Goal: Answer question/provide support: Share knowledge or assist other users

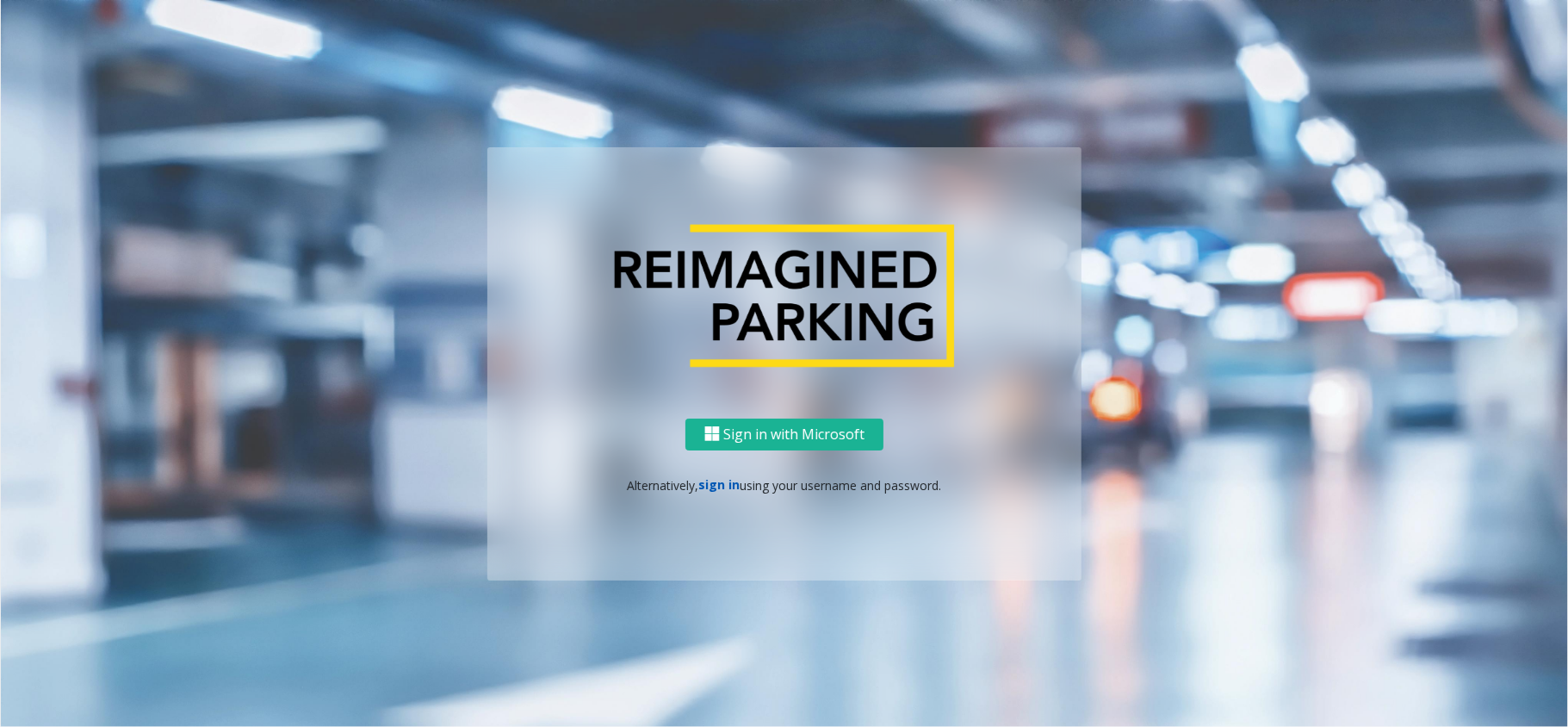
click at [730, 483] on link "sign in" at bounding box center [719, 485] width 41 height 16
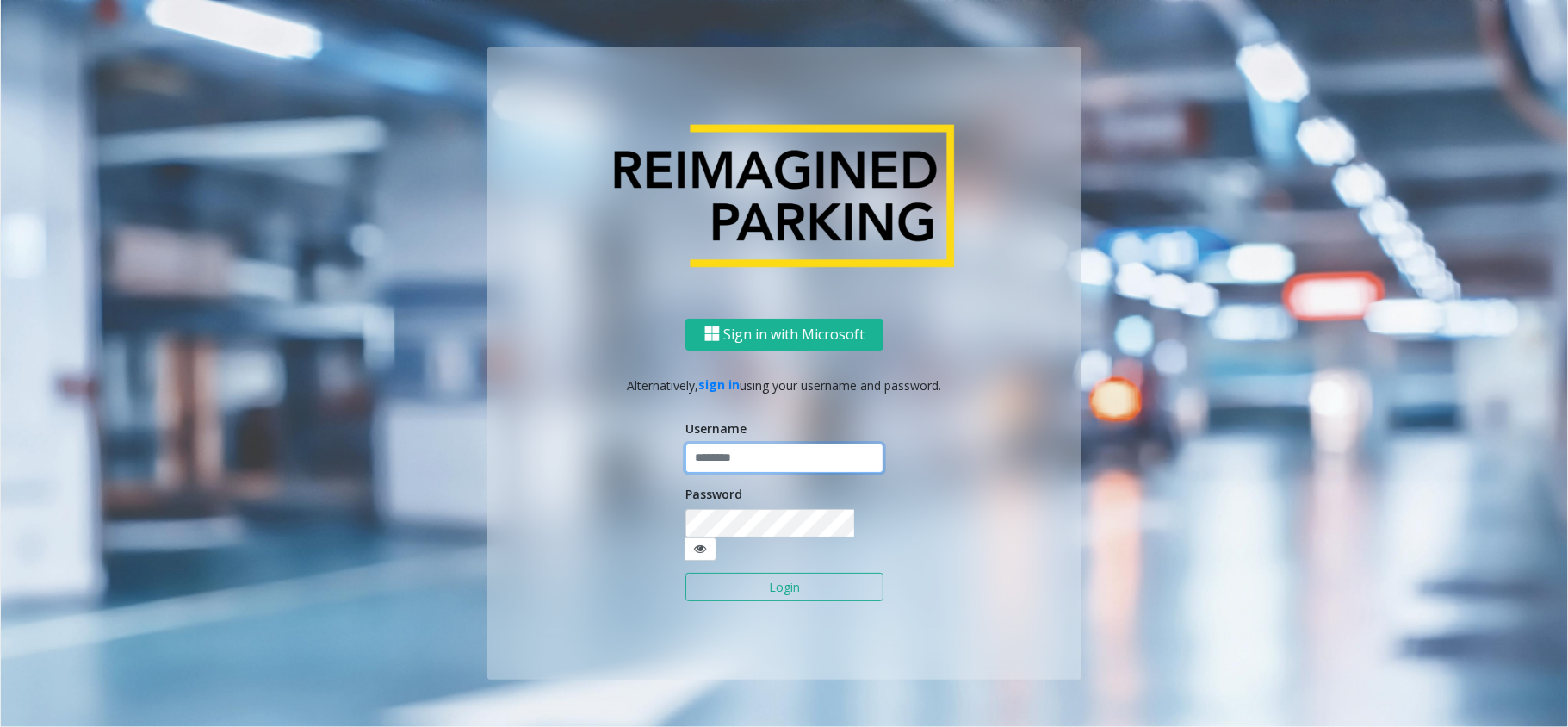
click at [730, 460] on input "text" at bounding box center [784, 458] width 198 height 30
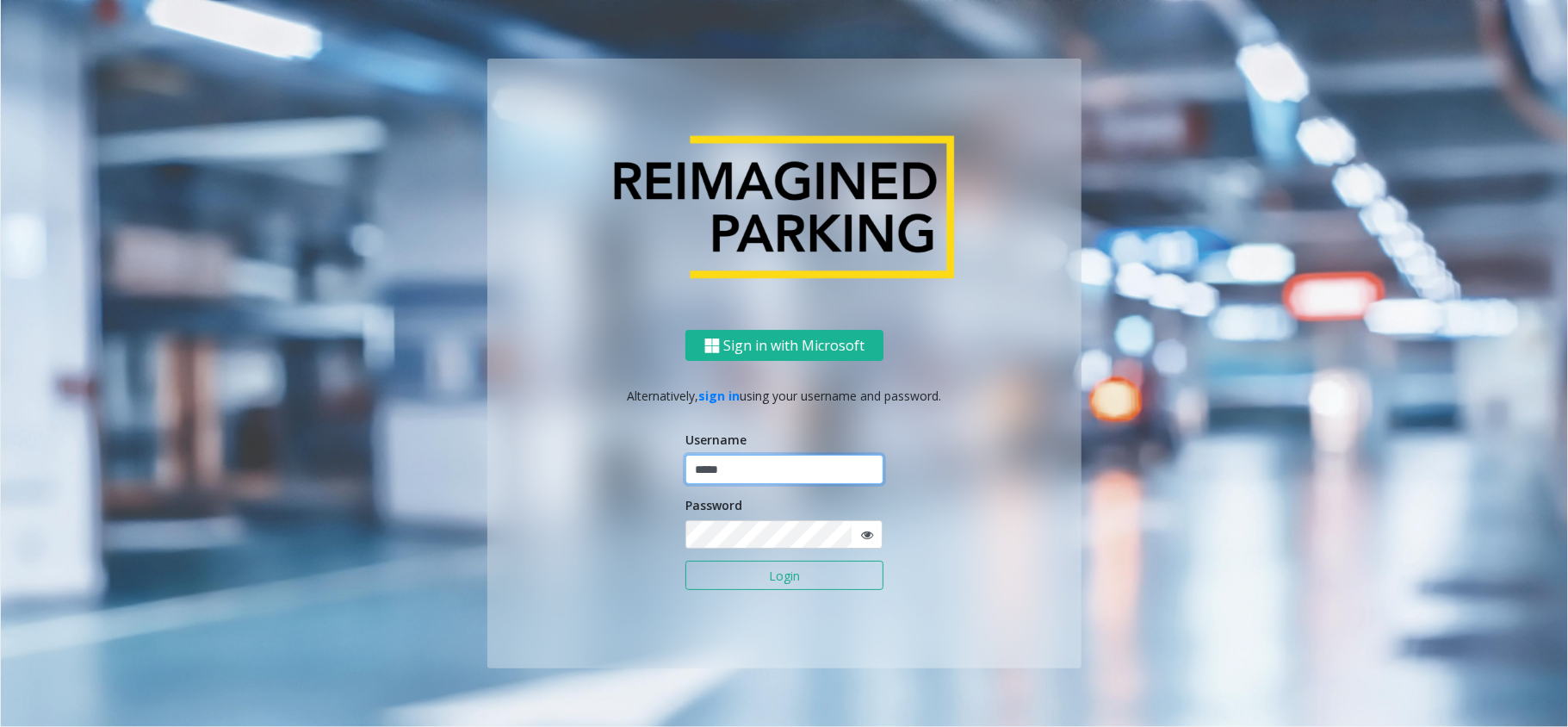
type input "*****"
click at [685, 545] on button "Login" at bounding box center [784, 575] width 198 height 30
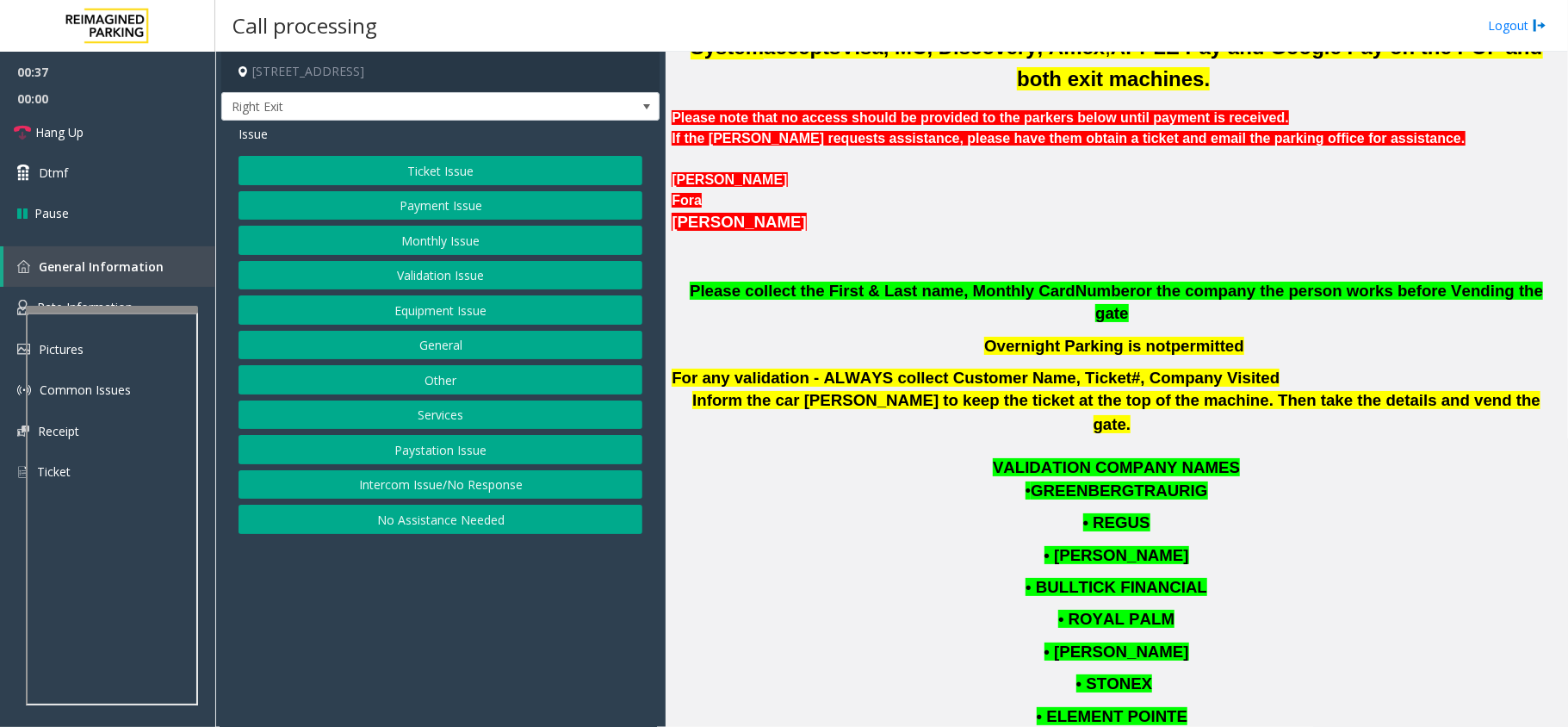
scroll to position [751, 0]
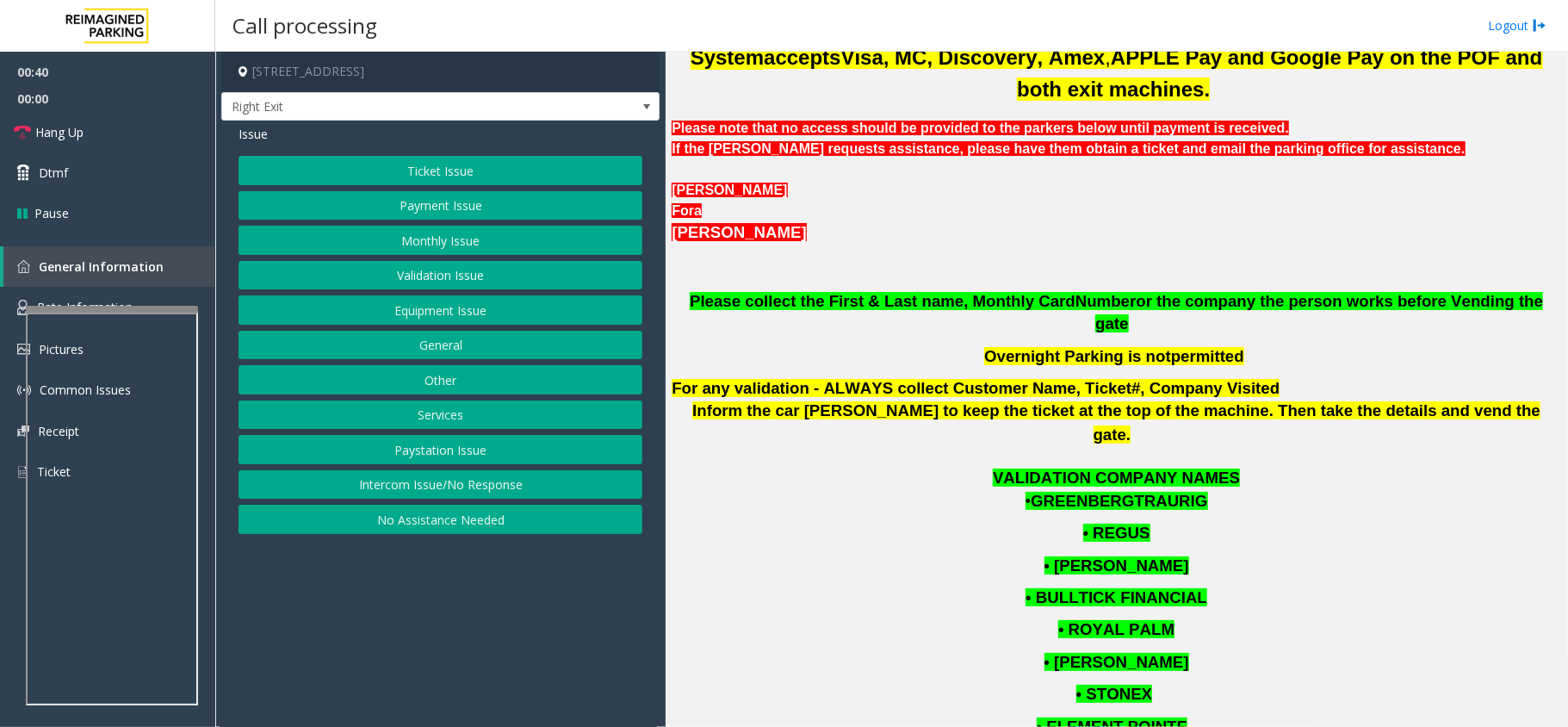
click at [370, 173] on button "Ticket Issue" at bounding box center [440, 171] width 404 height 30
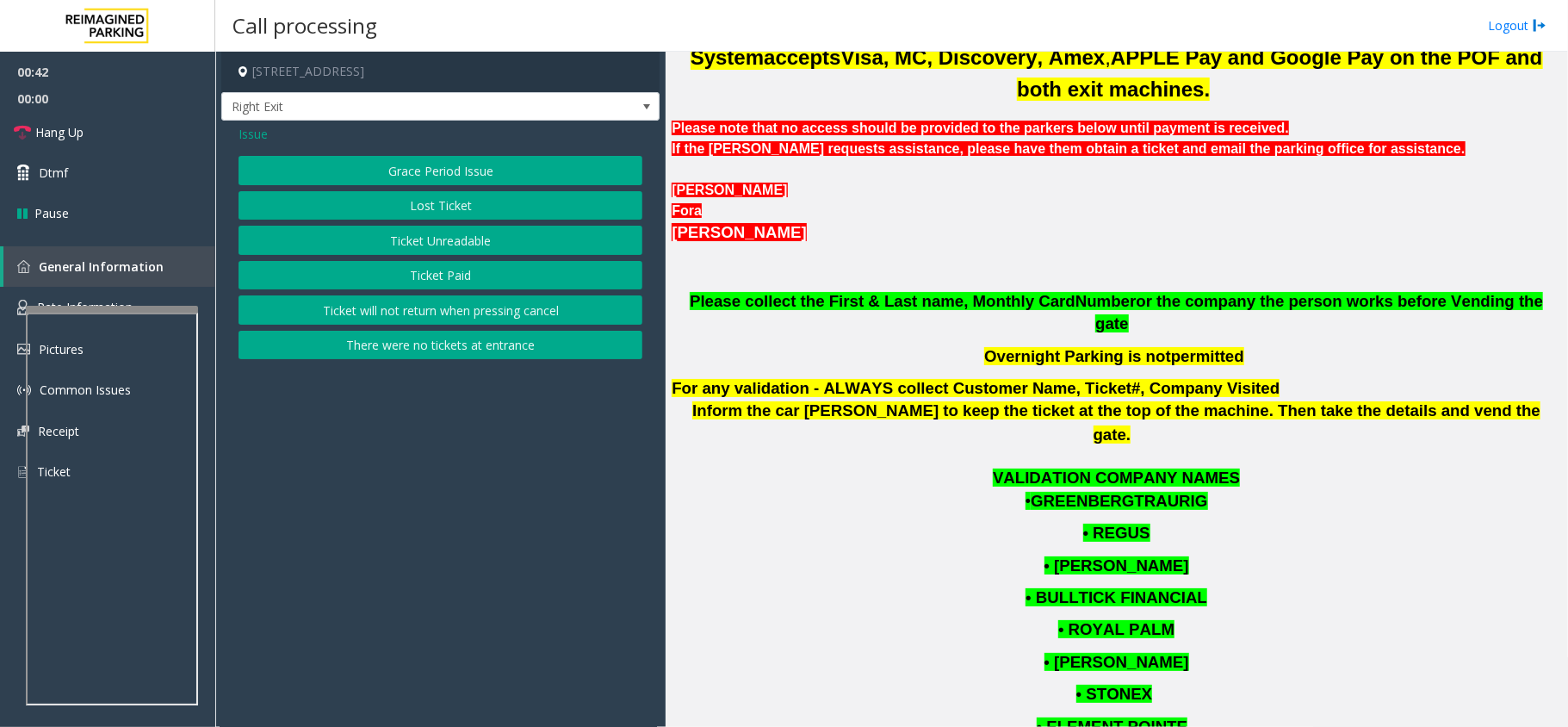
click at [439, 353] on button "There were no tickets at entrance" at bounding box center [440, 346] width 404 height 30
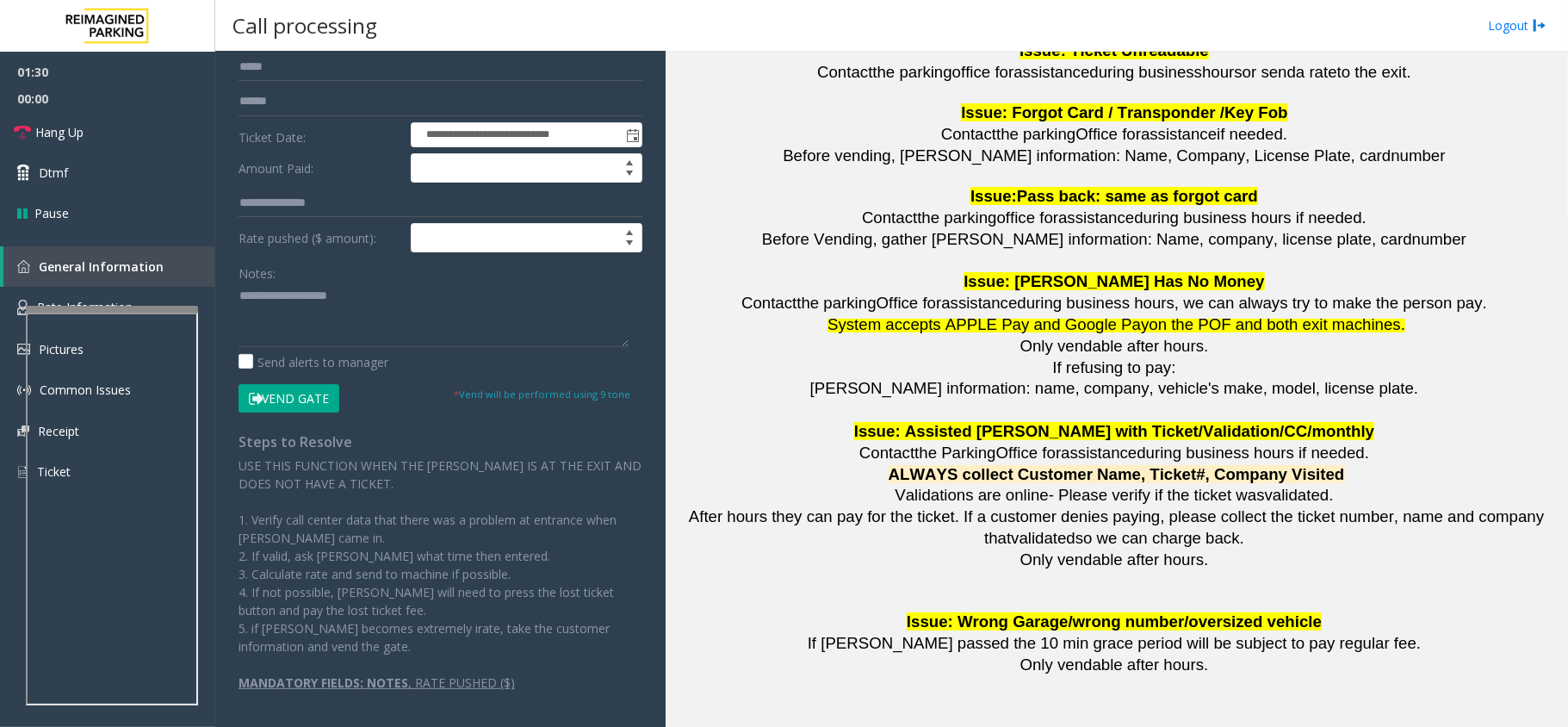
scroll to position [0, 0]
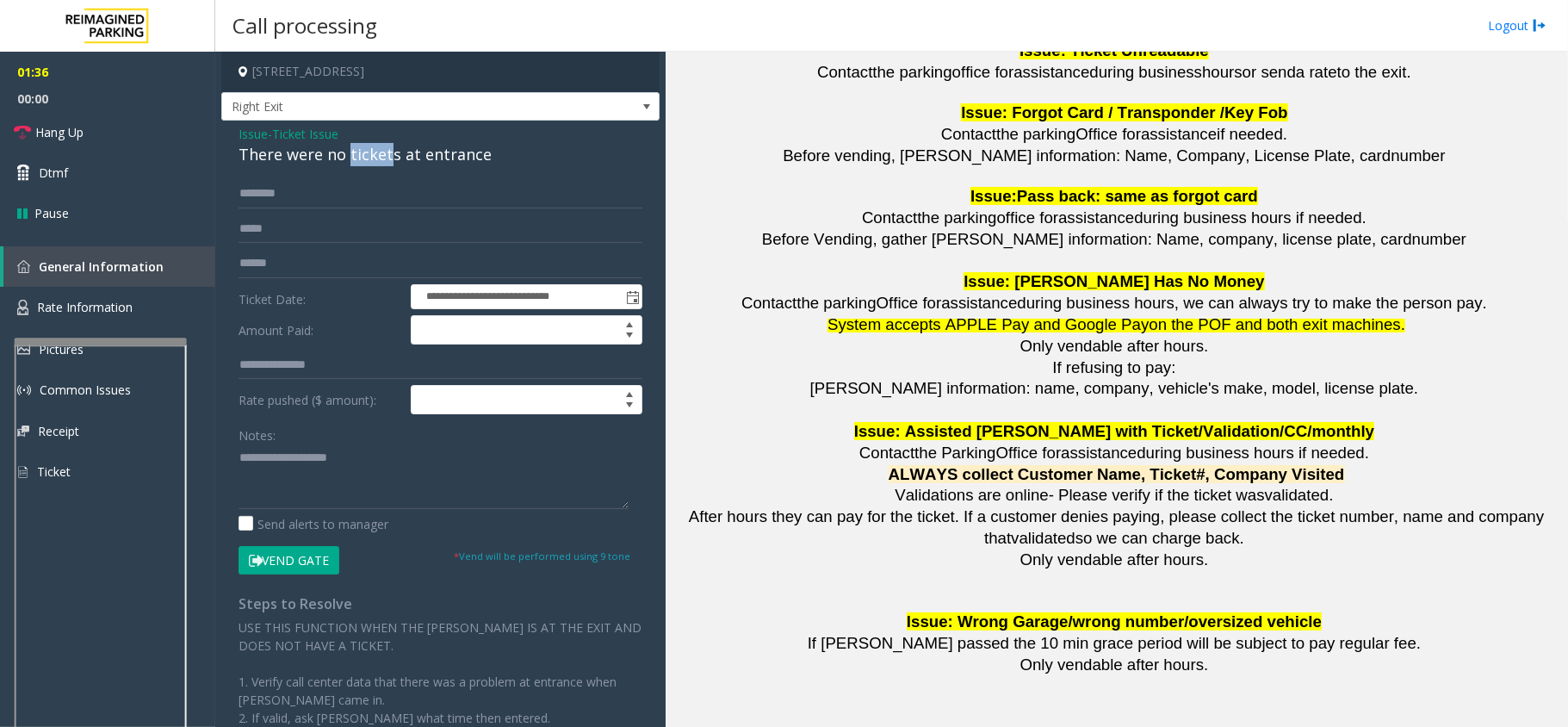
click at [88, 345] on div at bounding box center [100, 341] width 172 height 7
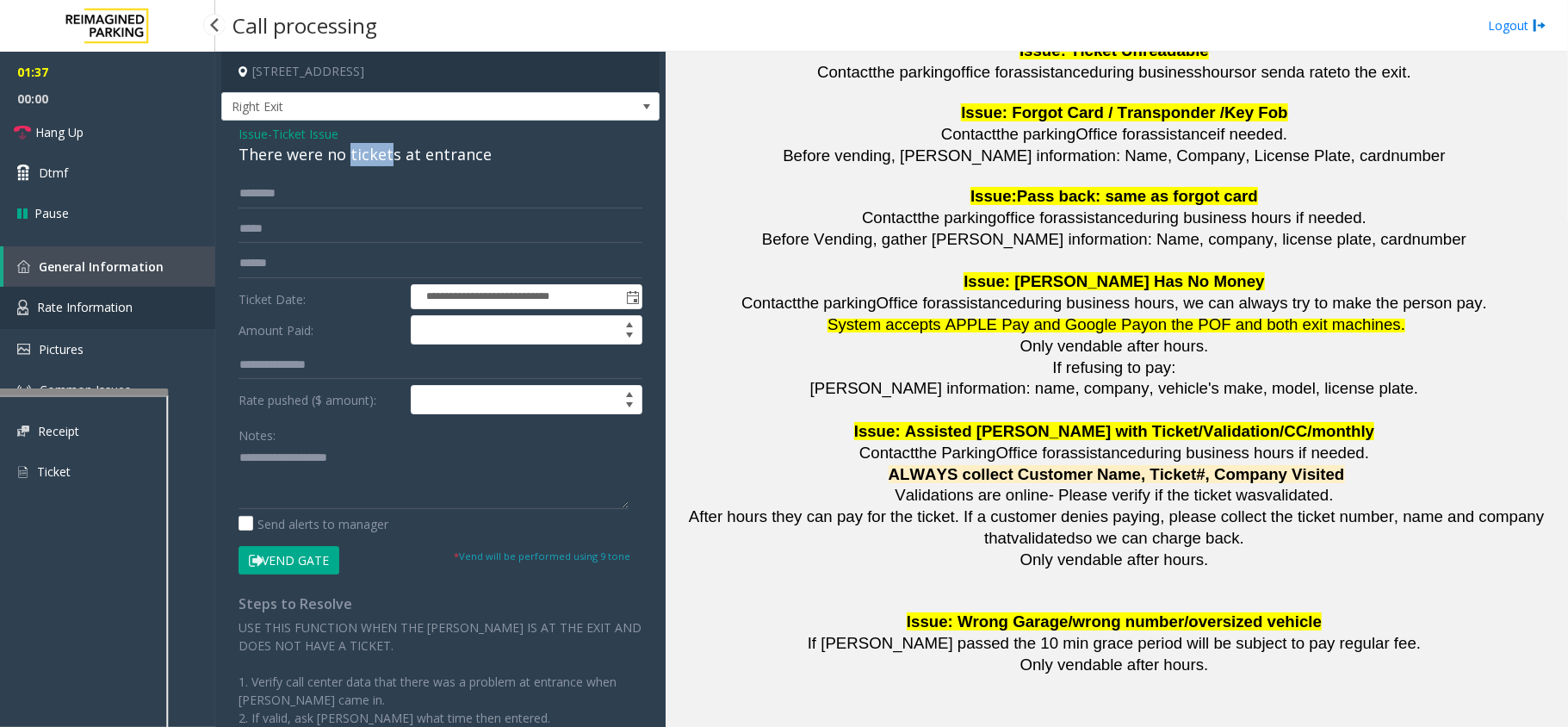
click at [90, 303] on span "Rate Information" at bounding box center [84, 307] width 96 height 16
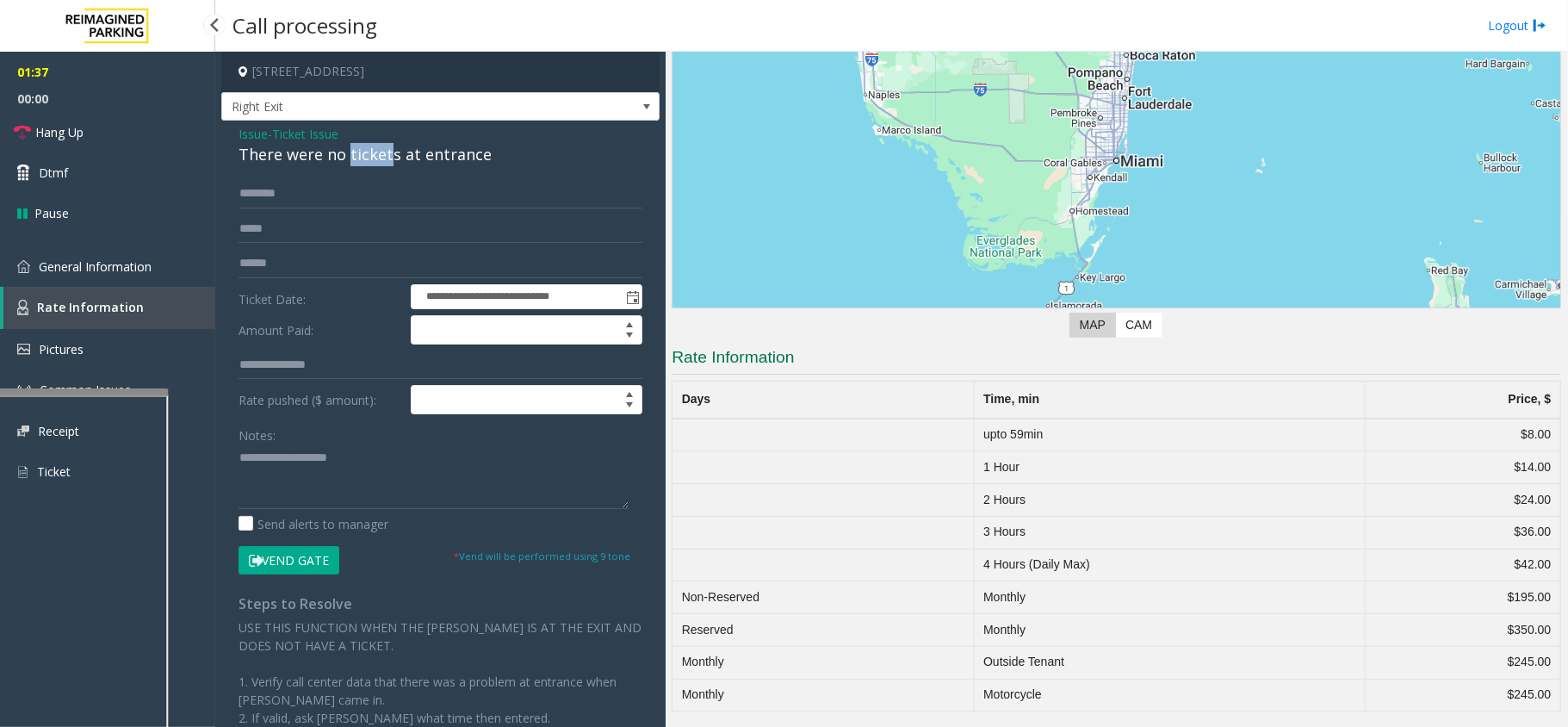
scroll to position [153, 0]
click at [90, 263] on span "General Information" at bounding box center [95, 267] width 113 height 16
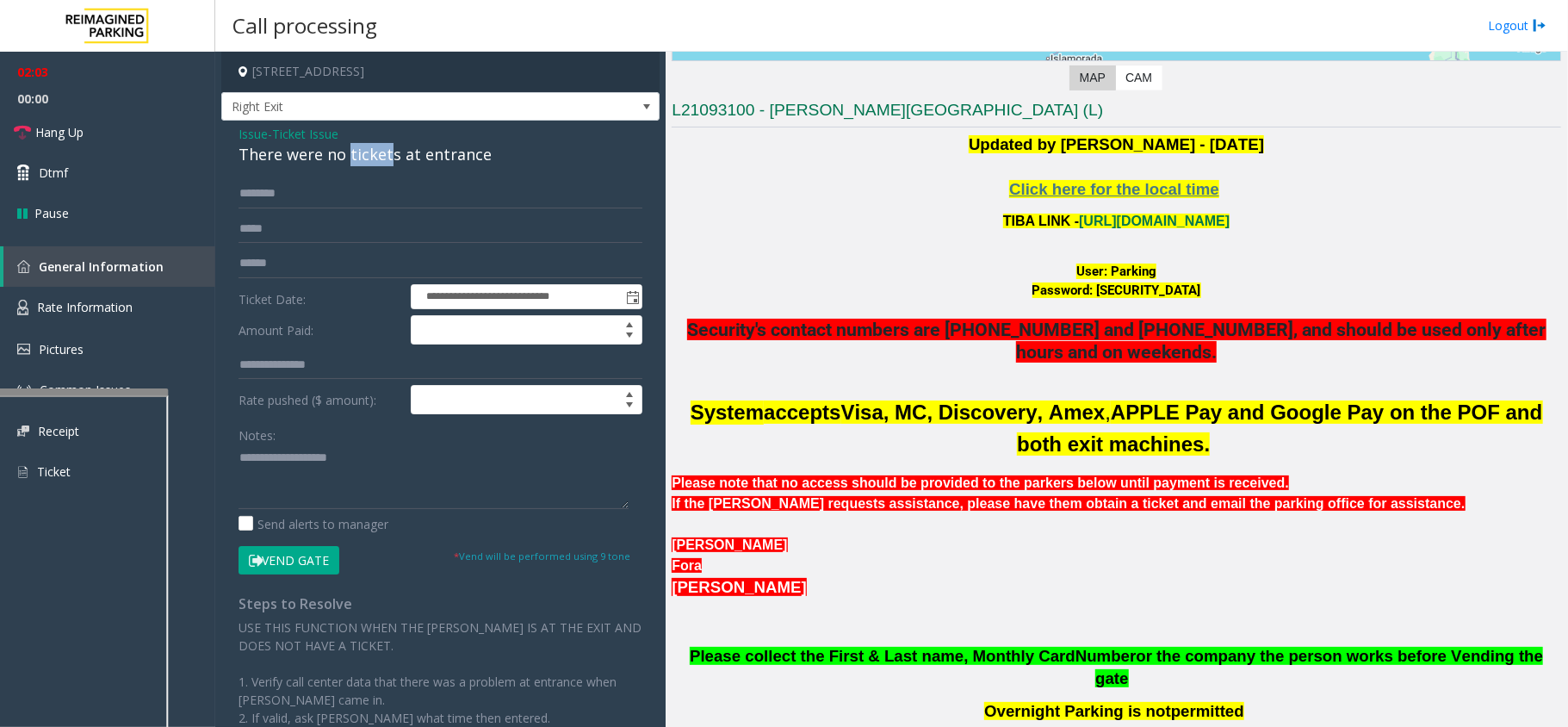
scroll to position [152, 0]
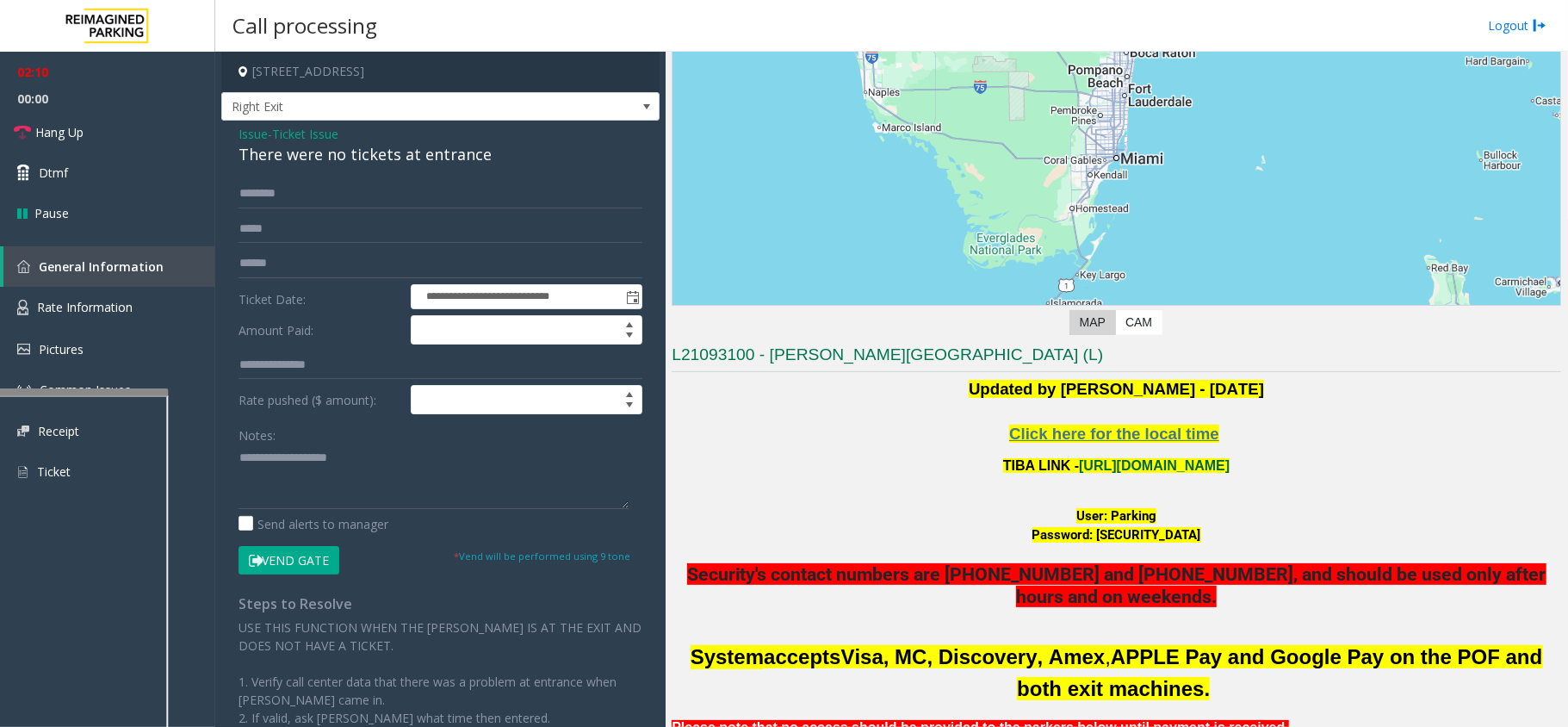
click at [1175, 470] on link "[URL][DOMAIN_NAME]" at bounding box center [1154, 466] width 151 height 14
click at [1107, 514] on font "User: Parking" at bounding box center [1116, 515] width 80 height 15
copy font "Parking"
drag, startPoint x: 1082, startPoint y: 532, endPoint x: 1213, endPoint y: 526, distance: 131.1
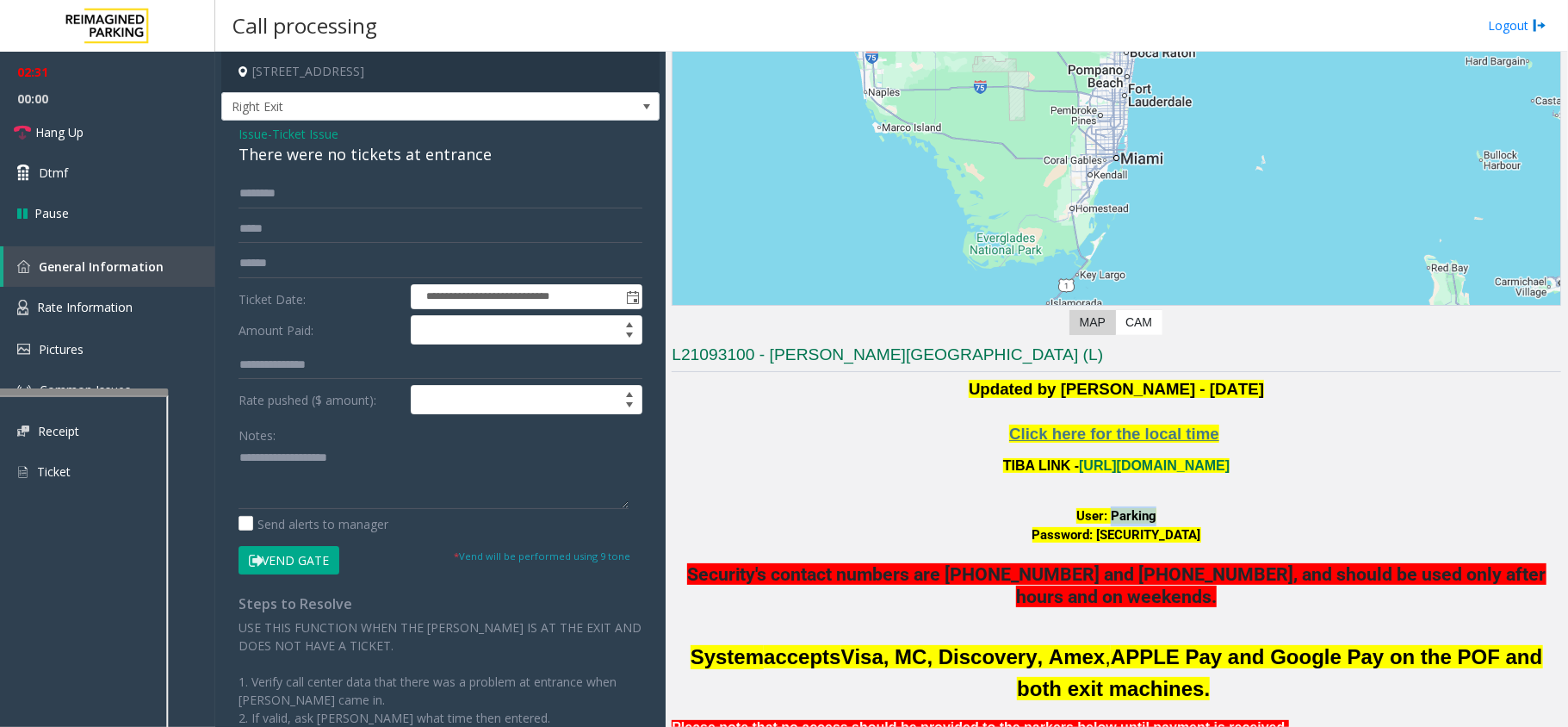
click at [1175, 526] on div "Password: [SECURITY_DATA]" at bounding box center [1117, 536] width 890 height 20
copy font "P@rking@21093100"
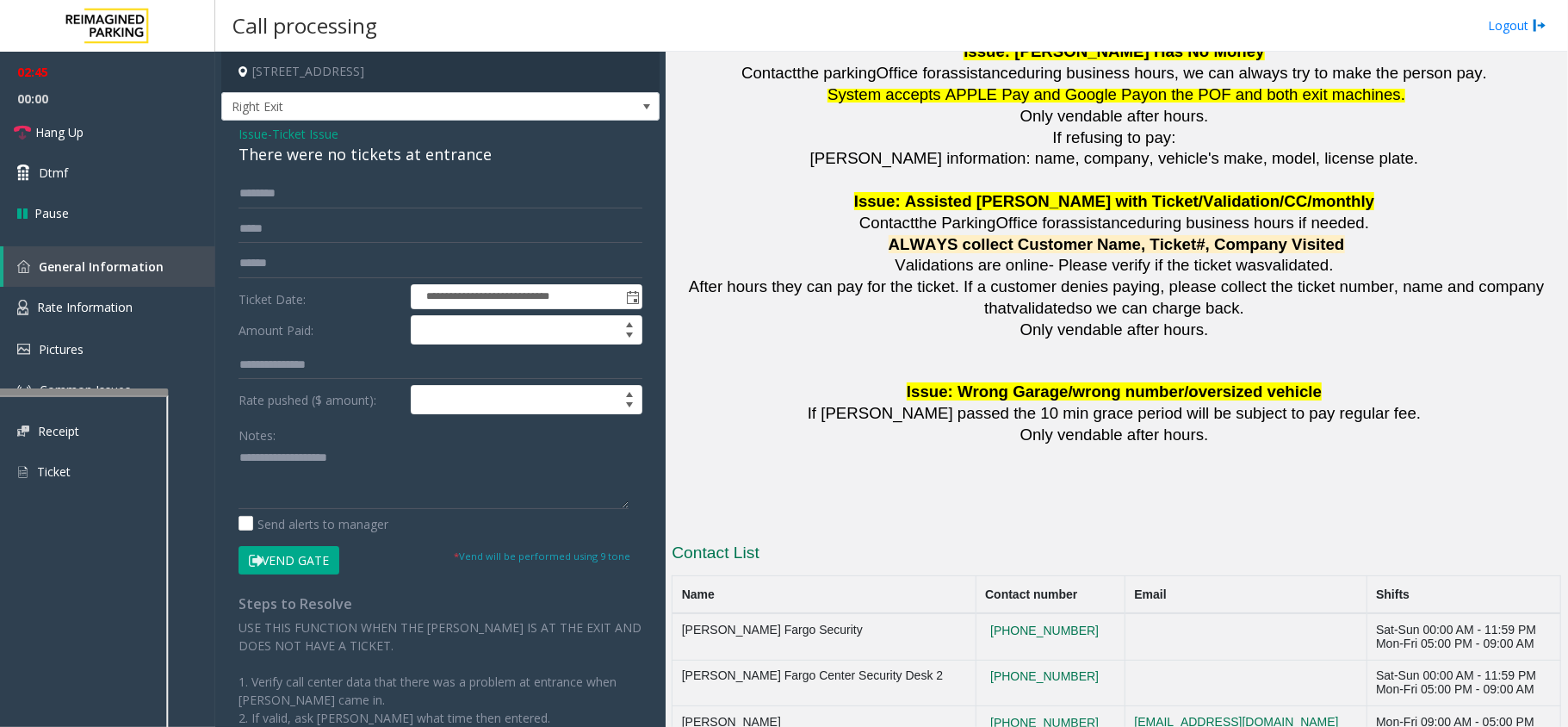
scroll to position [1759, 0]
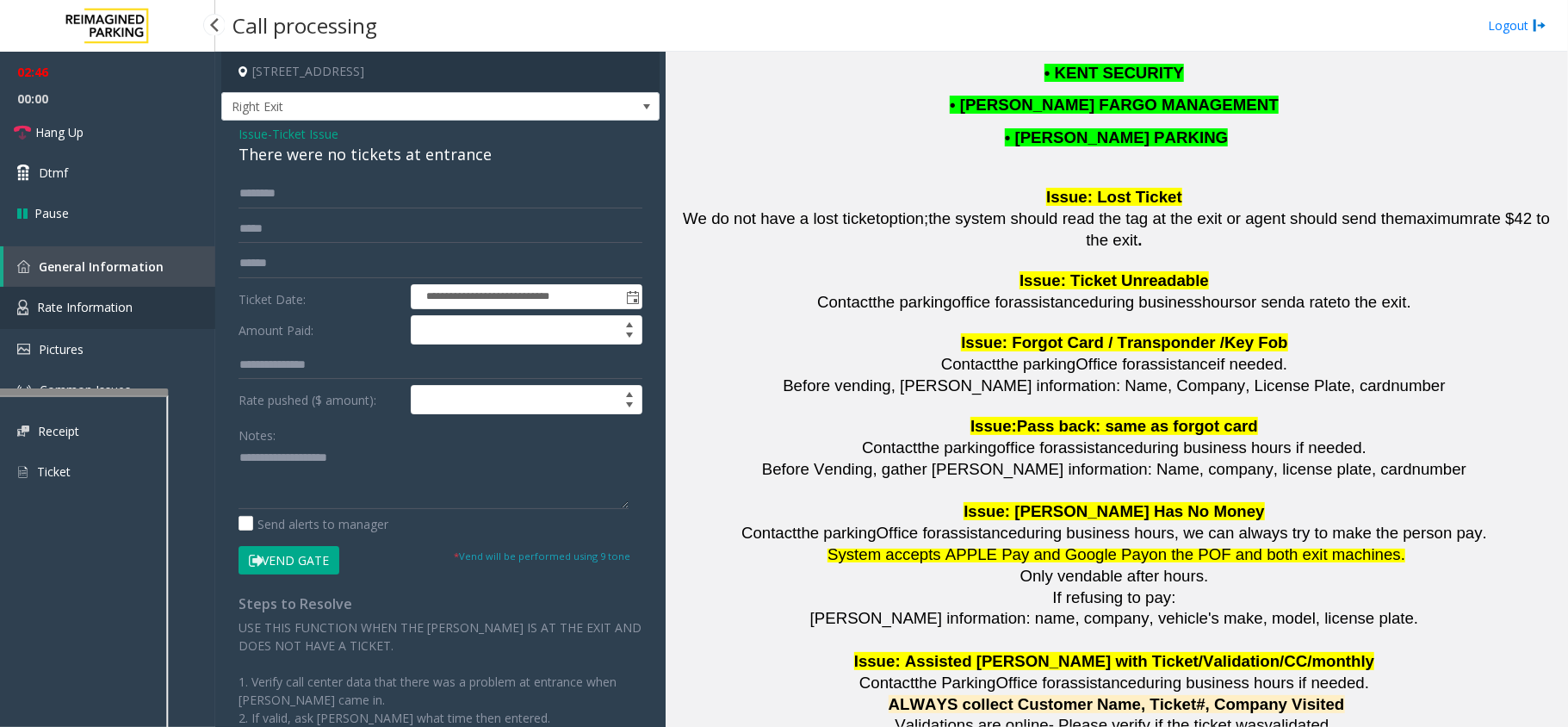
click at [32, 291] on link "Rate Information" at bounding box center [108, 308] width 215 height 42
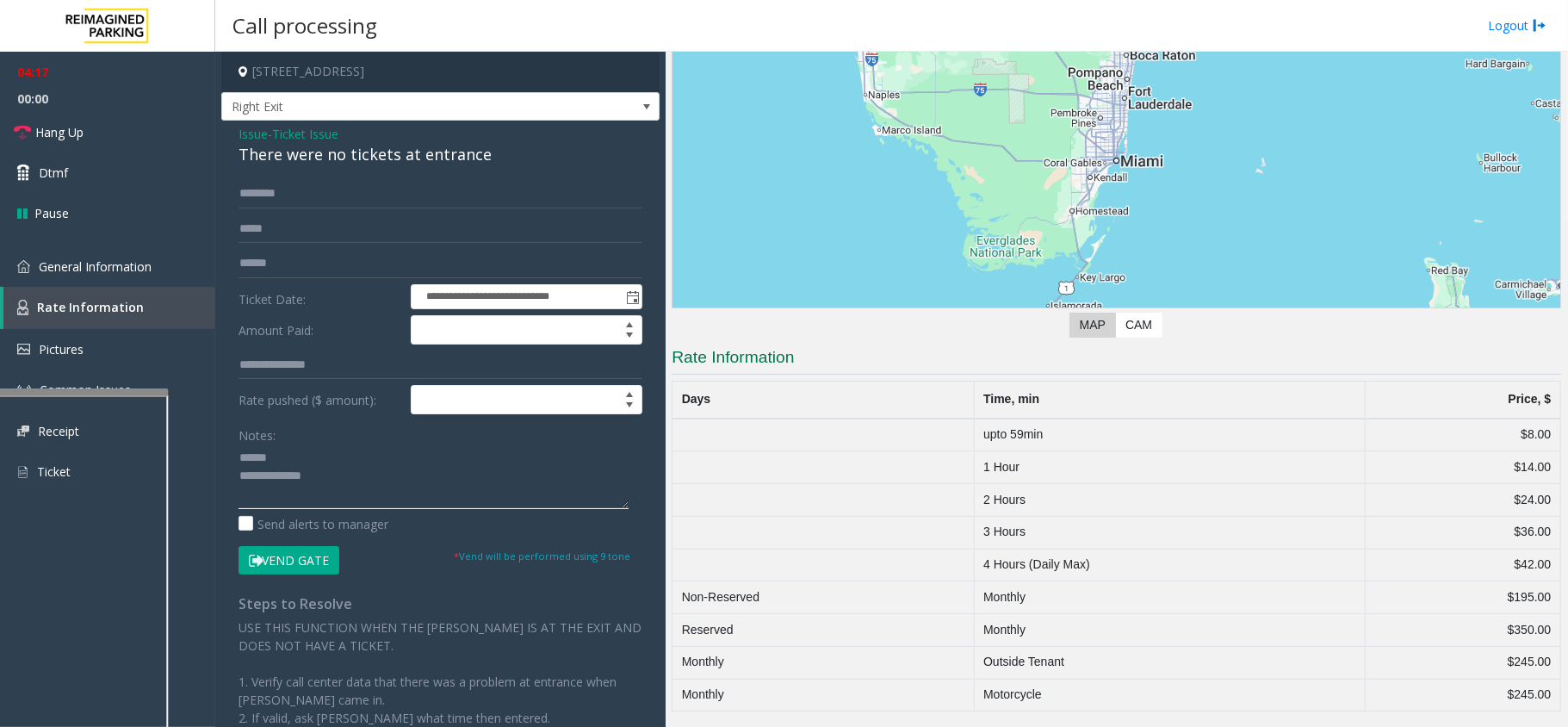
type textarea "**********"
click at [326, 142] on span "Ticket Issue" at bounding box center [305, 134] width 66 height 18
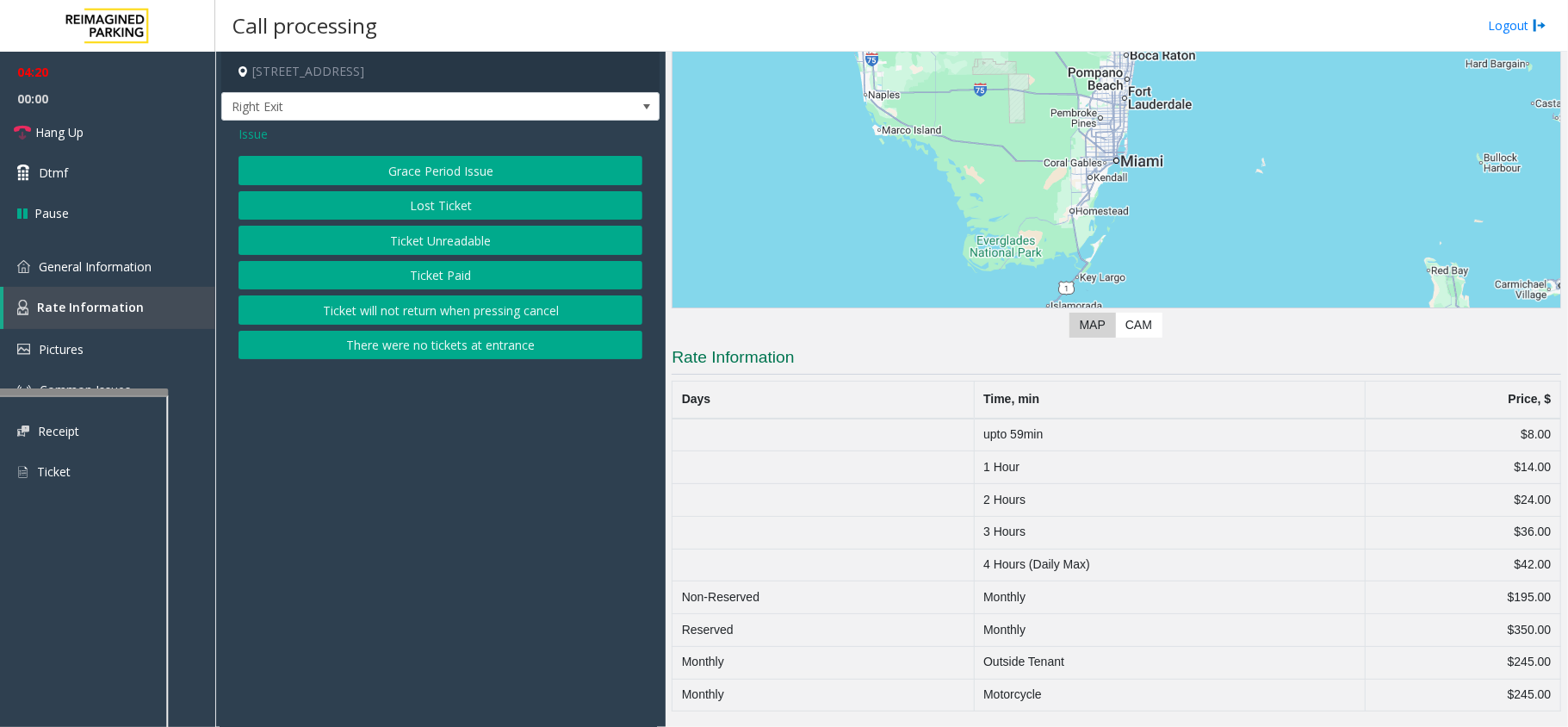
click at [366, 346] on button "There were no tickets at entrance" at bounding box center [440, 346] width 404 height 30
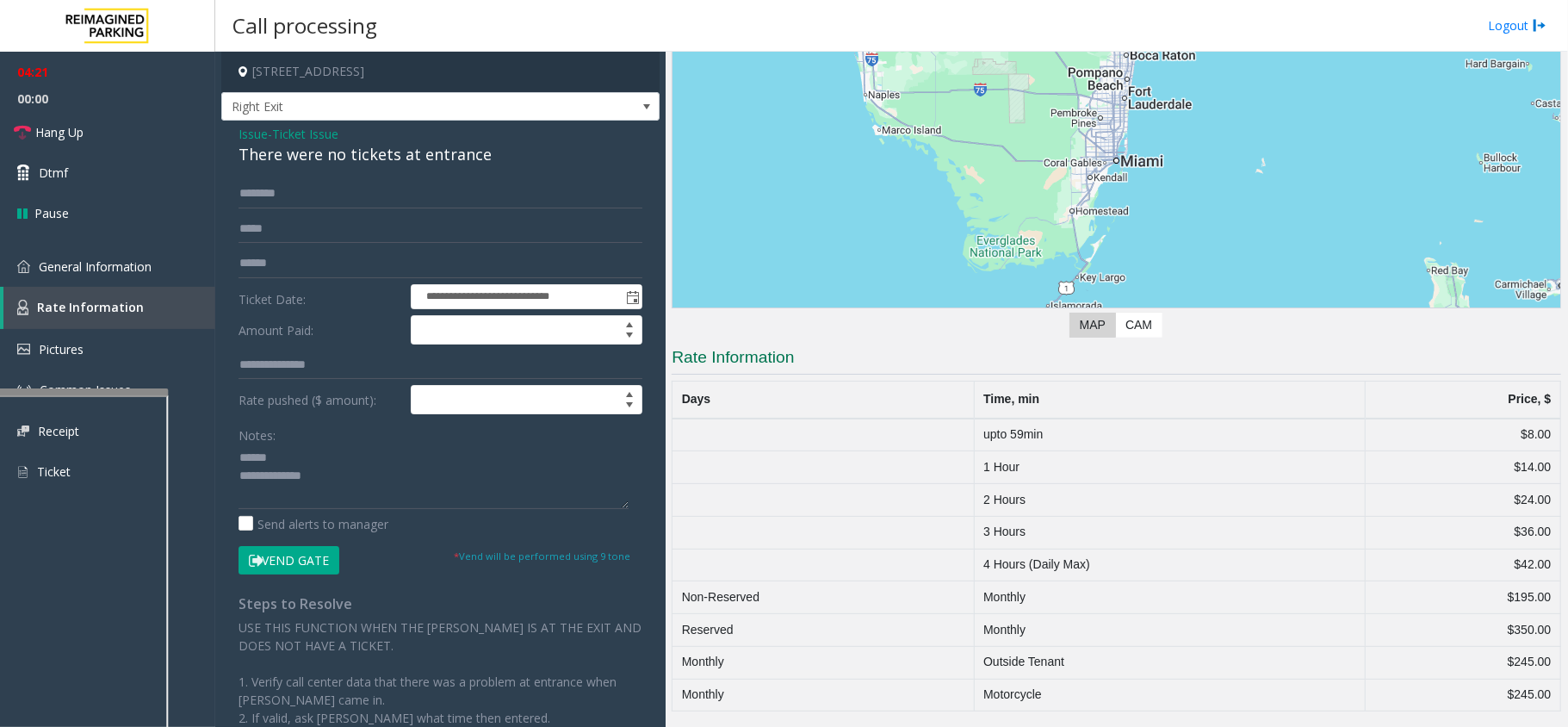
click at [325, 153] on div "There were no tickets at entrance" at bounding box center [440, 154] width 404 height 23
drag, startPoint x: 325, startPoint y: 153, endPoint x: 370, endPoint y: 153, distance: 45.0
click at [370, 153] on div "There were no tickets at entrance" at bounding box center [440, 154] width 404 height 23
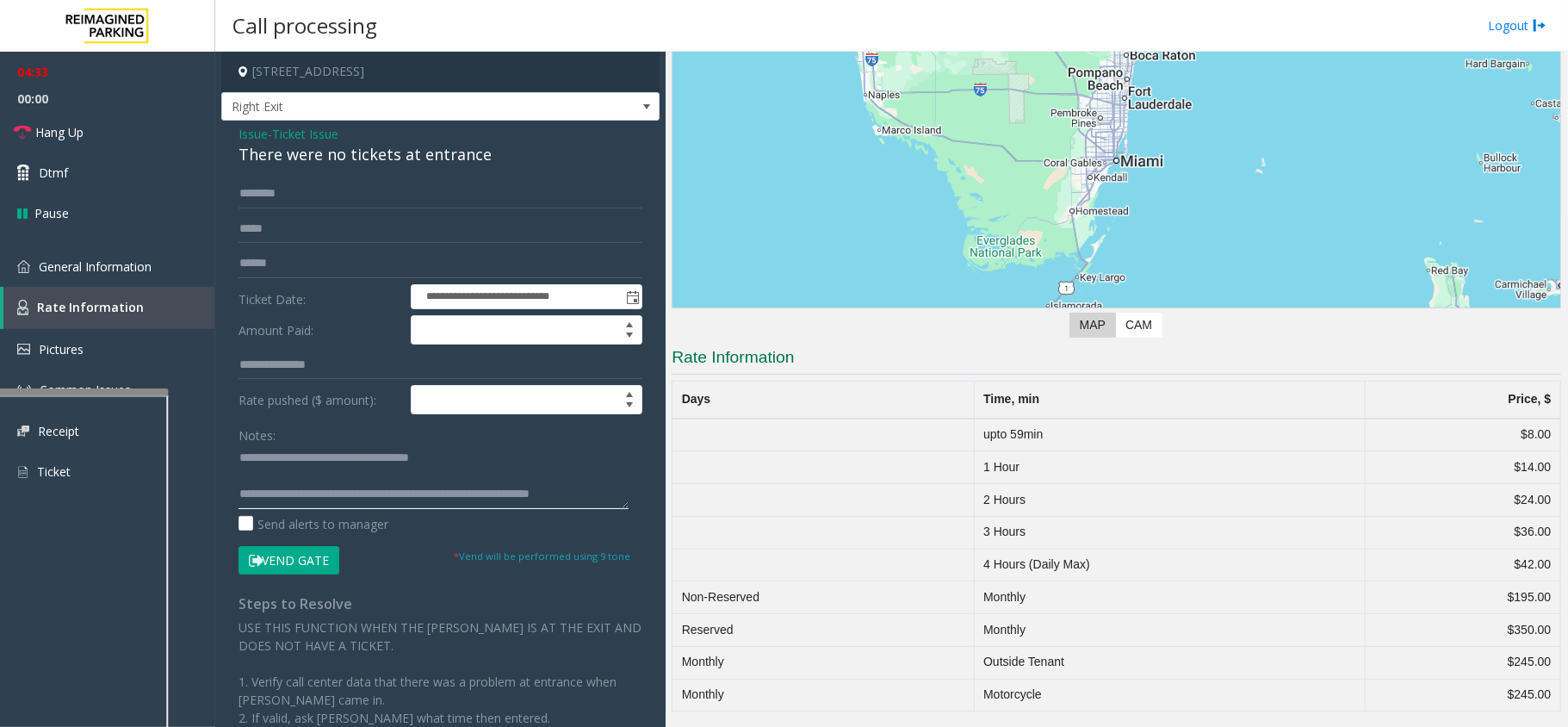
click at [309, 489] on textarea at bounding box center [433, 477] width 390 height 65
type textarea "**********"
click at [159, 124] on link "Hang Up" at bounding box center [108, 132] width 215 height 40
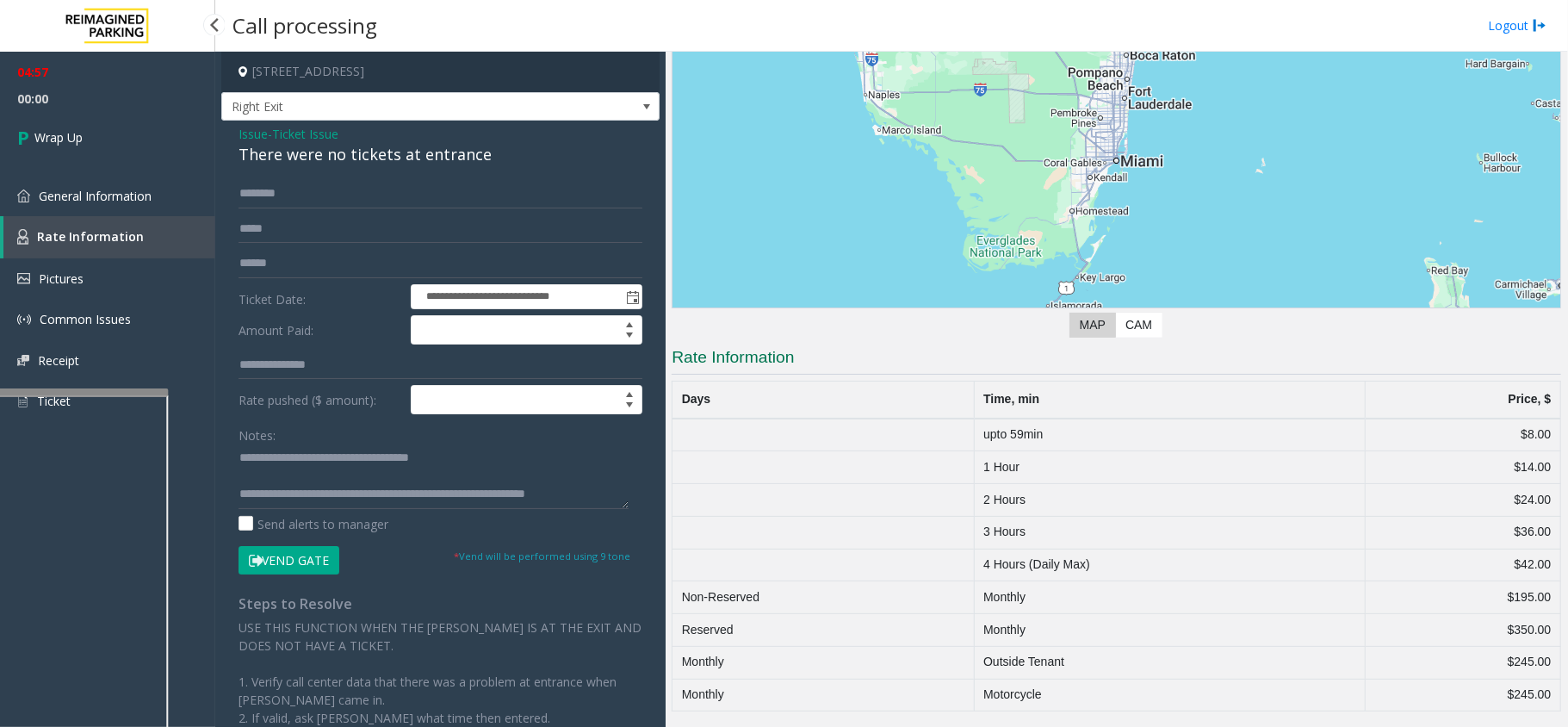
click at [118, 129] on link "Wrap Up" at bounding box center [108, 137] width 215 height 51
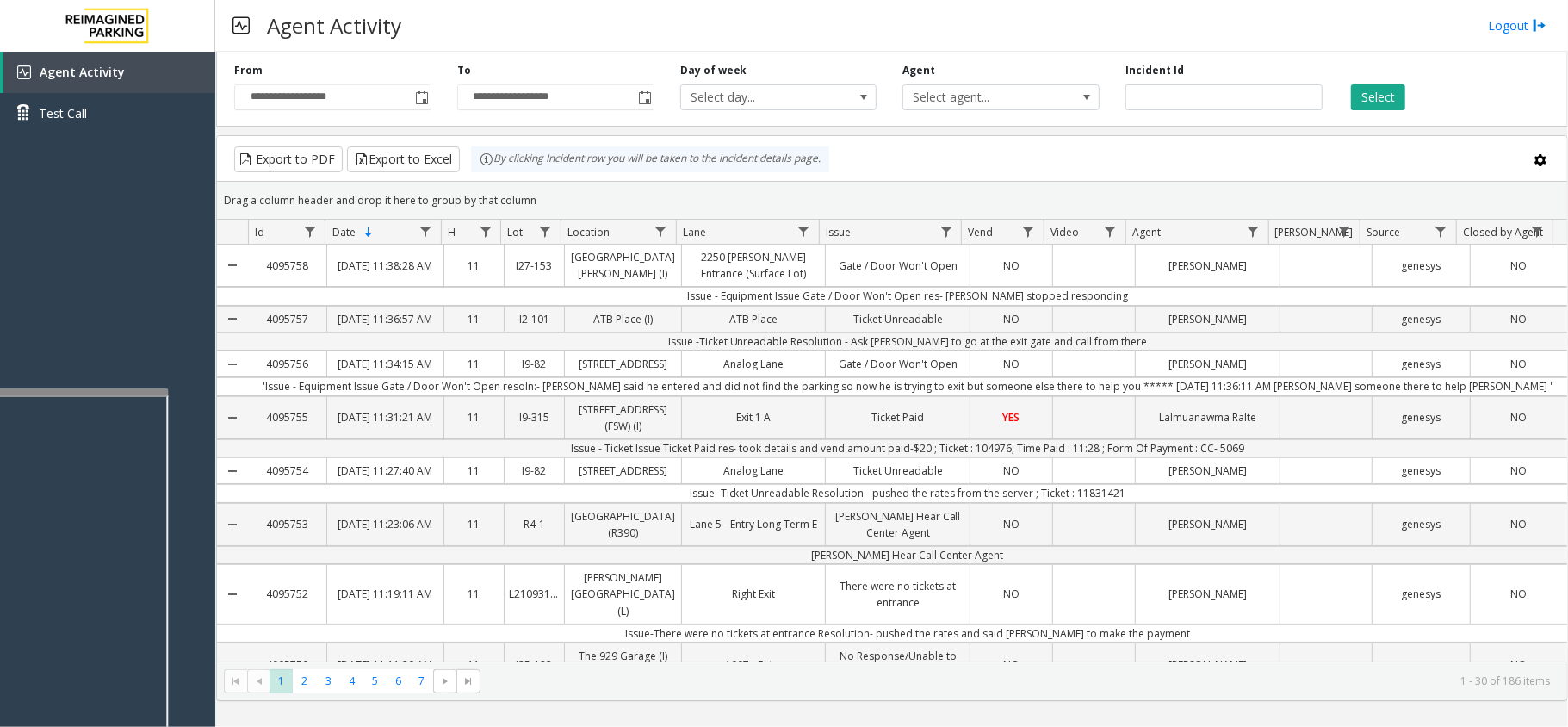
click at [599, 300] on td "Issue - Equipment Issue Gate / Door Won't Open res- [PERSON_NAME] stopped respo…" at bounding box center [907, 296] width 1320 height 18
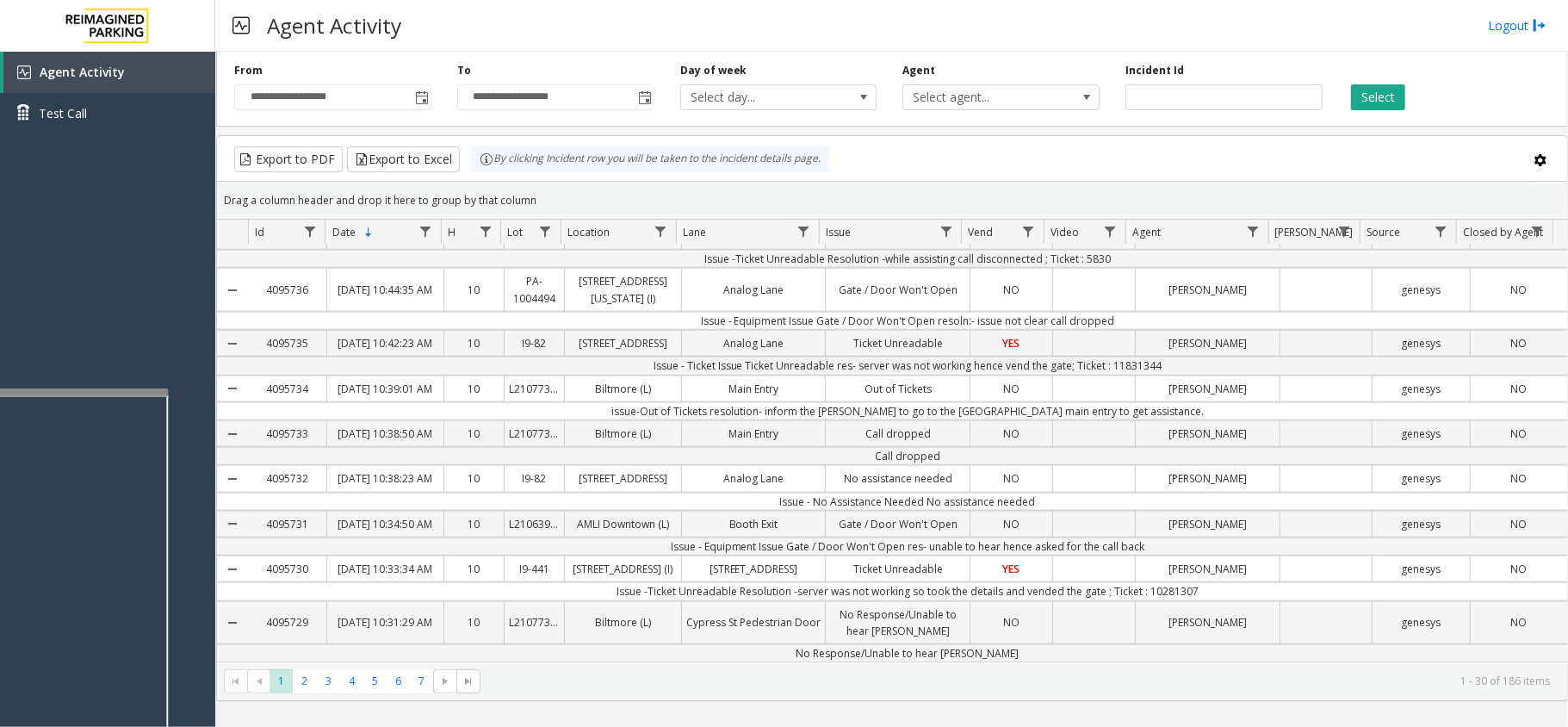
scroll to position [1469, 0]
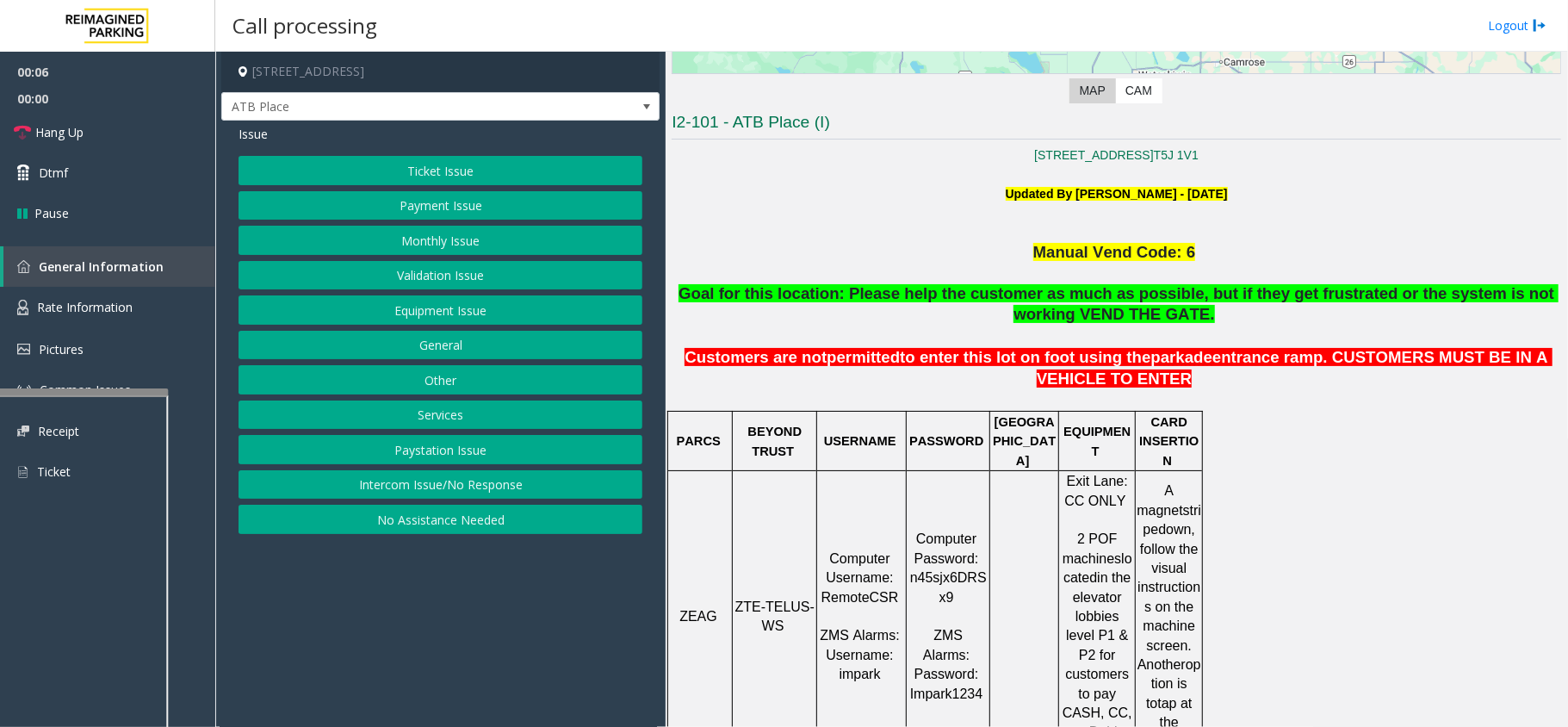
scroll to position [460, 0]
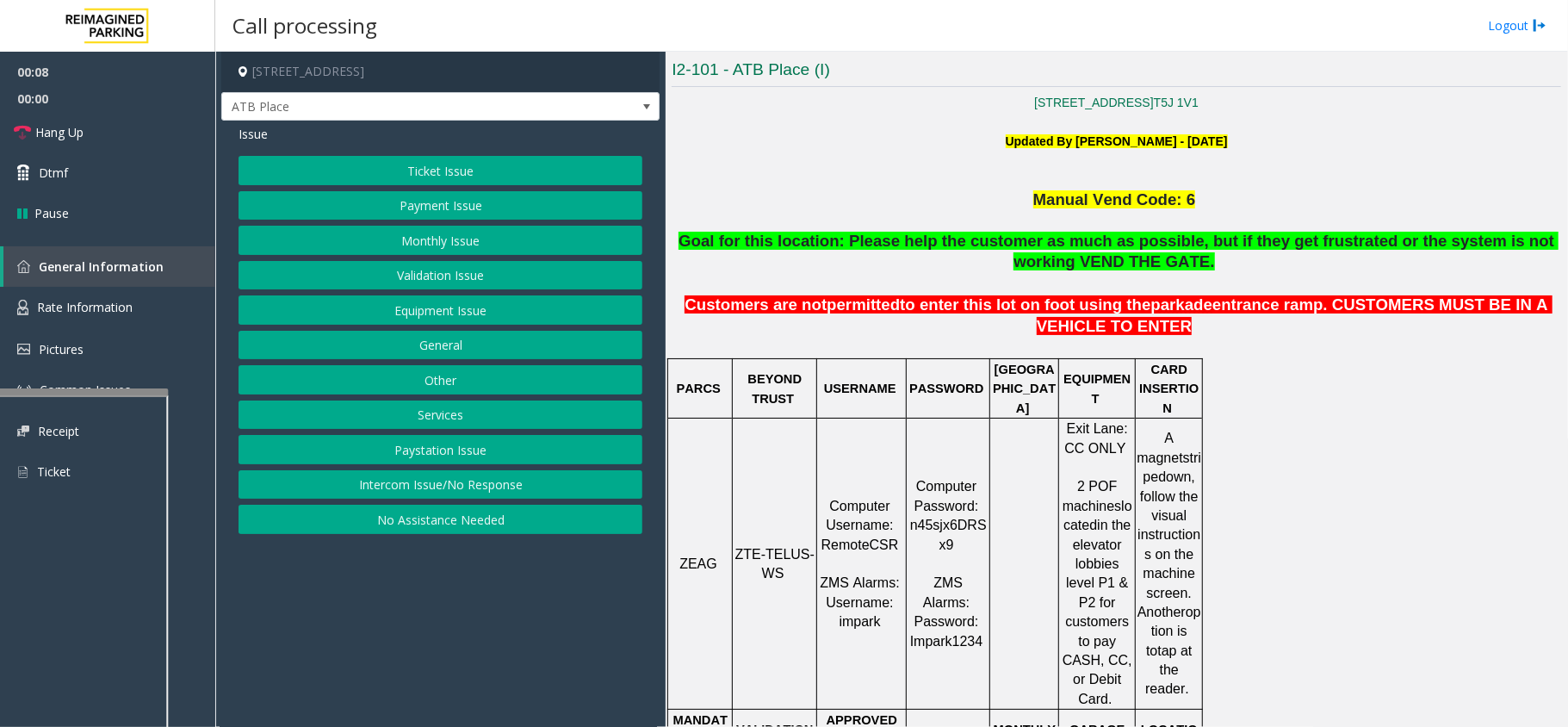
click at [423, 160] on button "Ticket Issue" at bounding box center [440, 171] width 404 height 30
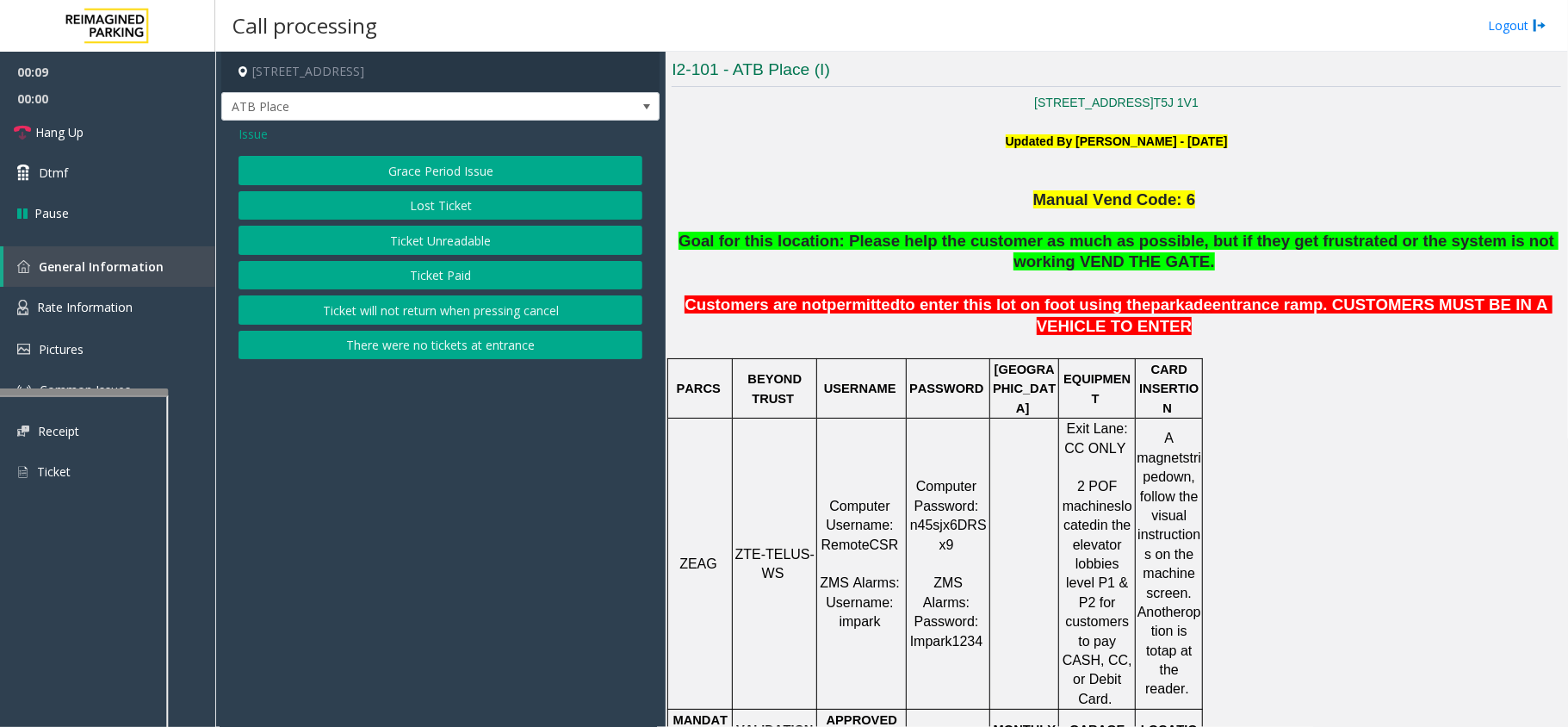
click at [431, 245] on button "Ticket Unreadable" at bounding box center [440, 241] width 404 height 30
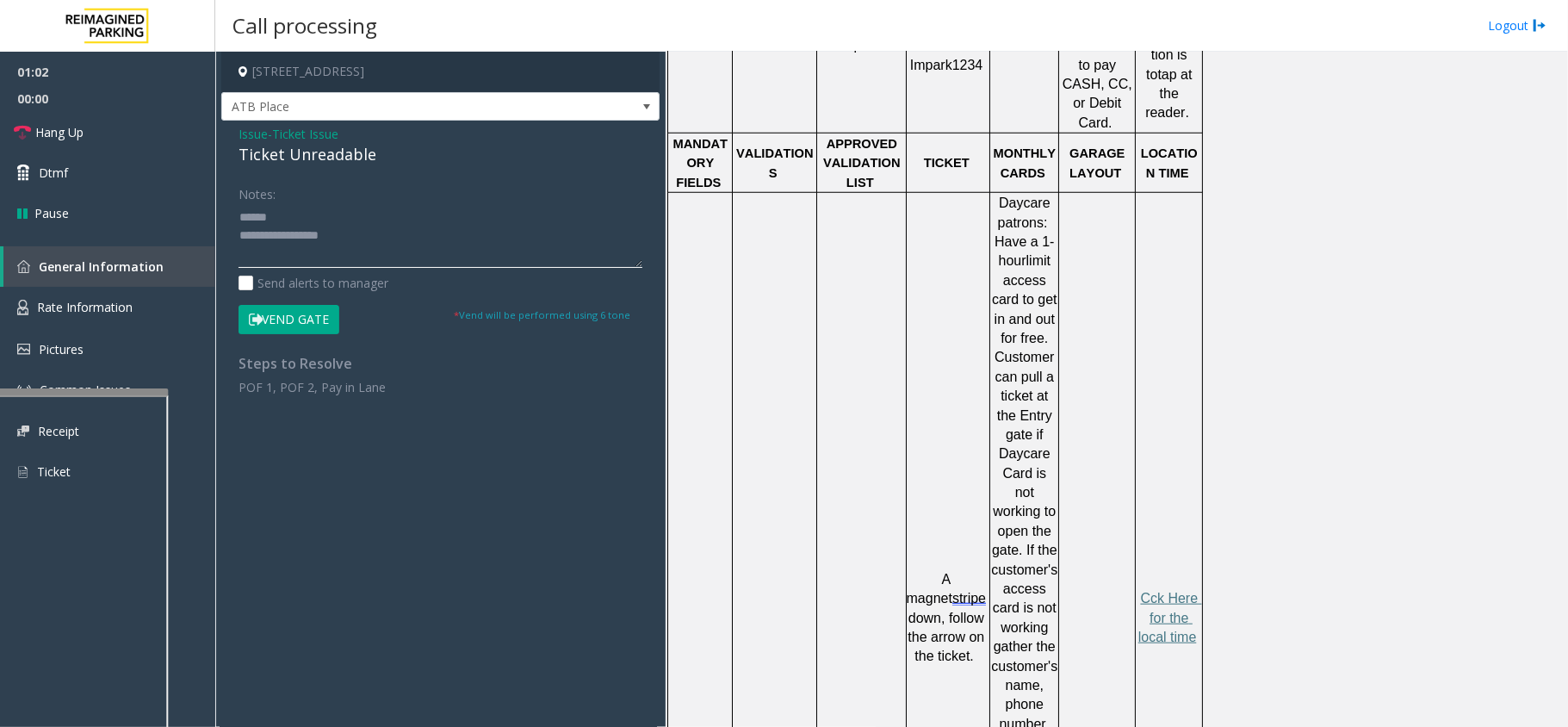
scroll to position [1263, 0]
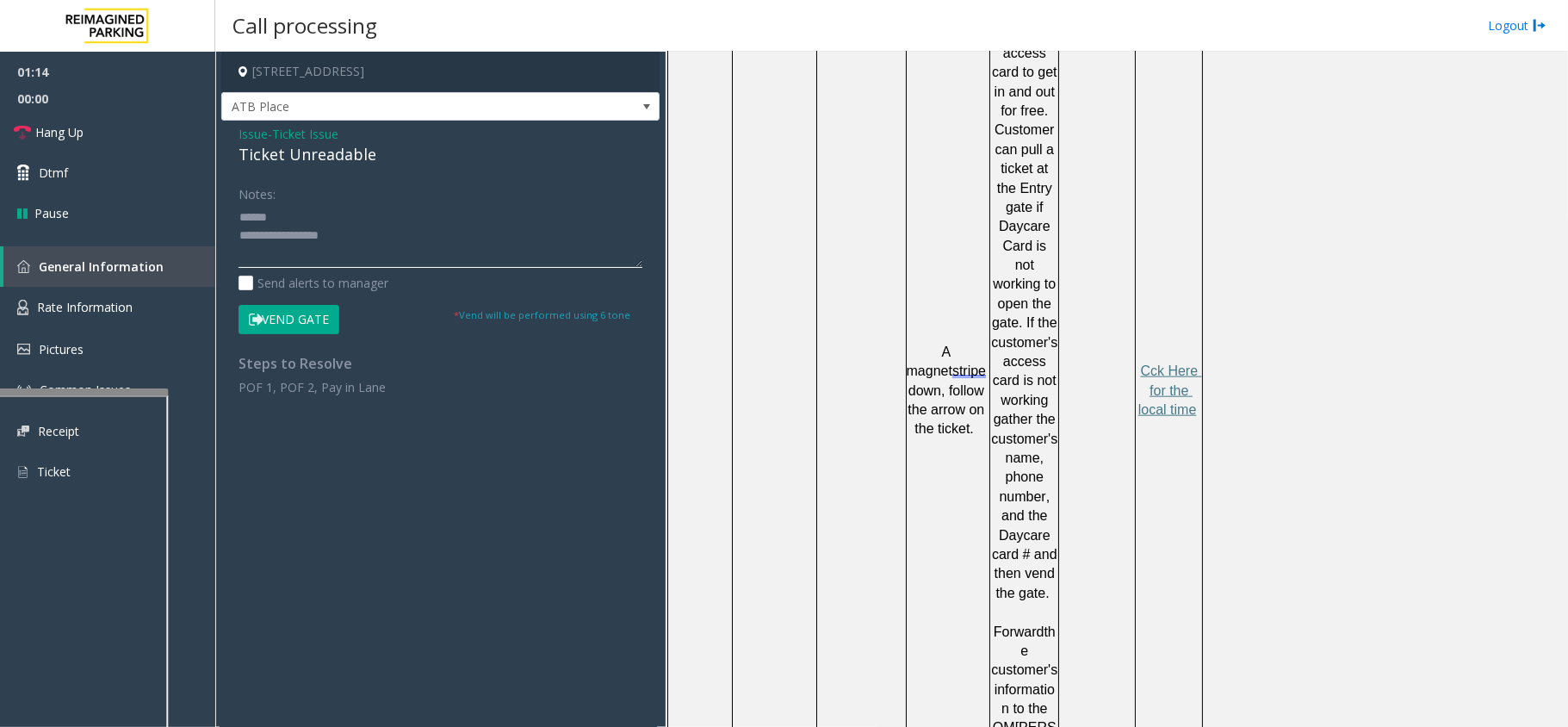
click at [567, 210] on textarea at bounding box center [440, 236] width 404 height 65
click at [339, 153] on div "Ticket Unreadable" at bounding box center [440, 154] width 404 height 23
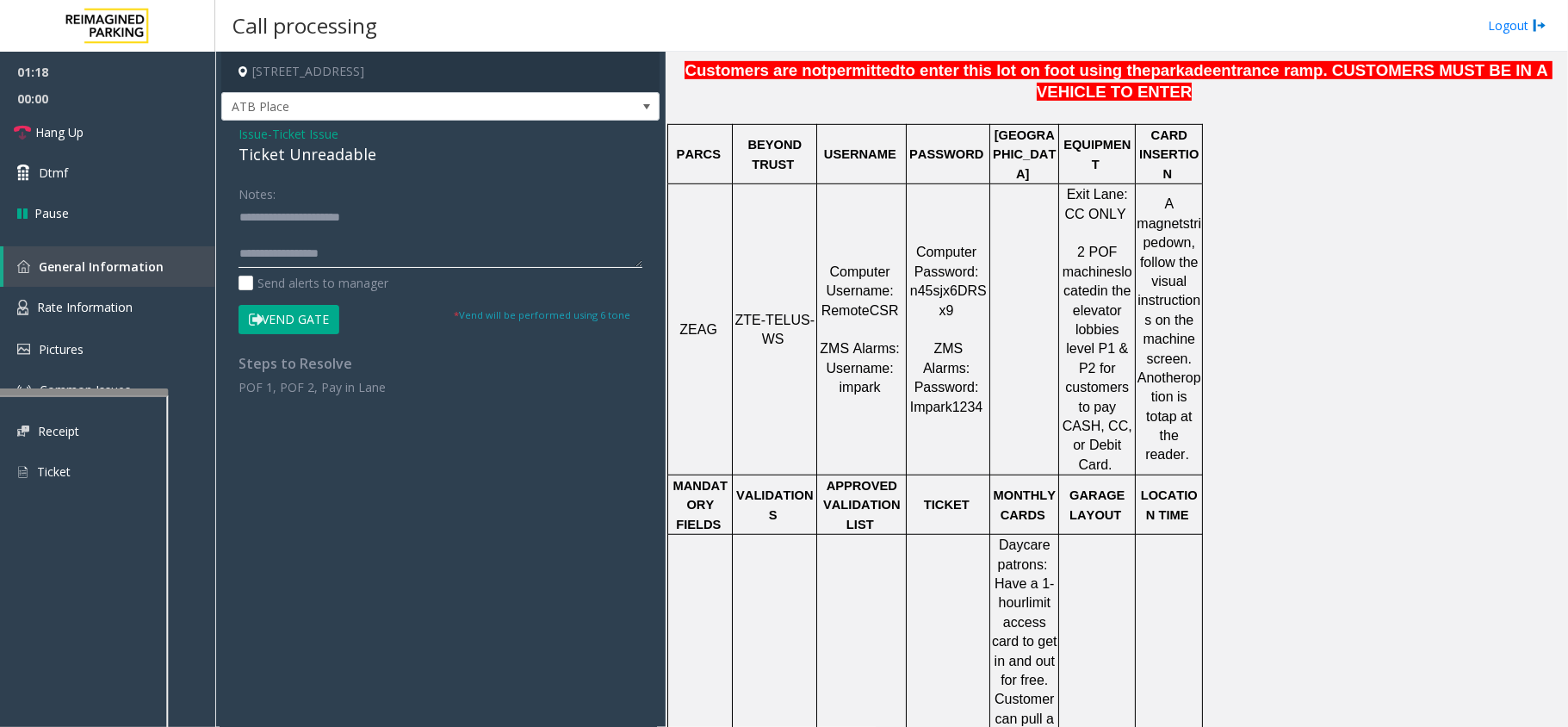
scroll to position [689, 0]
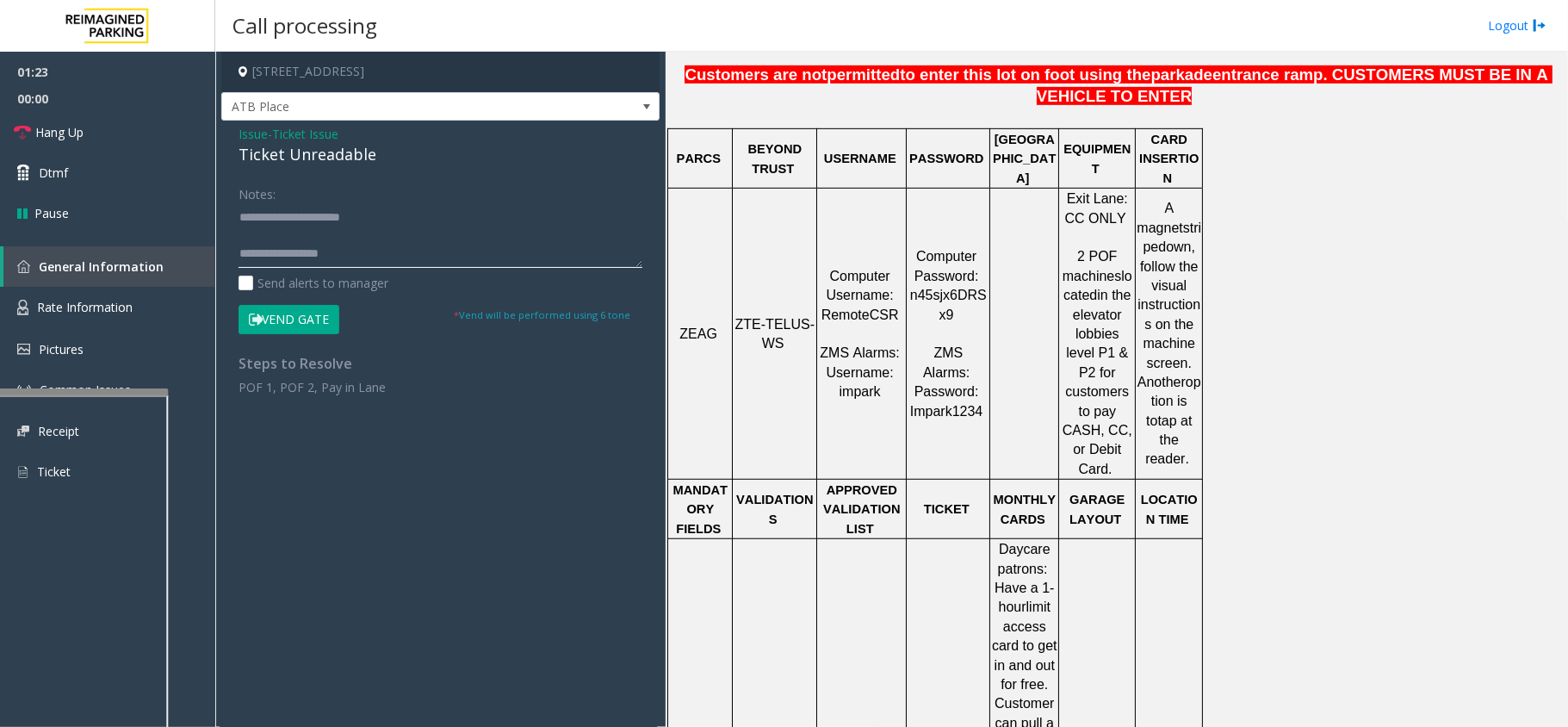
click at [362, 252] on textarea at bounding box center [440, 236] width 404 height 65
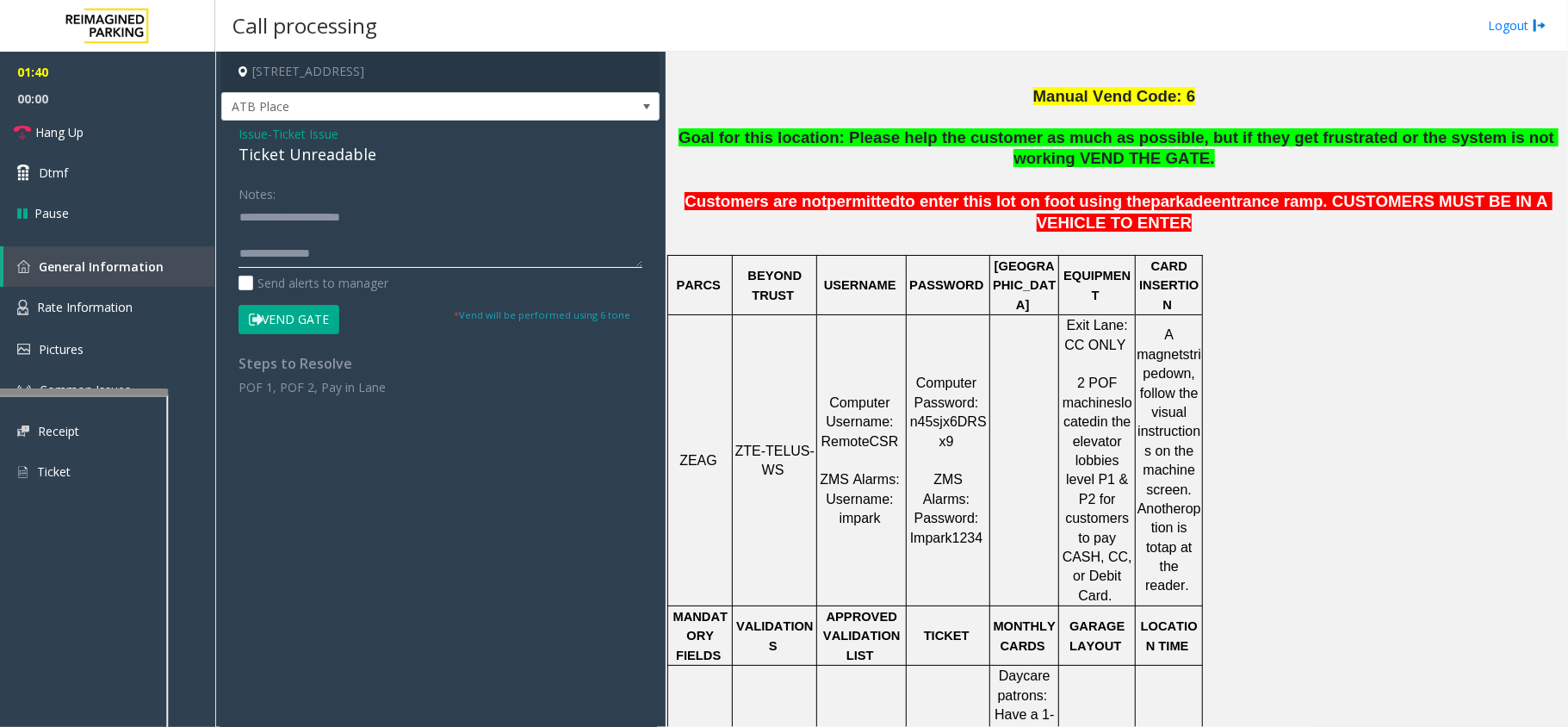
scroll to position [574, 0]
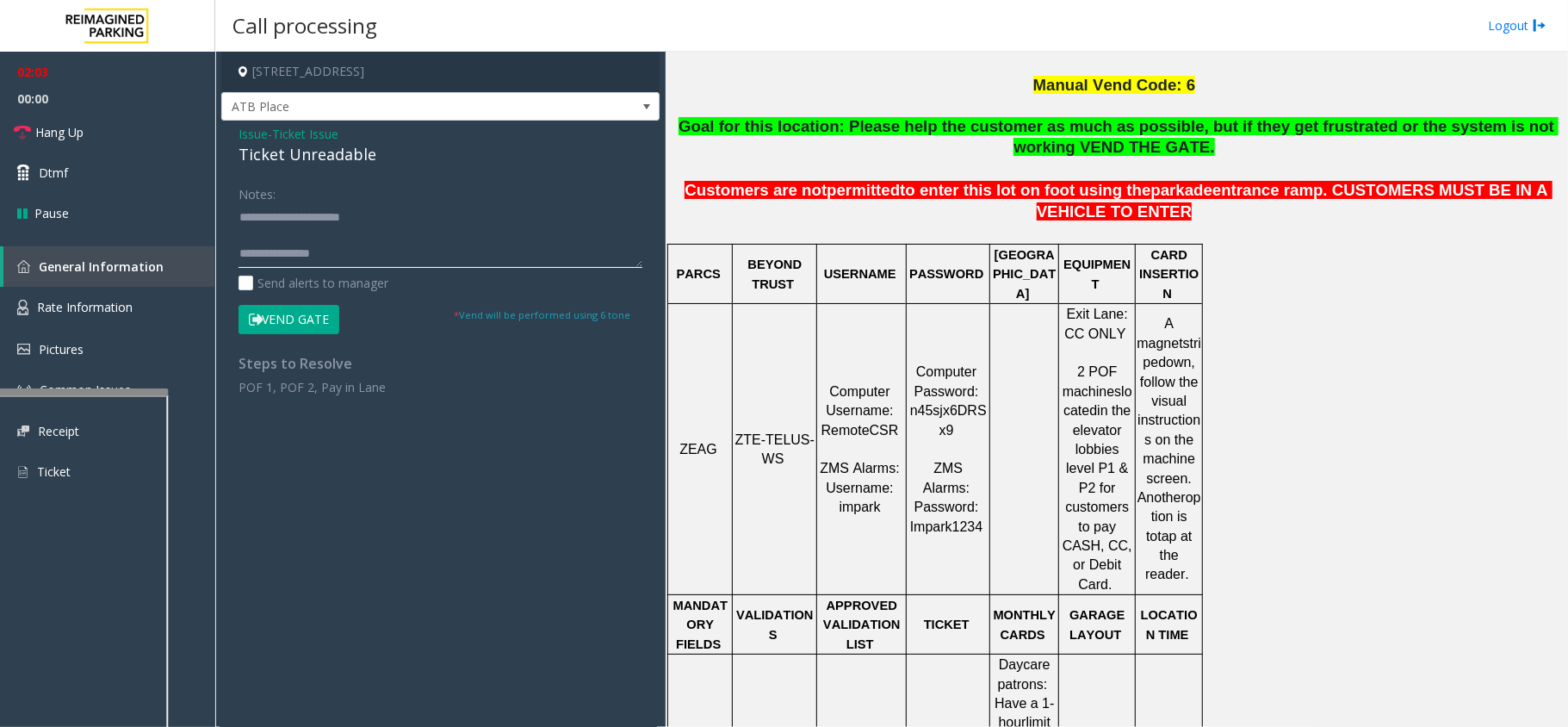
click at [239, 218] on textarea at bounding box center [440, 236] width 404 height 65
click at [291, 313] on button "Vend Gate" at bounding box center [289, 320] width 100 height 30
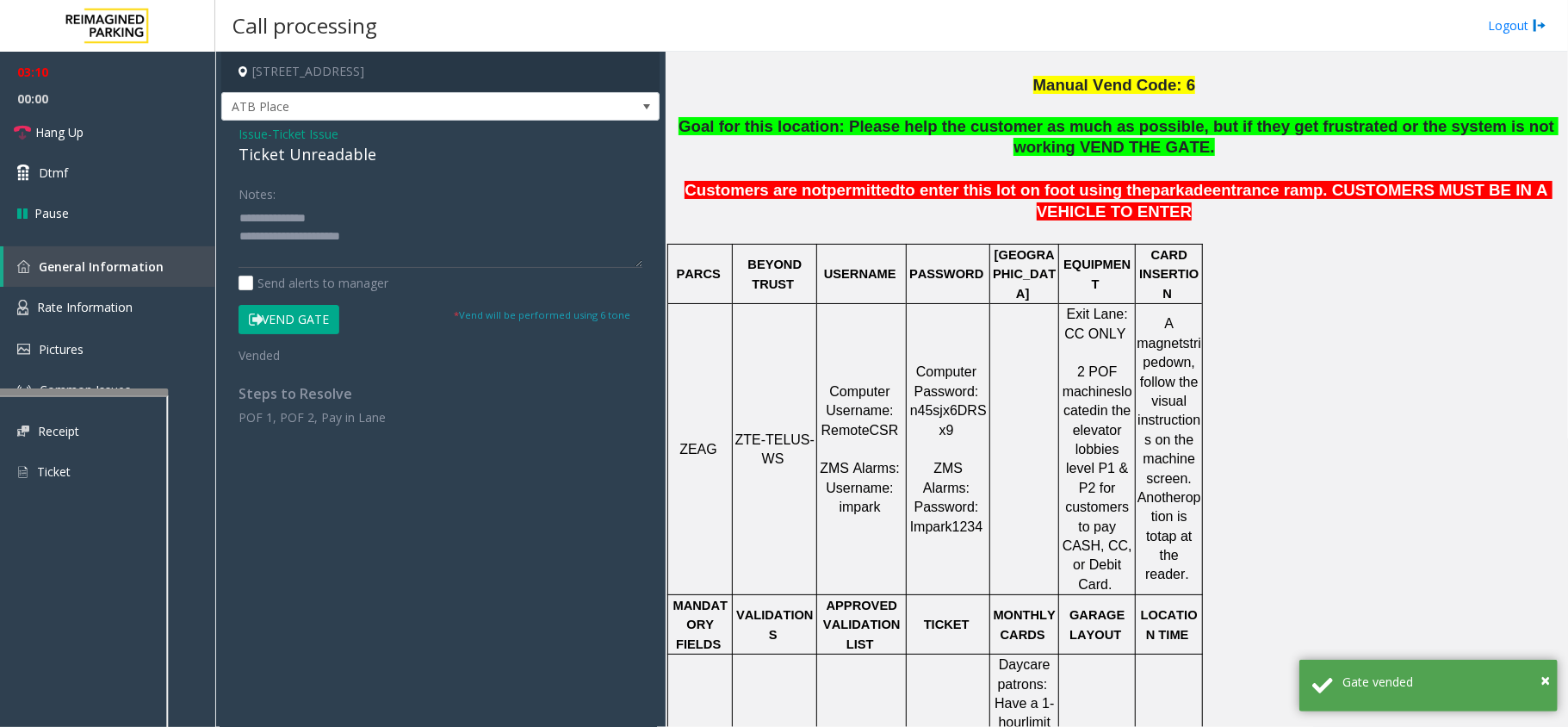
scroll to position [0, 0]
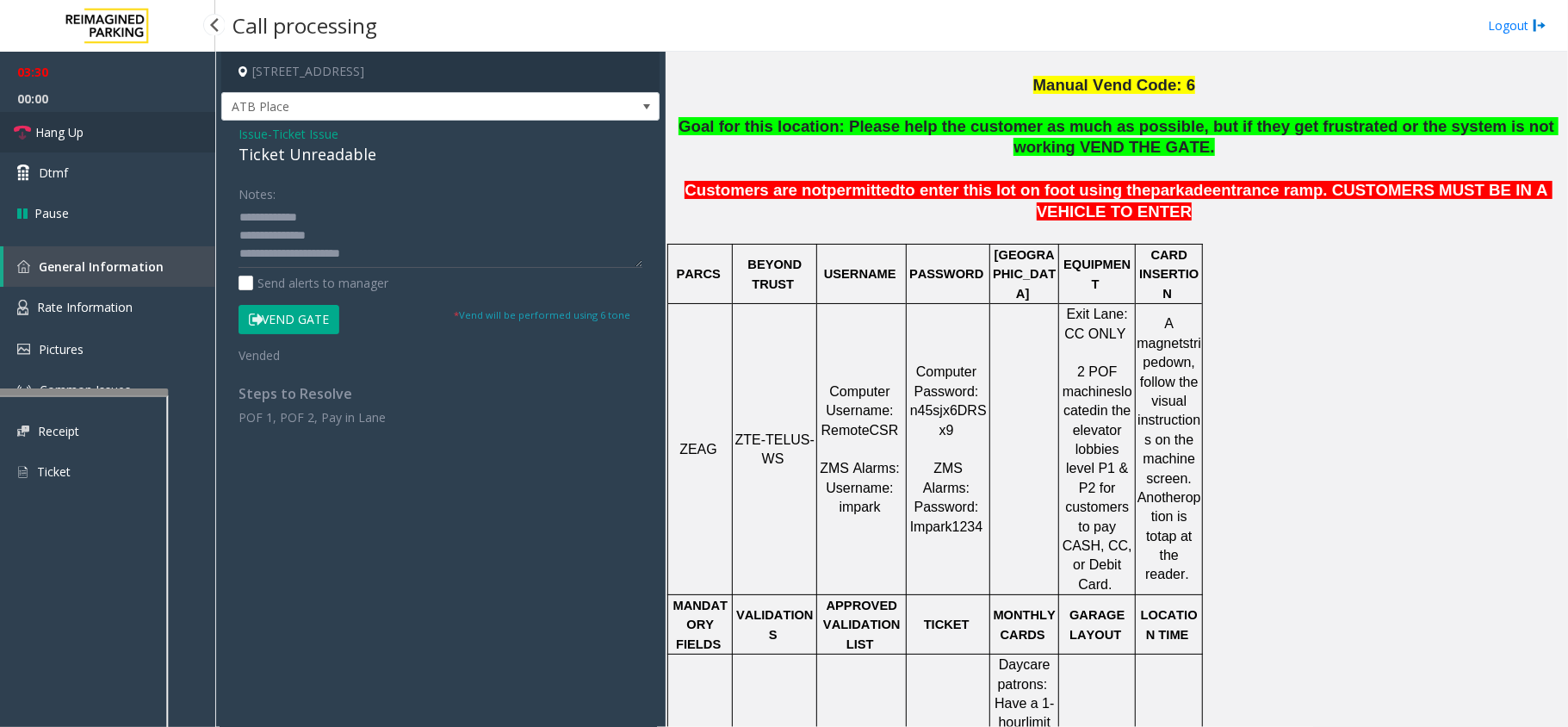
click at [59, 131] on span "Hang Up" at bounding box center [59, 132] width 48 height 18
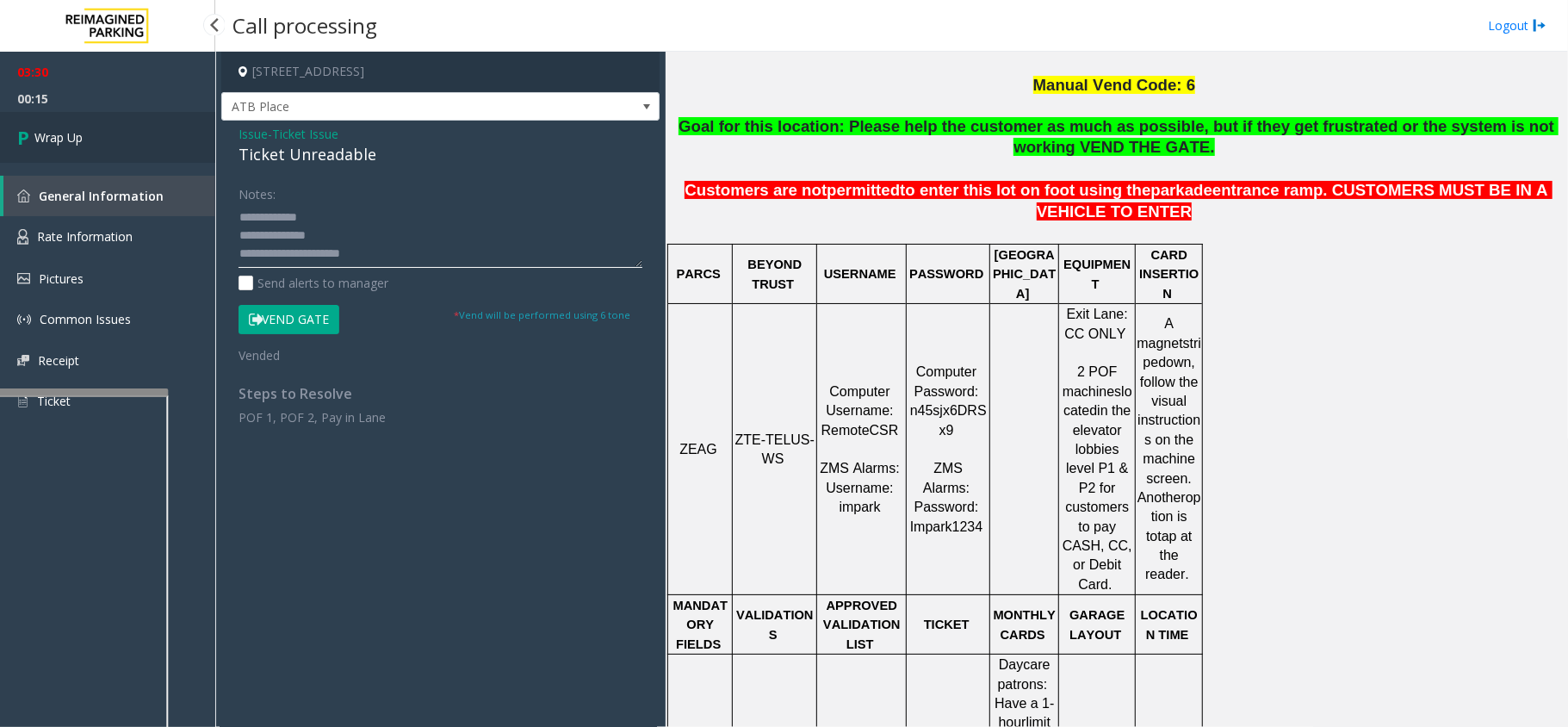
type textarea "**********"
click at [148, 133] on link "Wrap Up" at bounding box center [108, 137] width 215 height 51
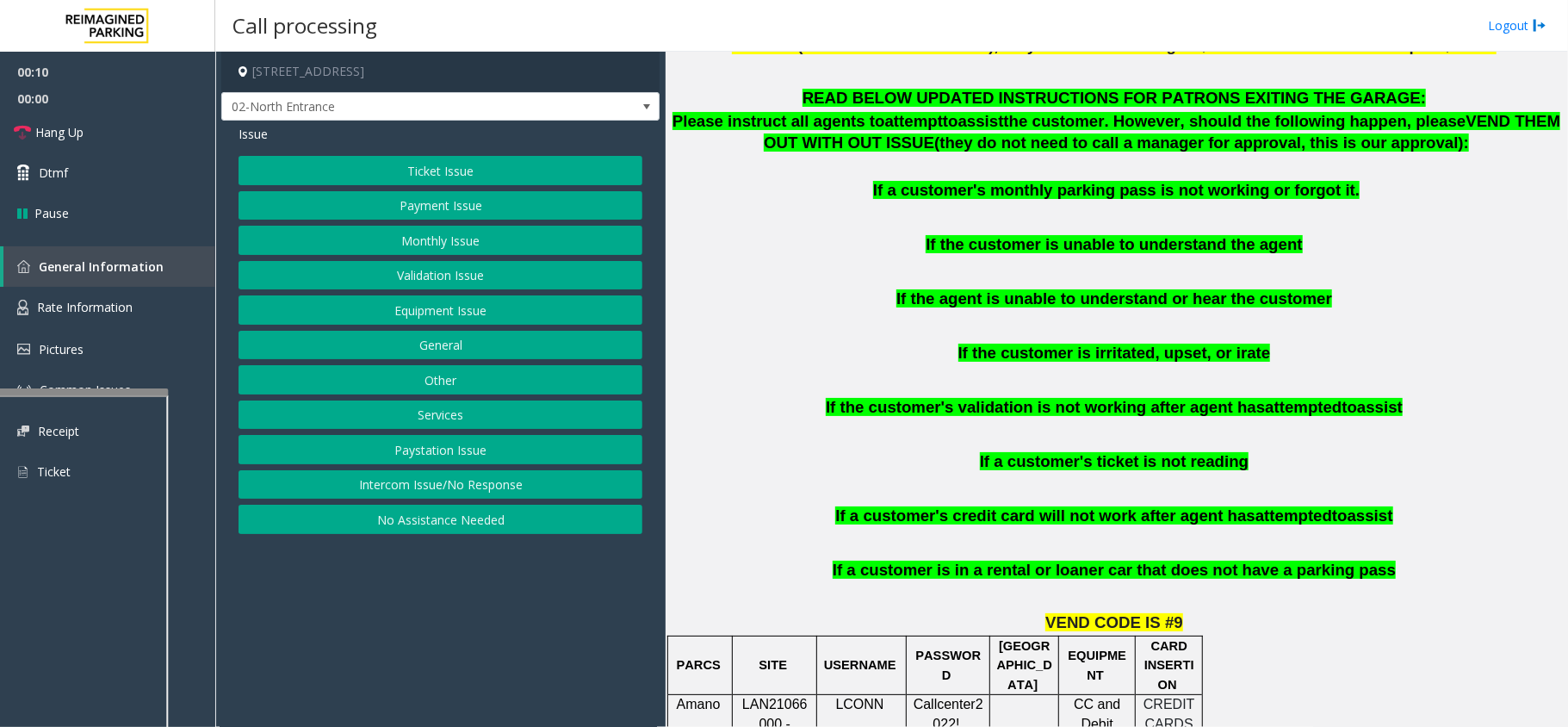
scroll to position [918, 0]
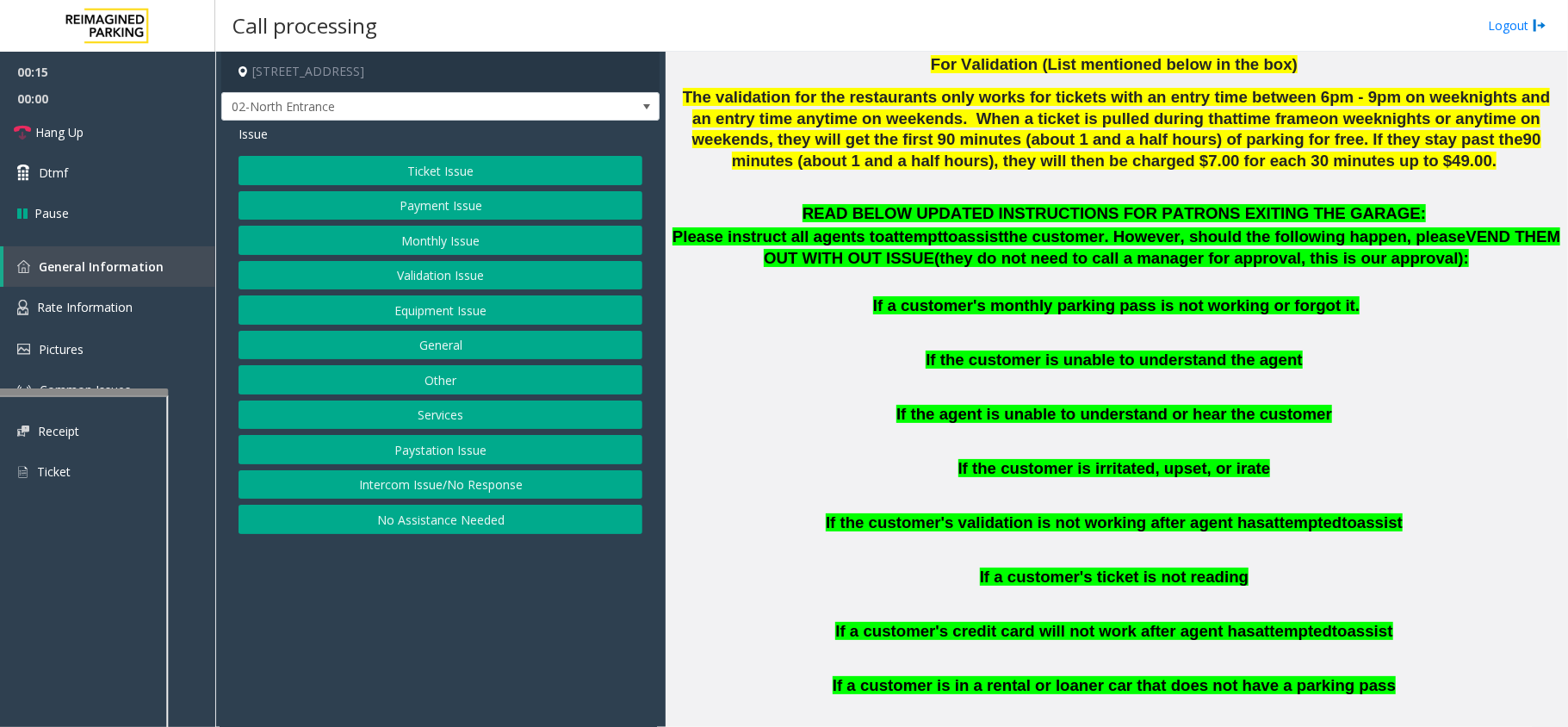
click at [442, 487] on button "Intercom Issue/No Response" at bounding box center [440, 485] width 404 height 30
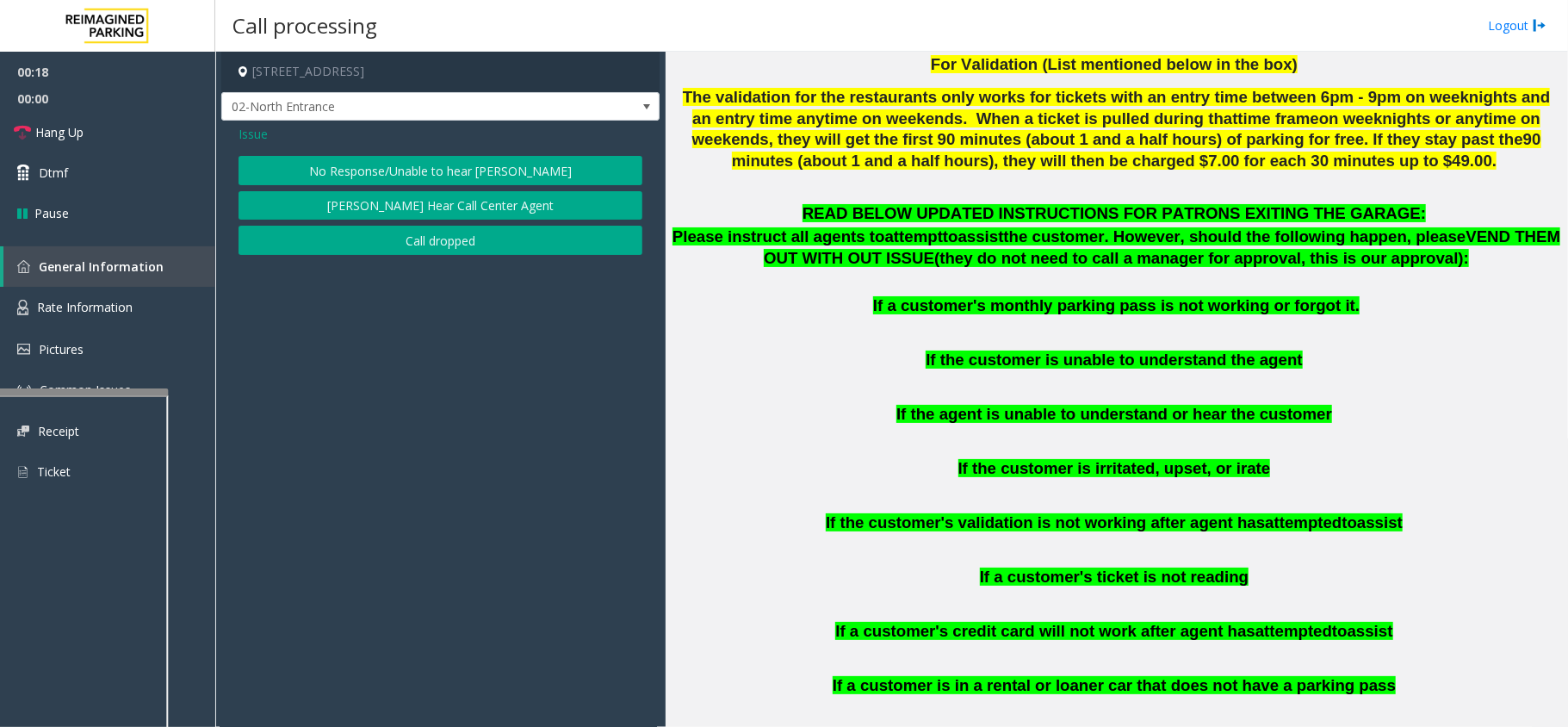
click at [445, 172] on button "No Response/Unable to hear [PERSON_NAME]" at bounding box center [440, 171] width 404 height 30
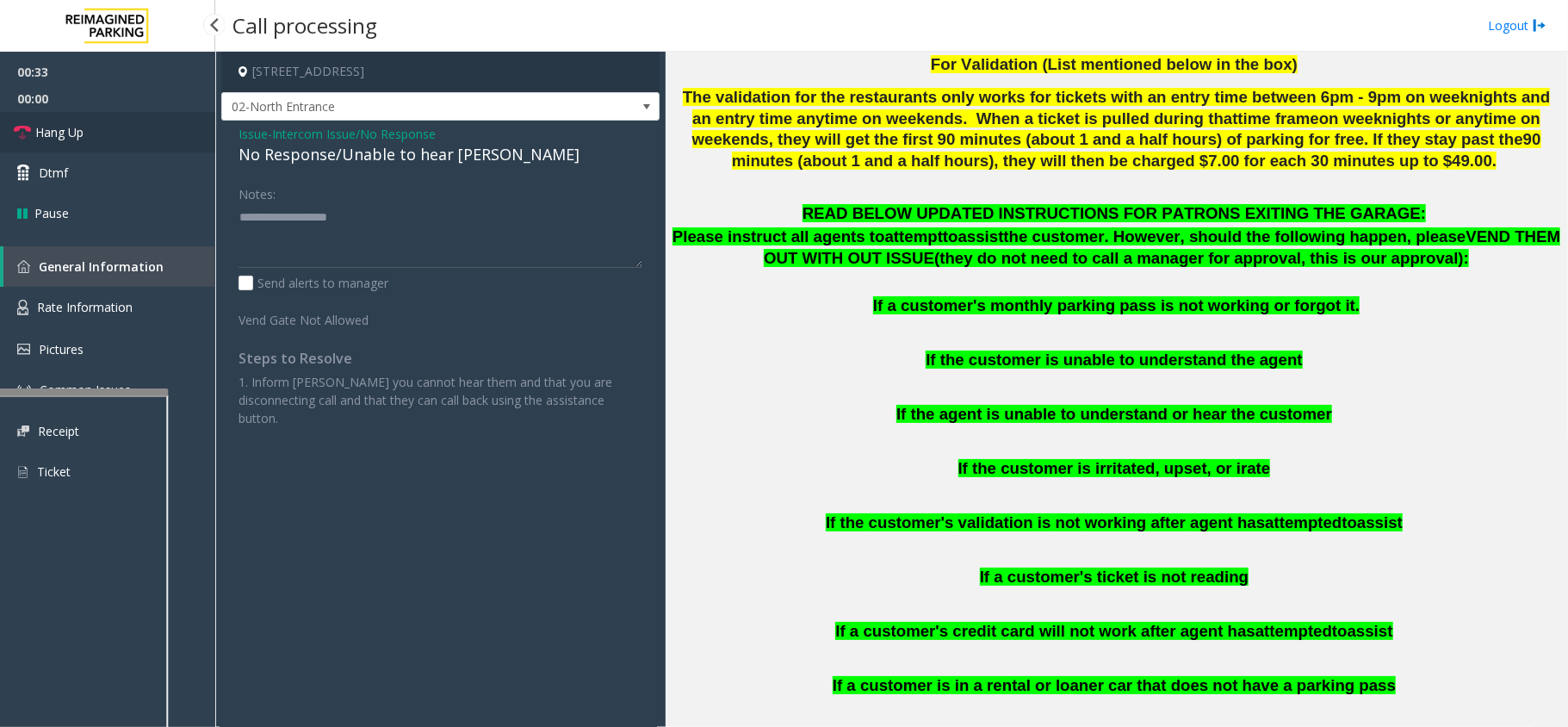
click at [77, 131] on span "Hang Up" at bounding box center [59, 132] width 48 height 18
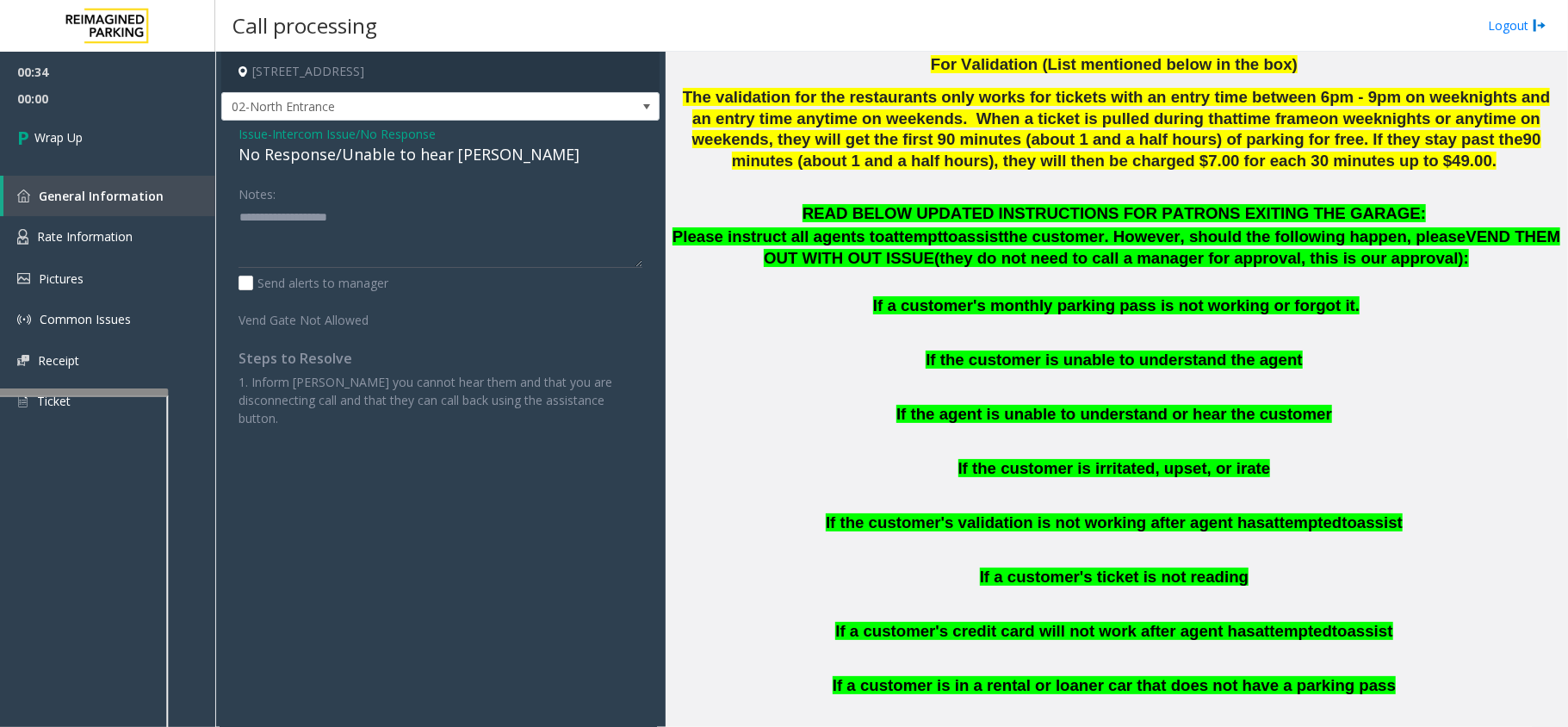
click at [258, 162] on div "No Response/Unable to hear [PERSON_NAME]" at bounding box center [440, 154] width 404 height 23
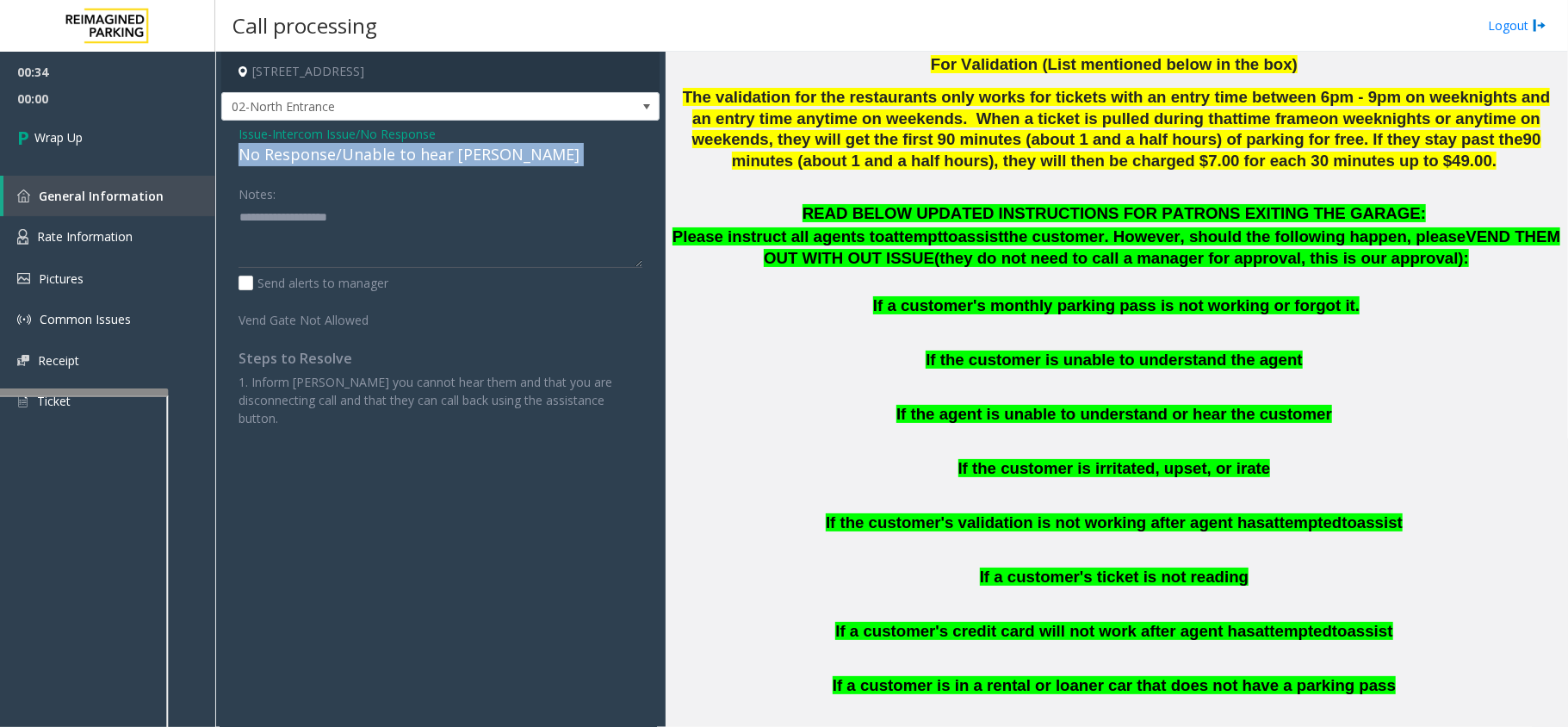
click at [258, 162] on div "No Response/Unable to hear [PERSON_NAME]" at bounding box center [440, 154] width 404 height 23
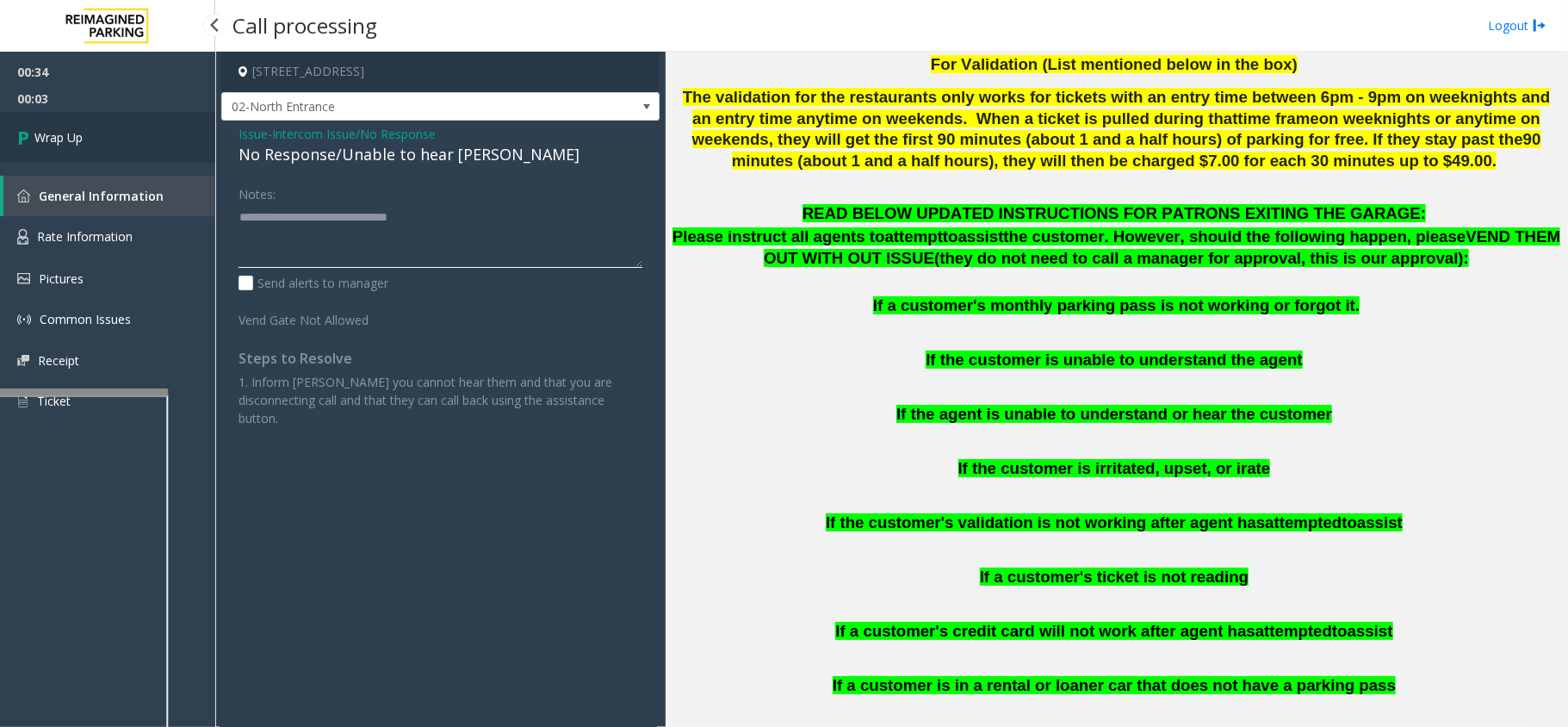
type textarea "**********"
click at [128, 142] on link "Wrap Up" at bounding box center [108, 137] width 215 height 51
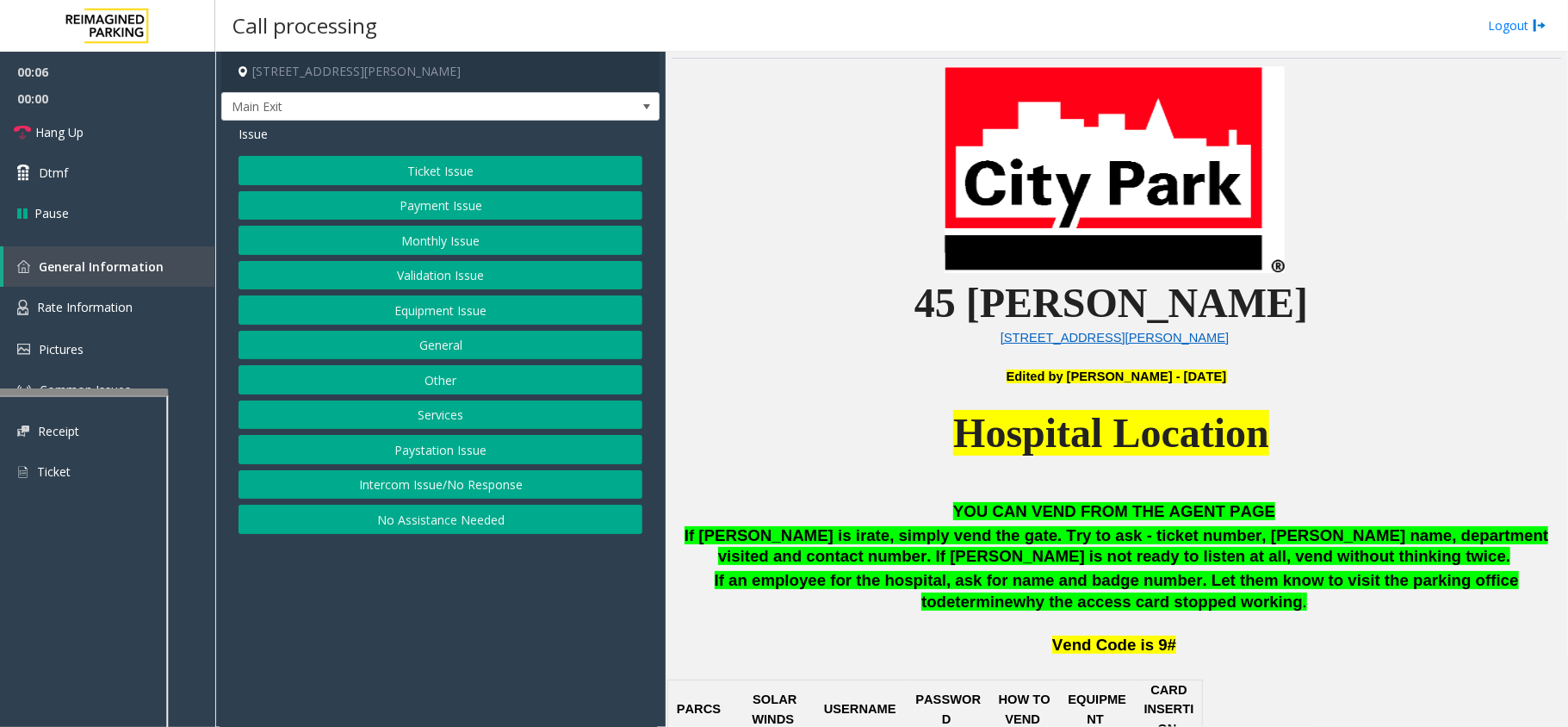
scroll to position [460, 0]
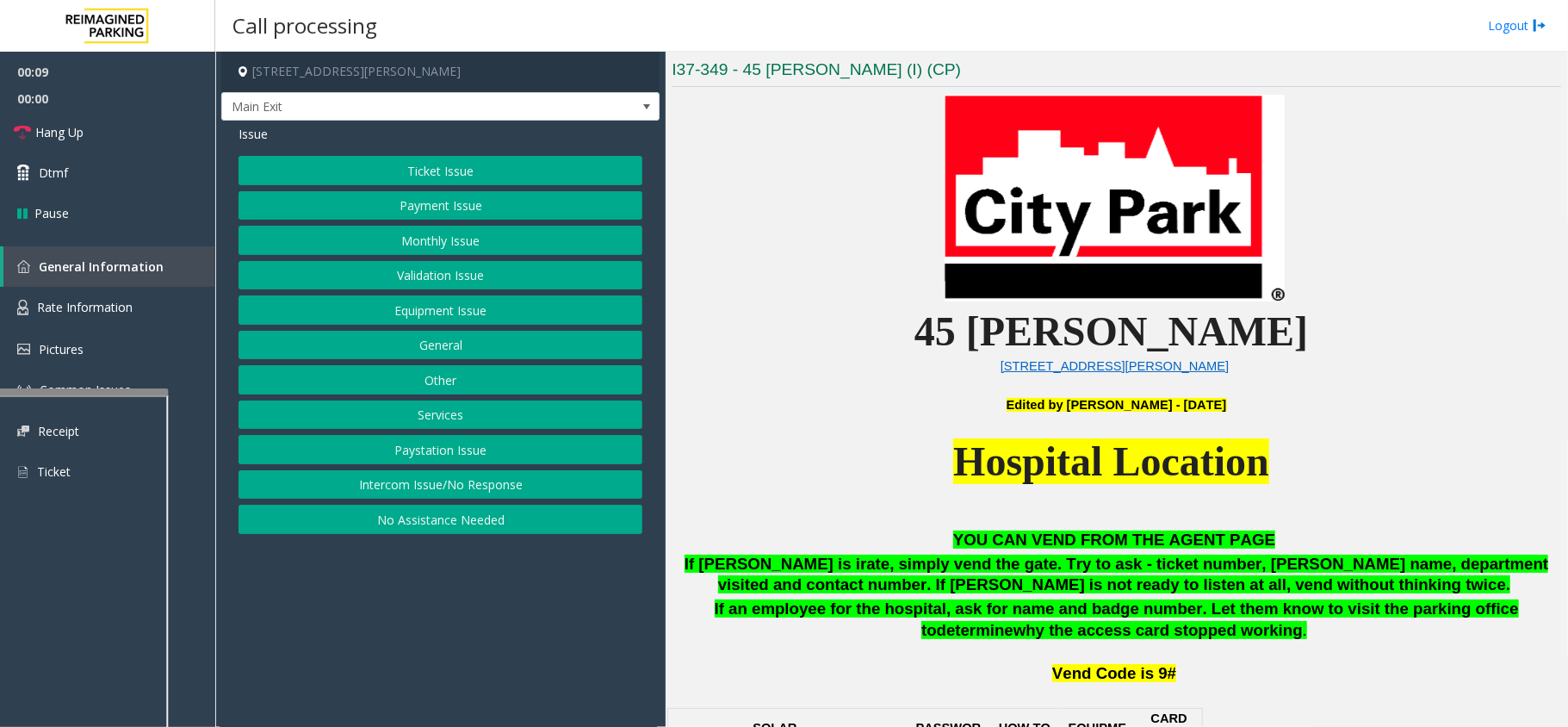
click at [391, 487] on button "Intercom Issue/No Response" at bounding box center [440, 485] width 404 height 30
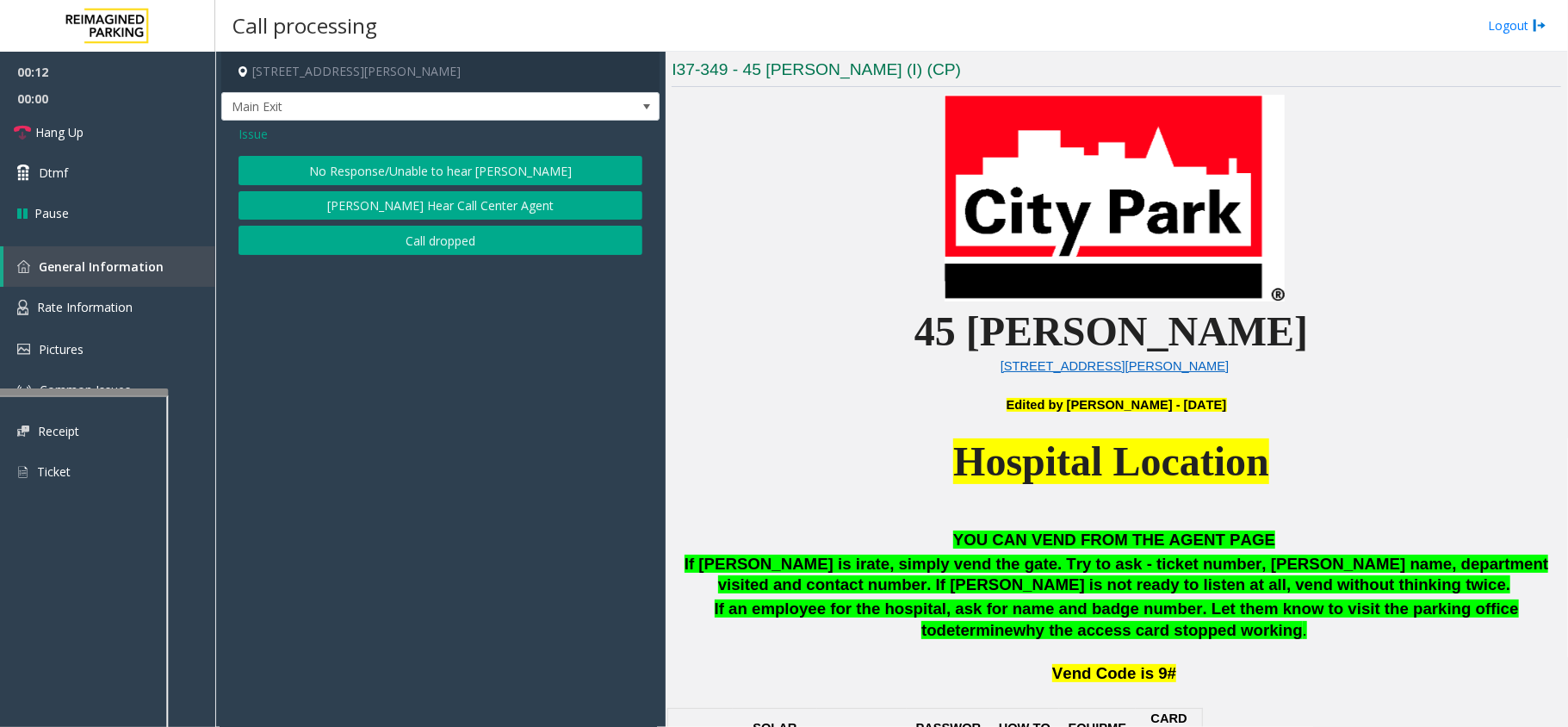
click at [317, 161] on button "No Response/Unable to hear [PERSON_NAME]" at bounding box center [440, 171] width 404 height 30
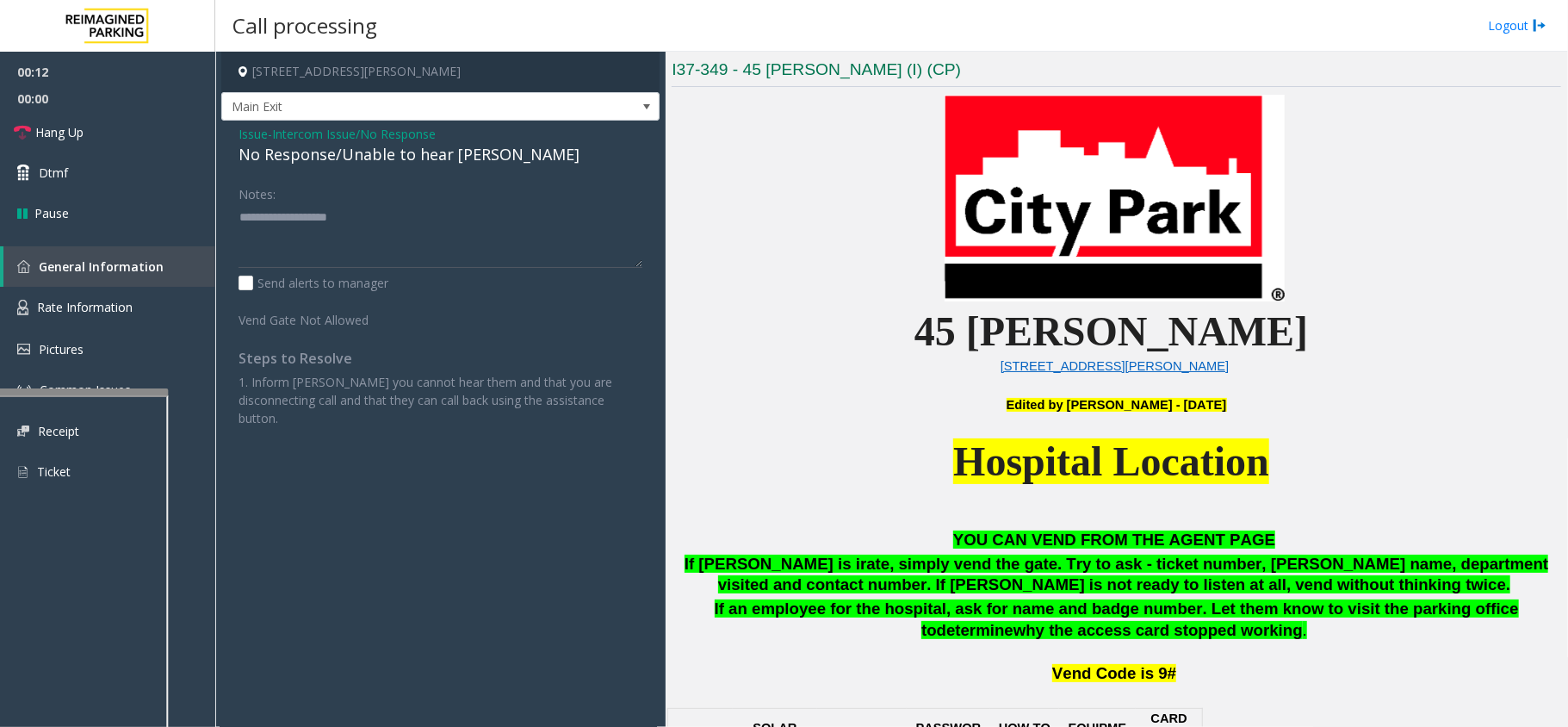
click at [303, 156] on div "No Response/Unable to hear [PERSON_NAME]" at bounding box center [440, 154] width 404 height 23
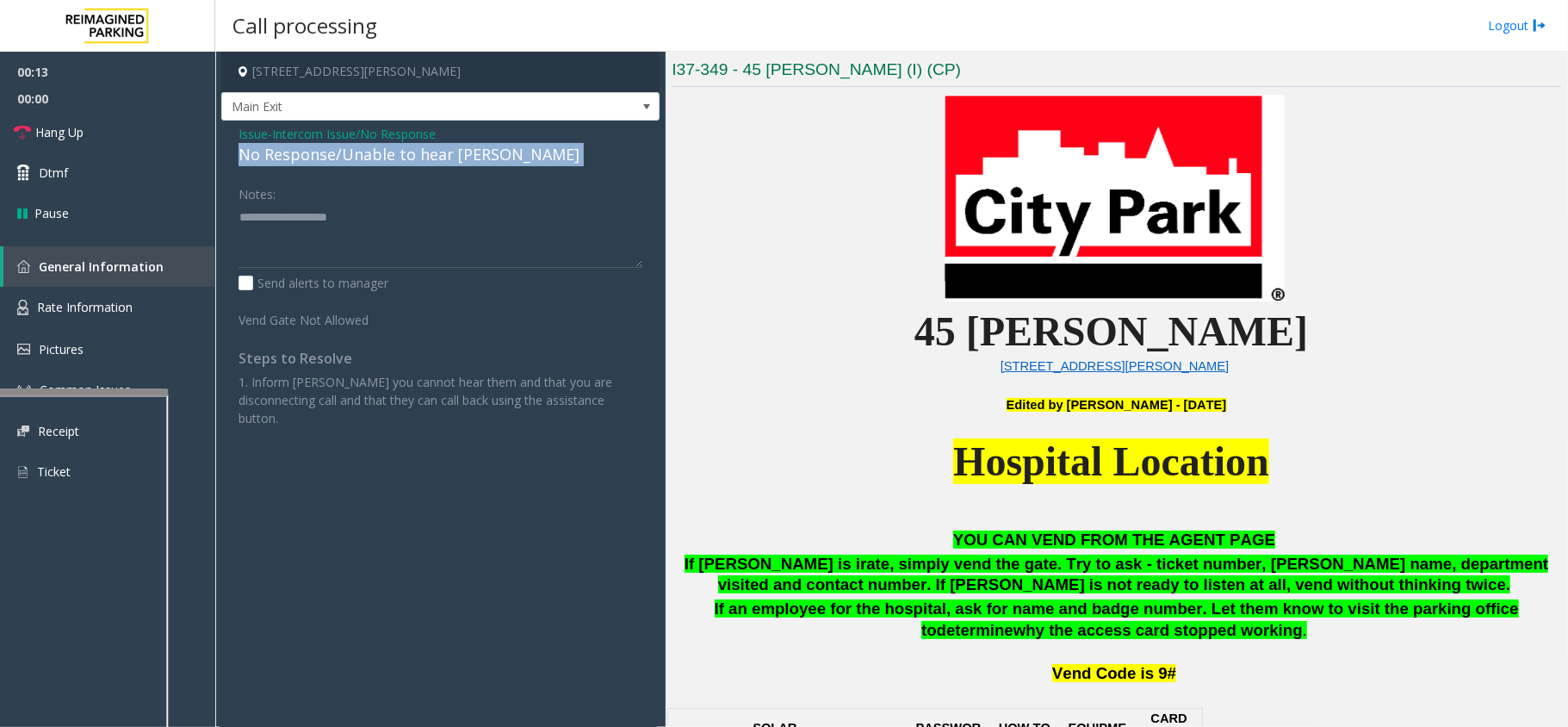
click at [303, 156] on div "No Response/Unable to hear [PERSON_NAME]" at bounding box center [440, 154] width 404 height 23
drag, startPoint x: 303, startPoint y: 156, endPoint x: 343, endPoint y: 163, distance: 40.6
click at [343, 163] on div "No Response/Unable to hear [PERSON_NAME]" at bounding box center [440, 154] width 404 height 23
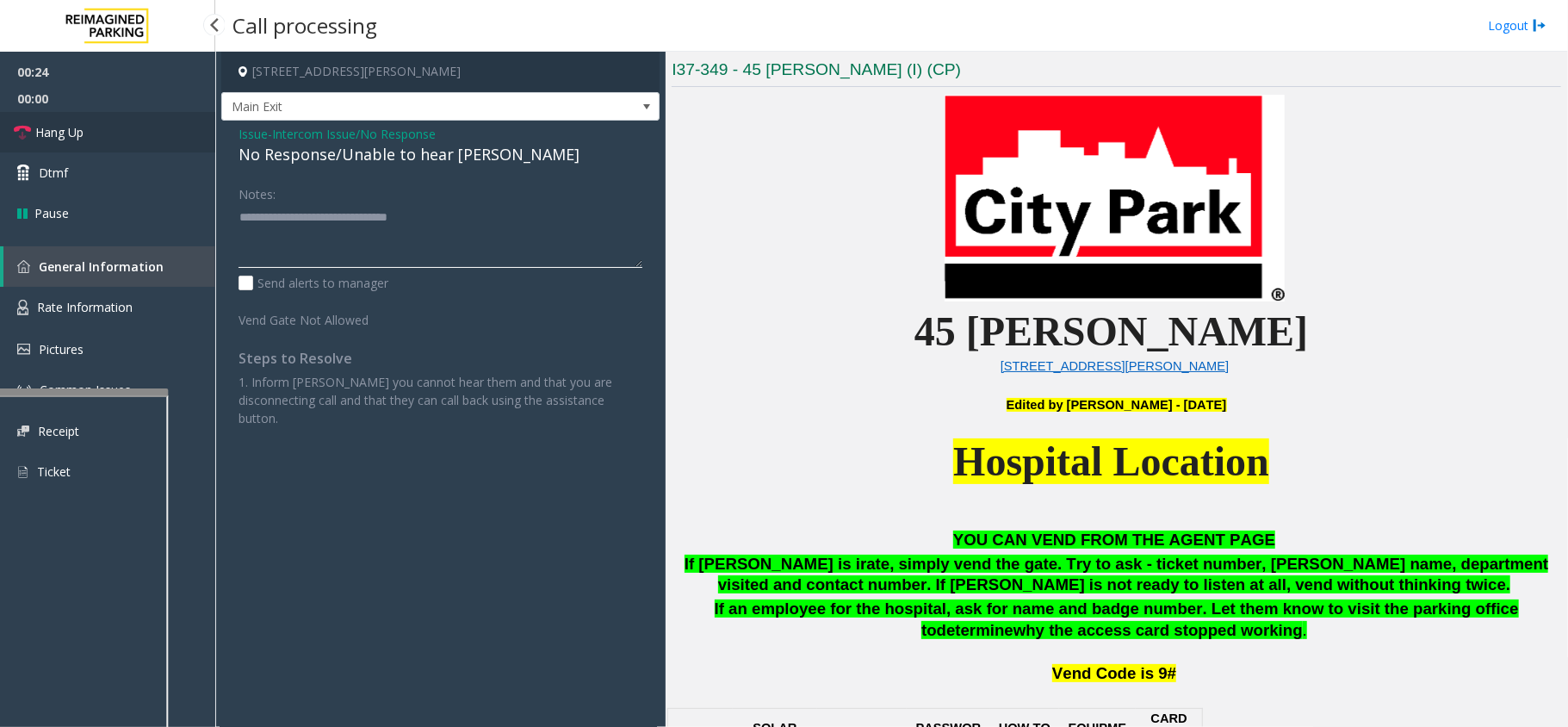
type textarea "**********"
click at [71, 126] on span "Hang Up" at bounding box center [59, 132] width 48 height 18
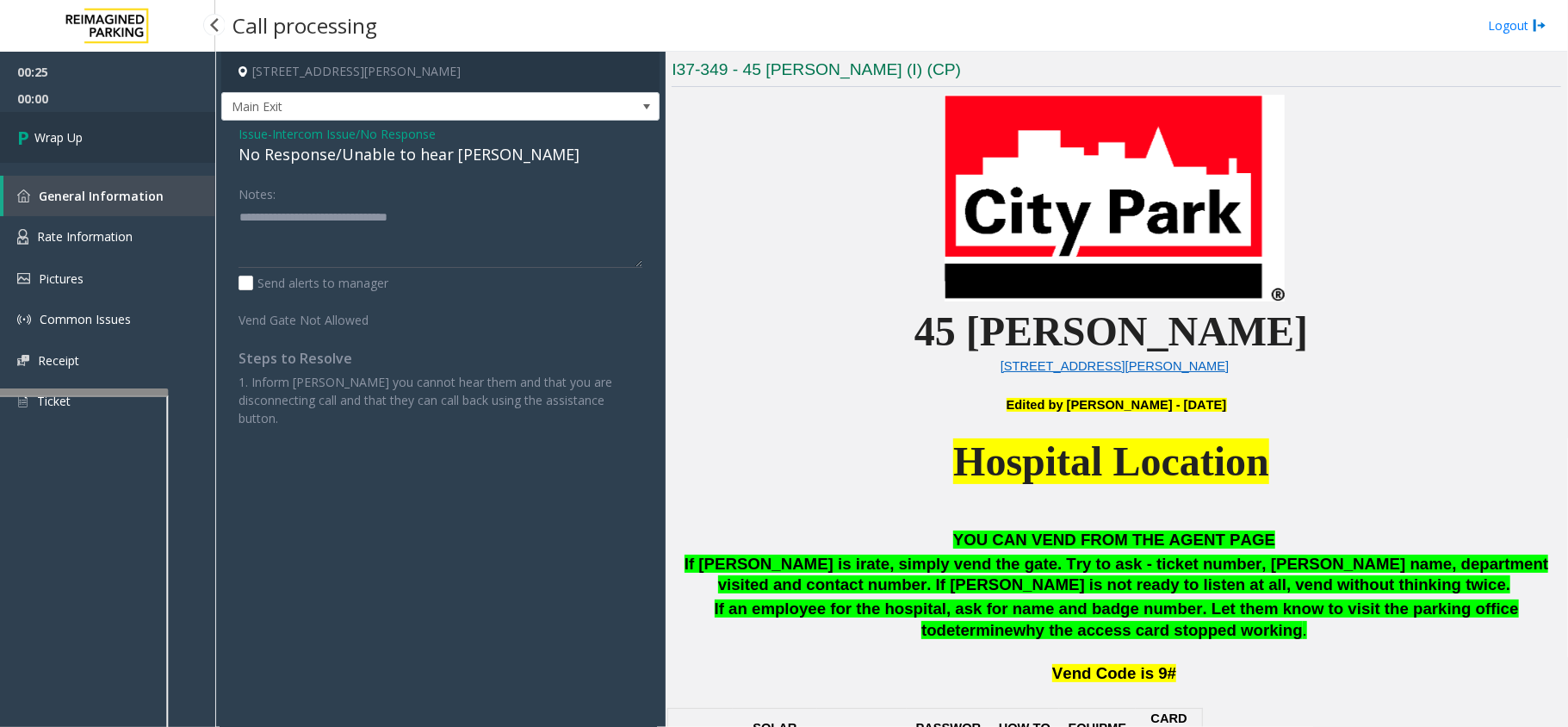
click at [71, 126] on link "Wrap Up" at bounding box center [108, 137] width 215 height 51
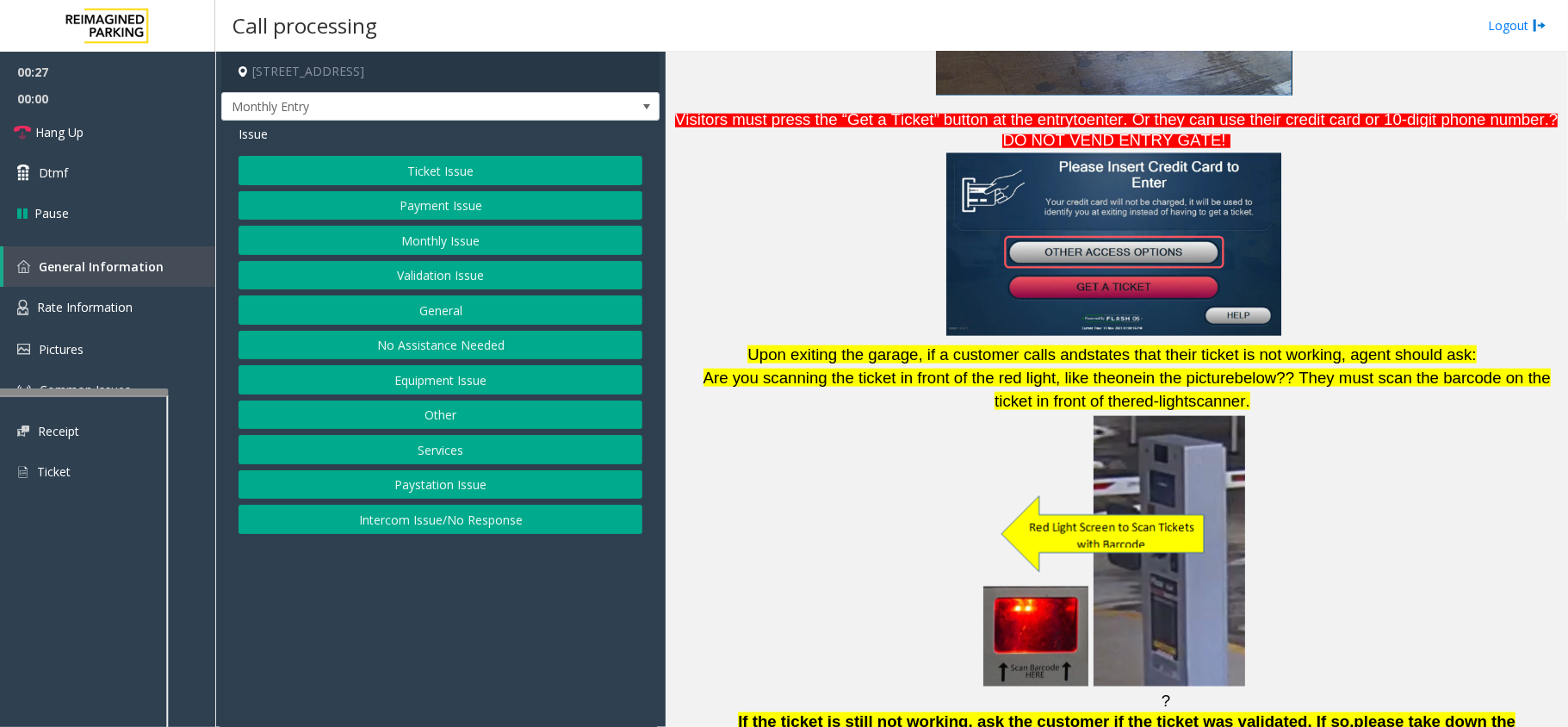
scroll to position [1493, 0]
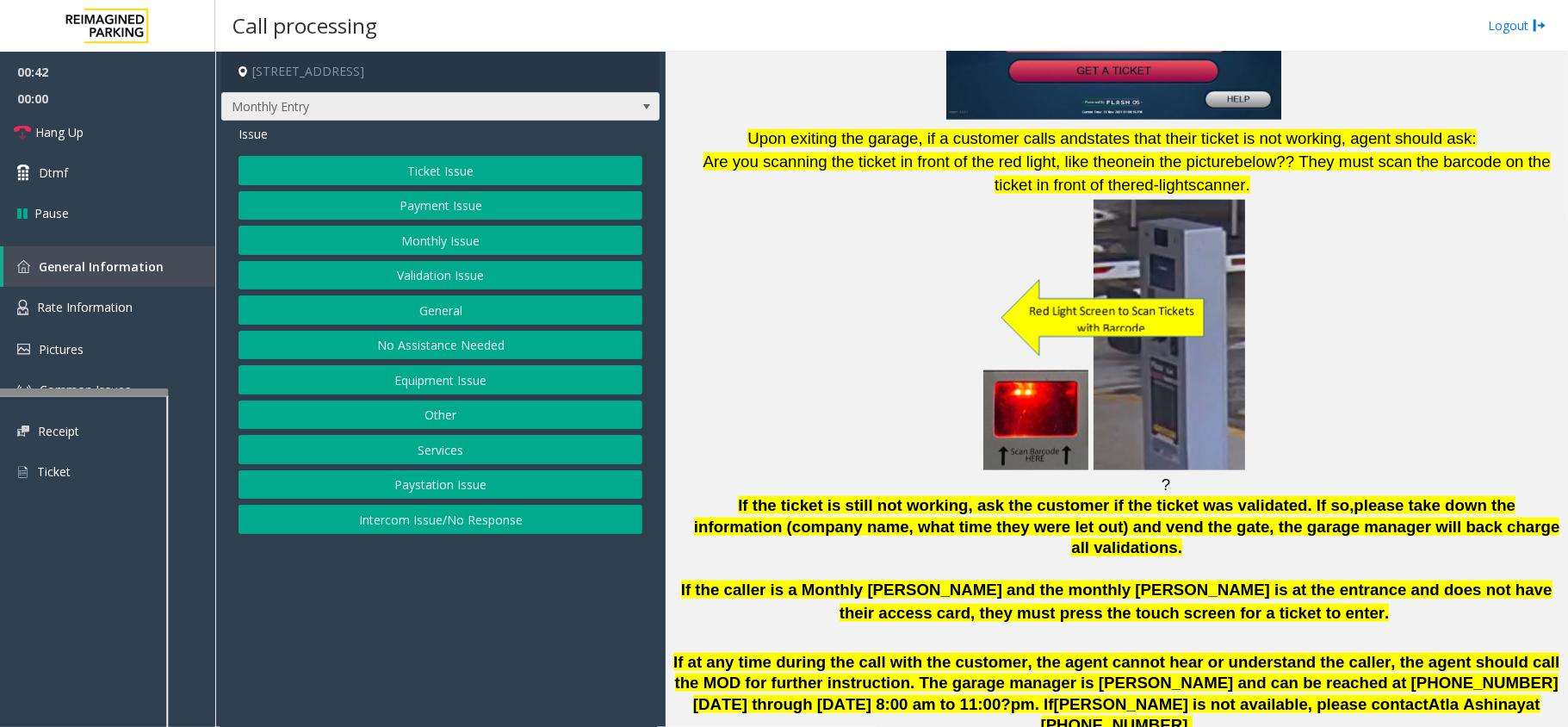
click at [507, 92] on span "Monthly Entry" at bounding box center [440, 107] width 439 height 30
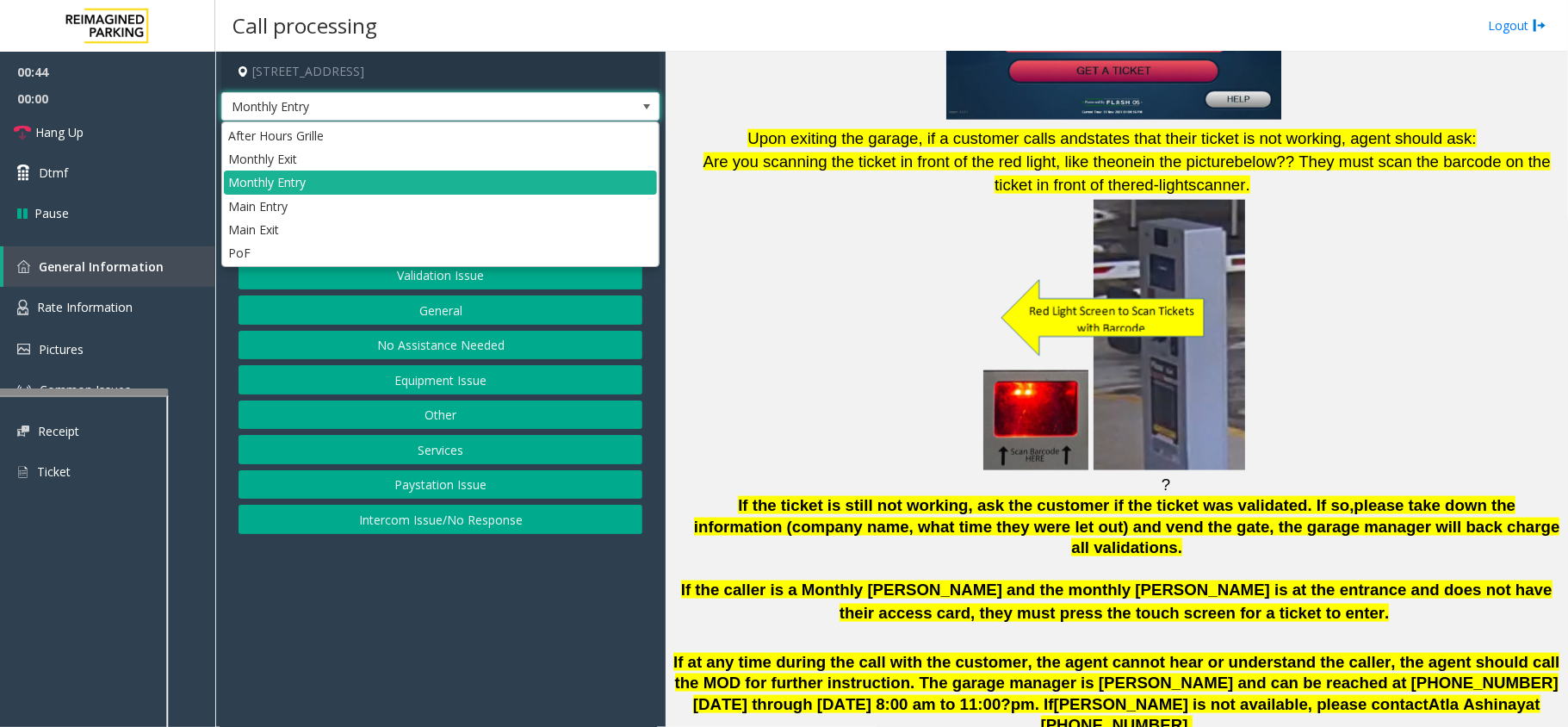
click at [775, 267] on p at bounding box center [1117, 336] width 890 height 276
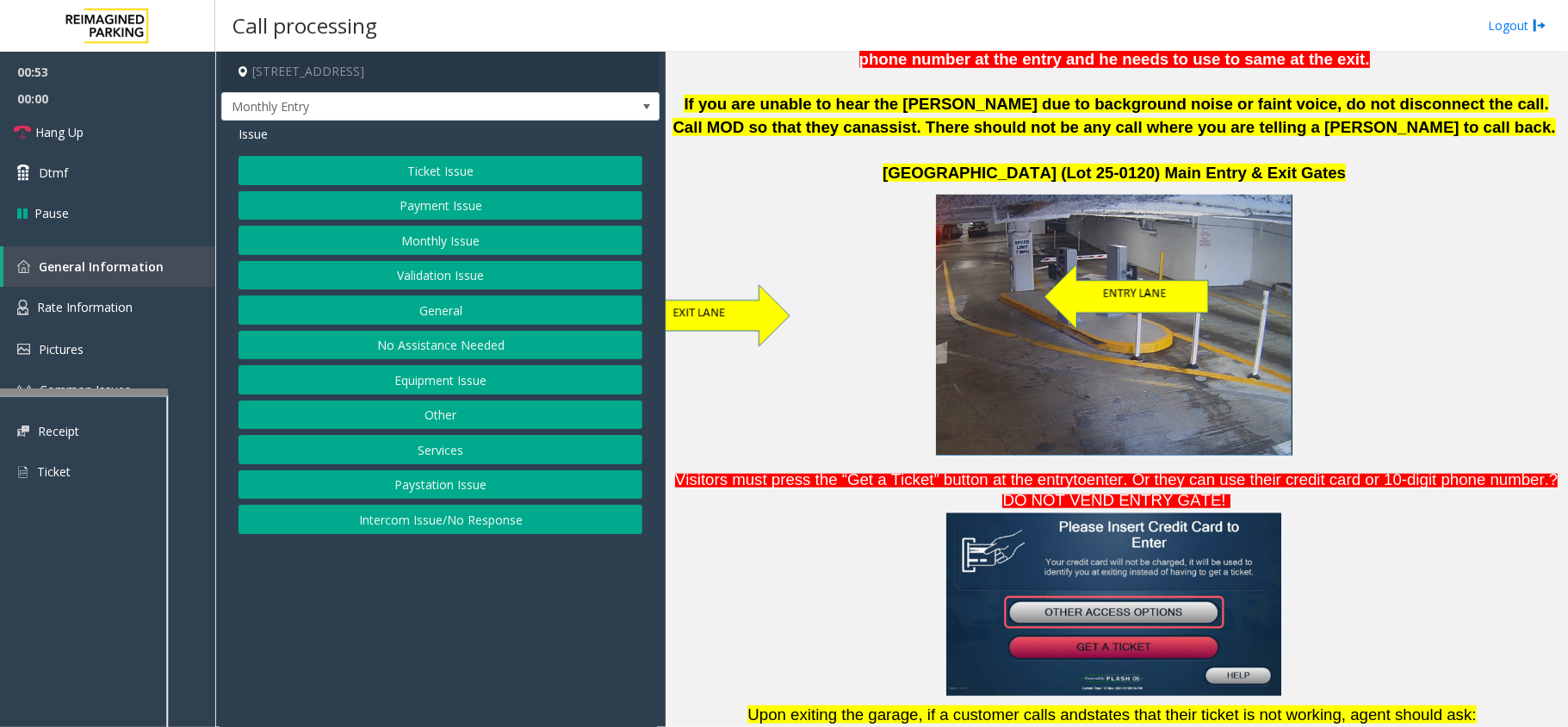
scroll to position [918, 0]
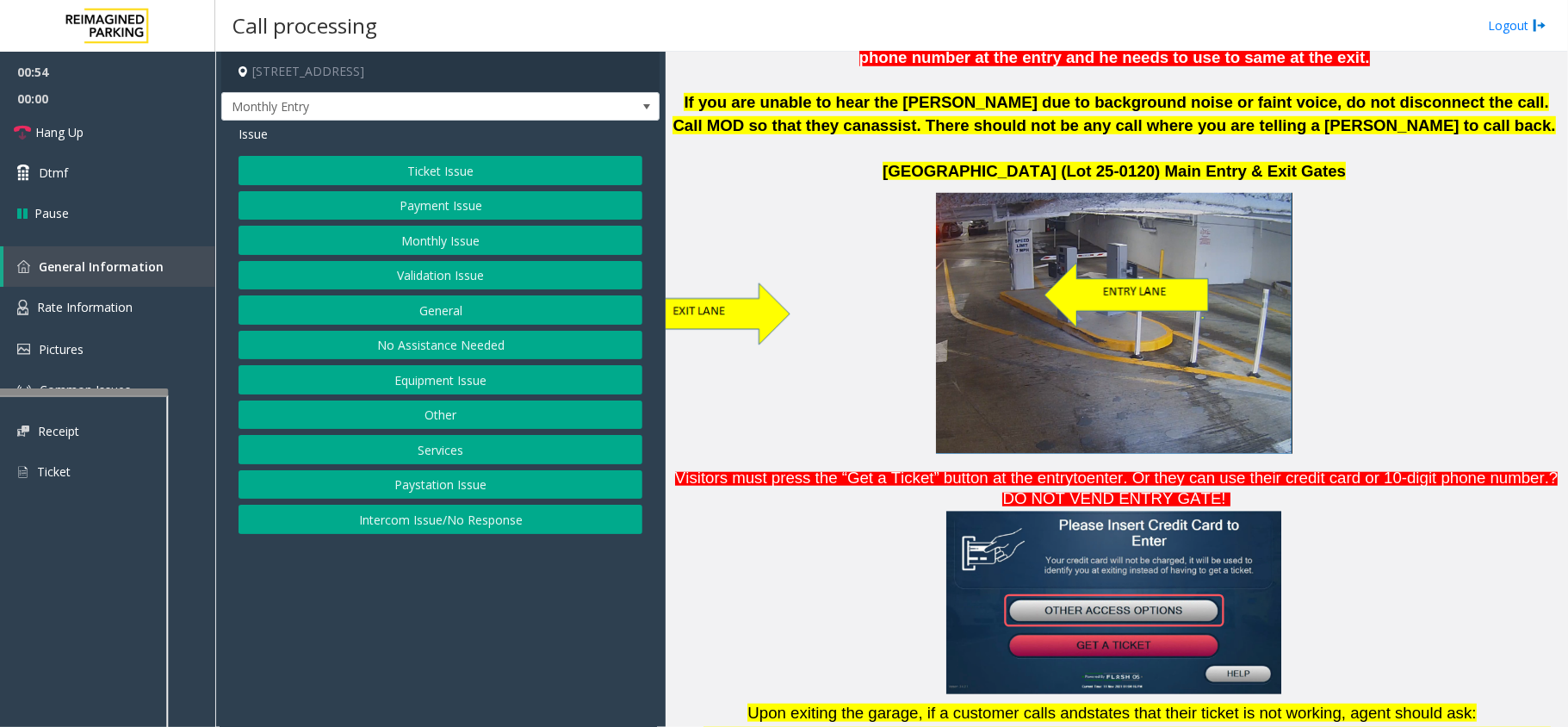
click at [546, 238] on button "Monthly Issue" at bounding box center [440, 241] width 404 height 30
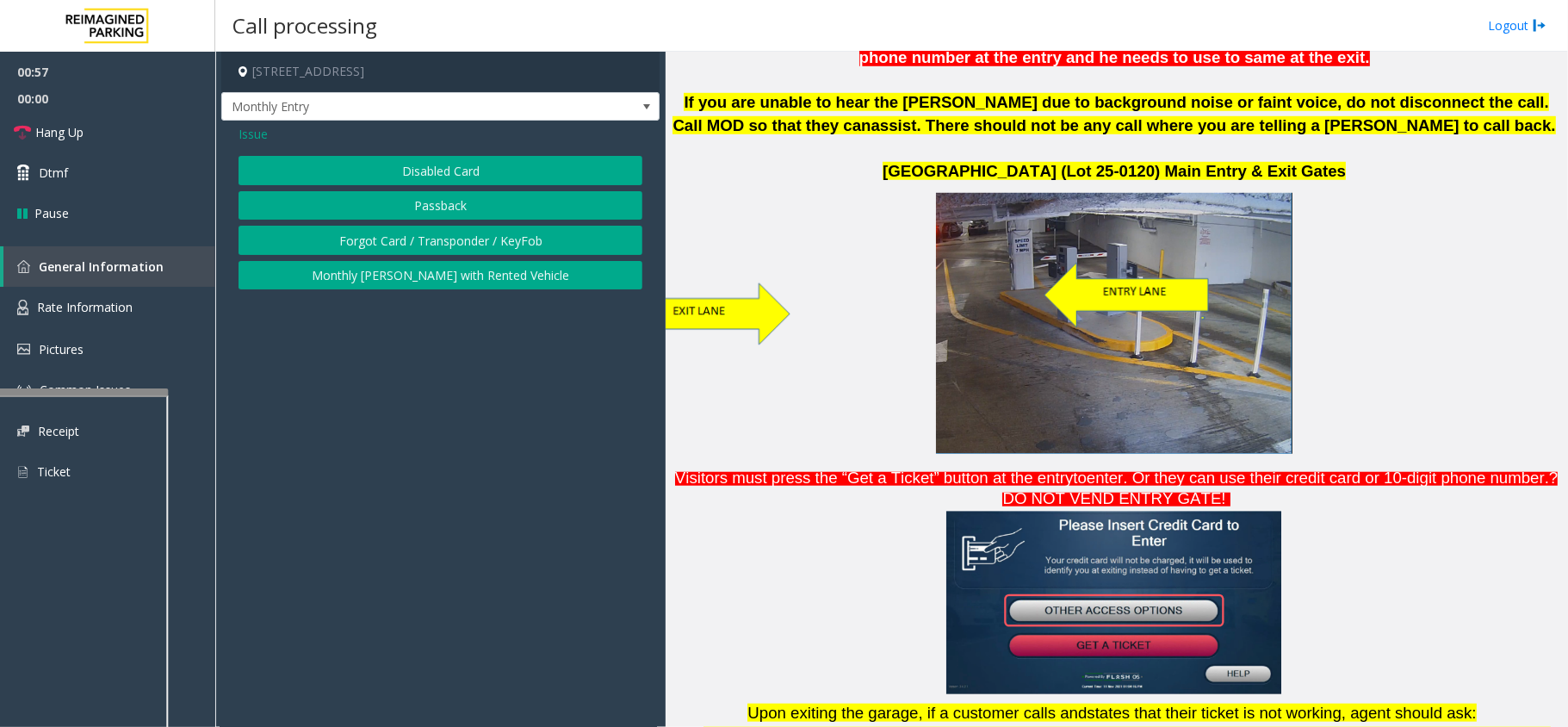
click at [460, 171] on button "Disabled Card" at bounding box center [440, 171] width 404 height 30
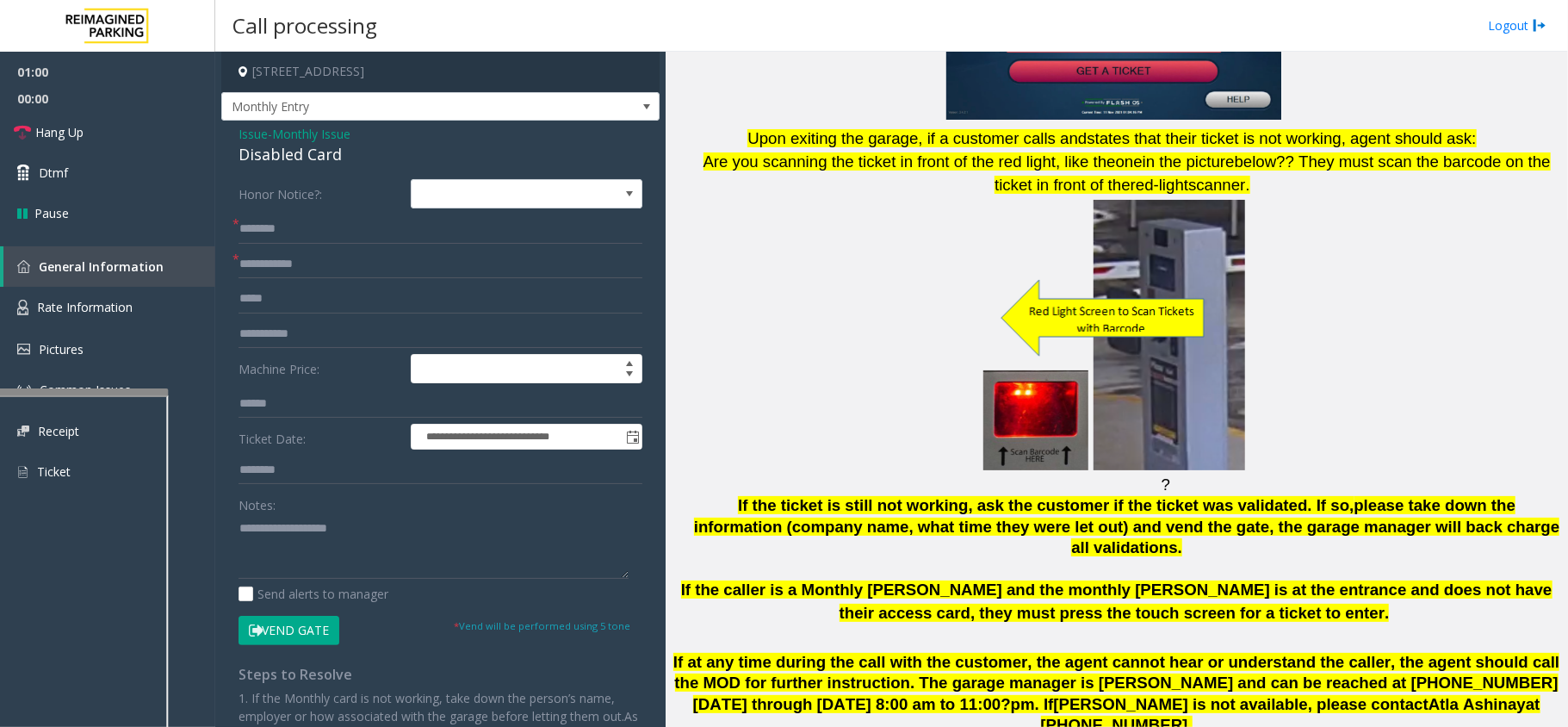
scroll to position [1149, 0]
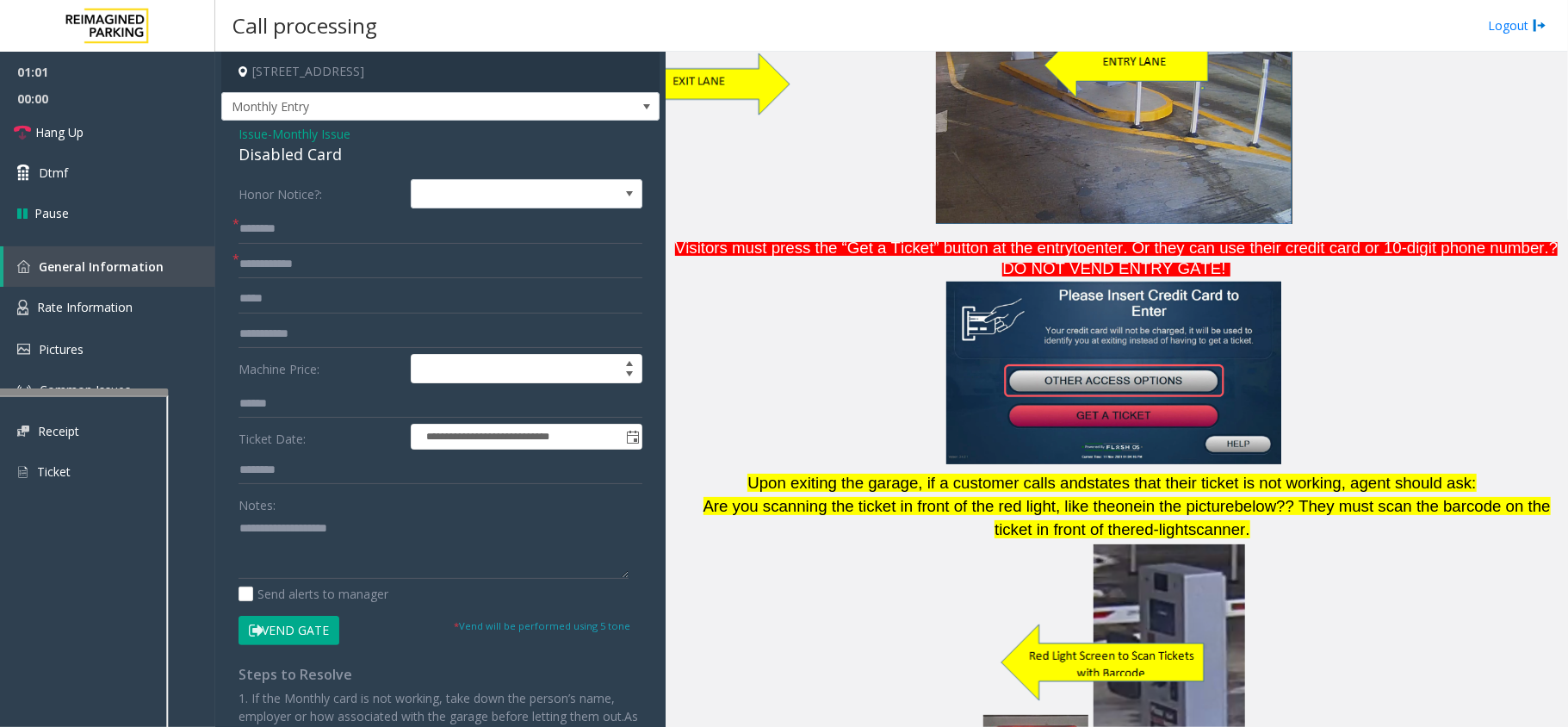
click at [338, 135] on span "Monthly Issue" at bounding box center [310, 134] width 78 height 18
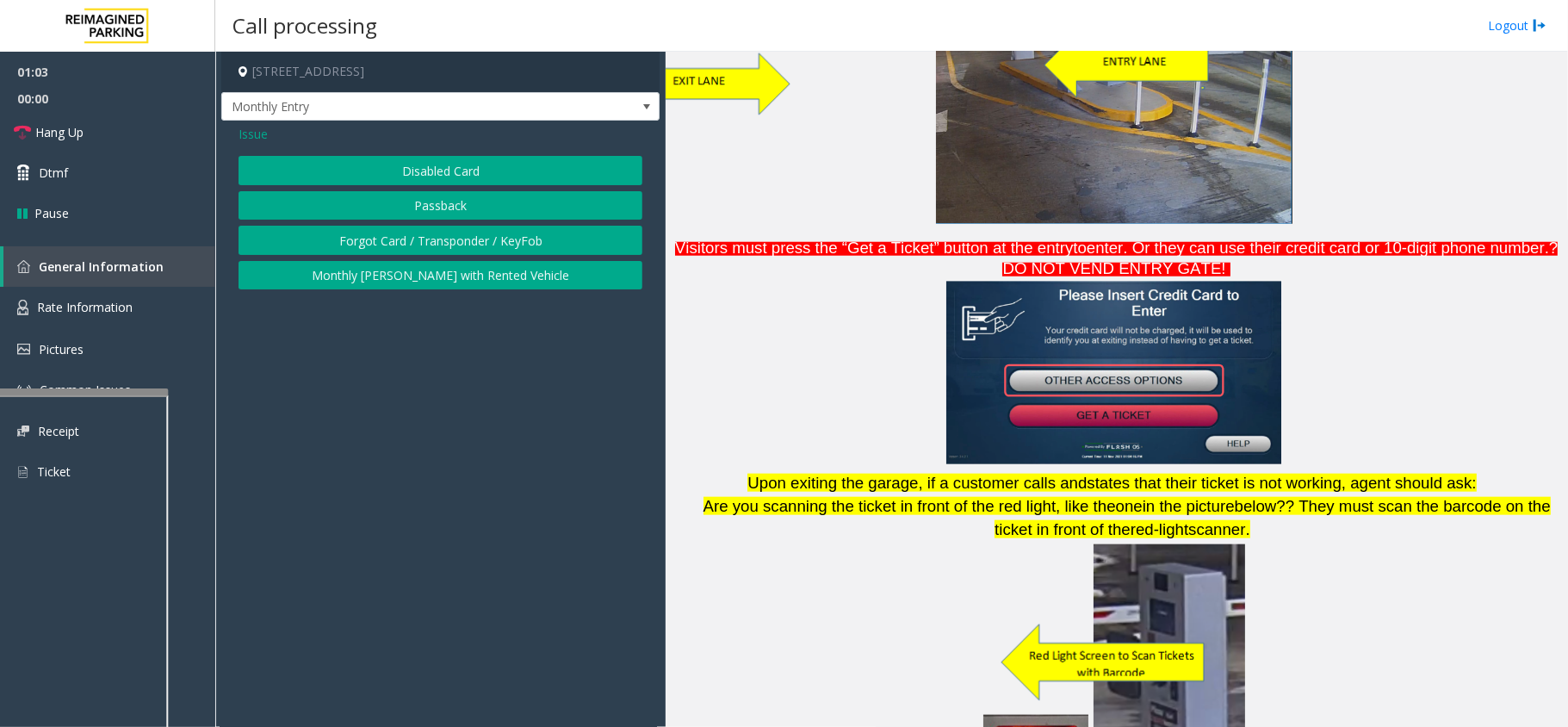
click at [256, 127] on span "Issue" at bounding box center [253, 134] width 30 height 18
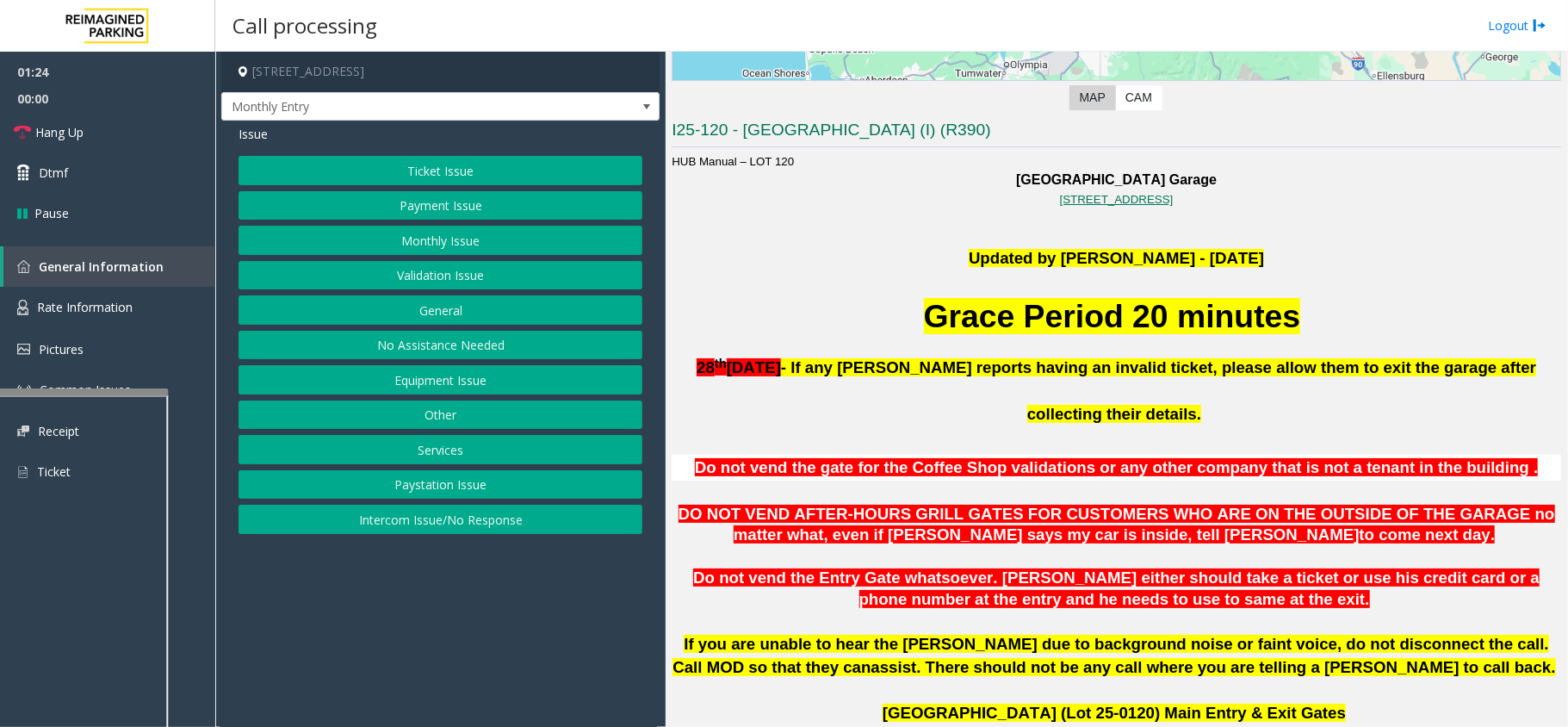
scroll to position [345, 0]
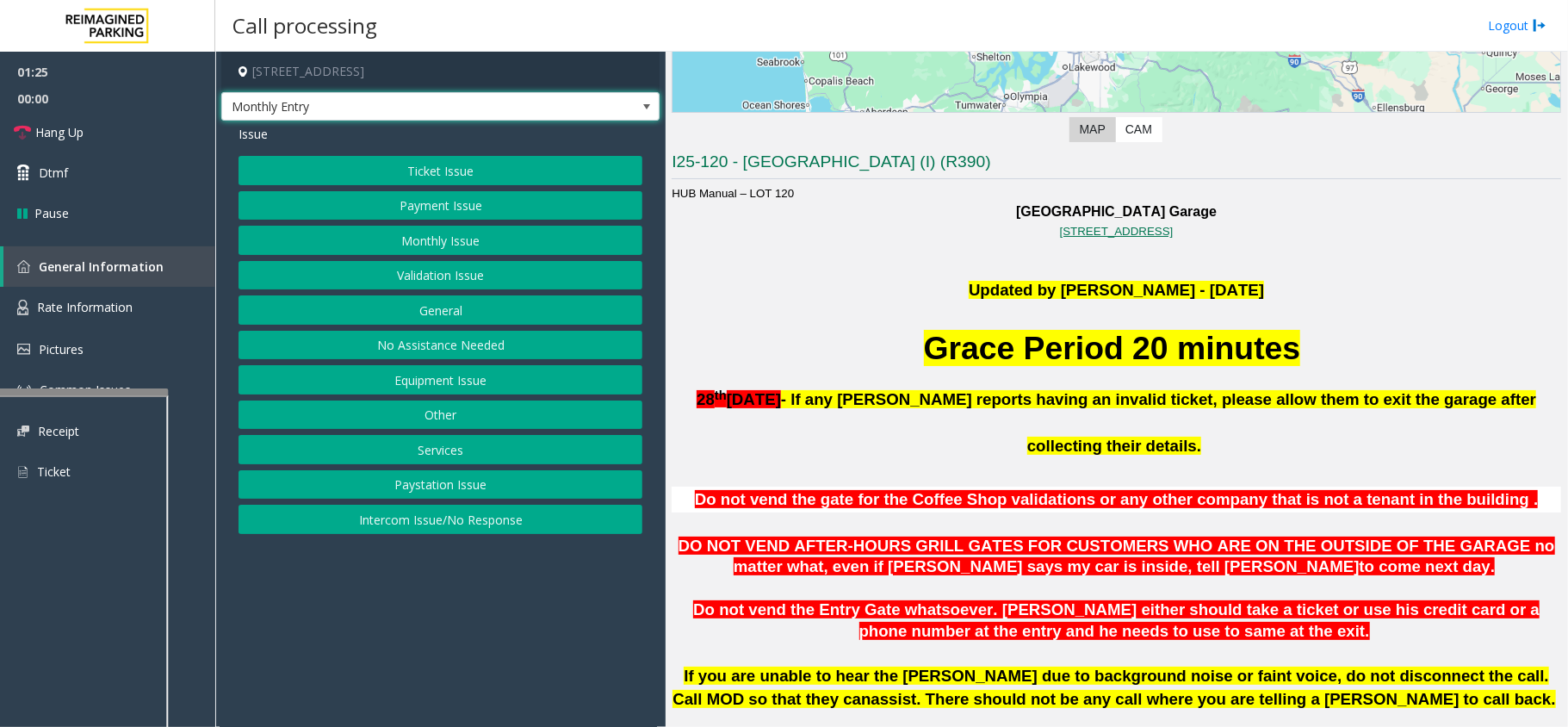
click at [570, 98] on span "Monthly Entry" at bounding box center [397, 107] width 350 height 28
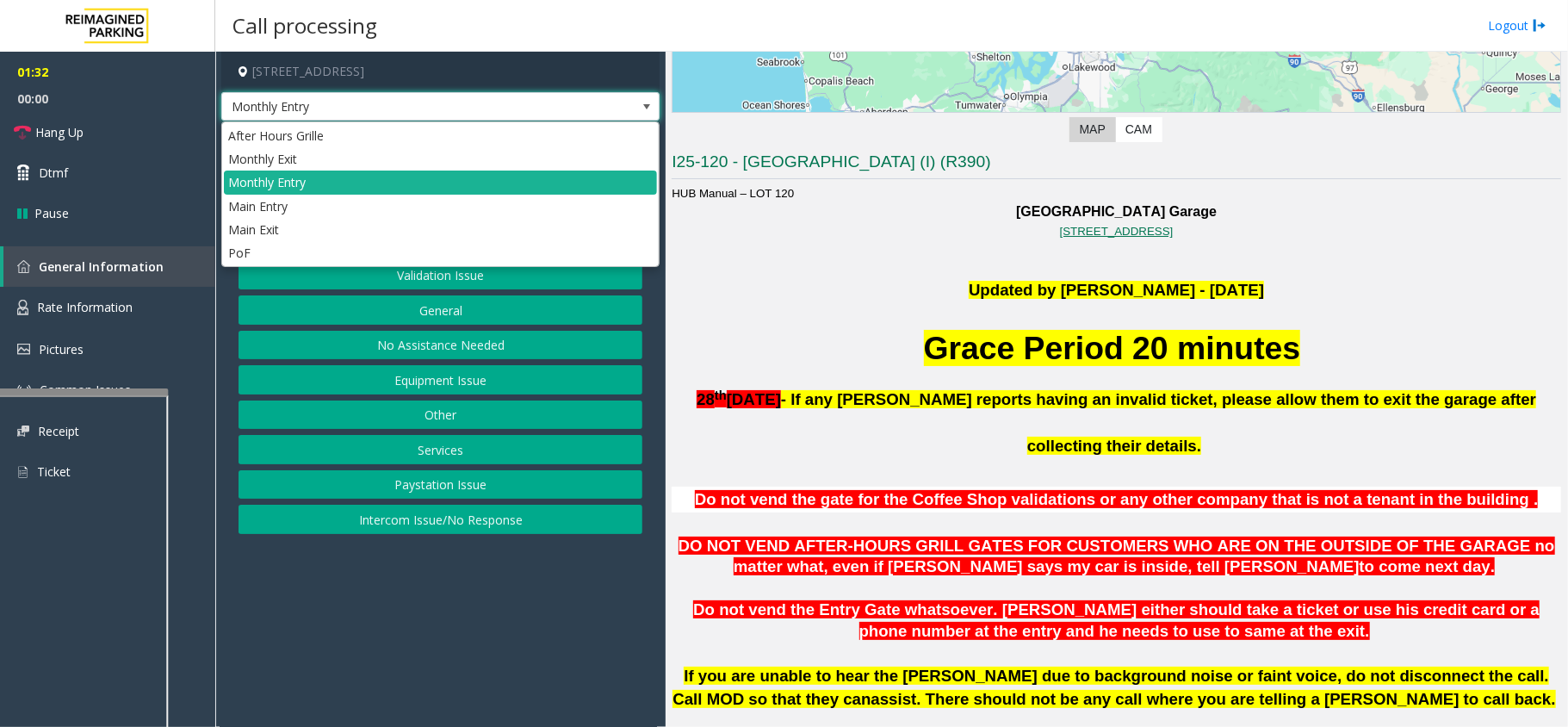
click at [880, 290] on p "Updated by [PERSON_NAME] - [DATE]" at bounding box center [1117, 291] width 890 height 23
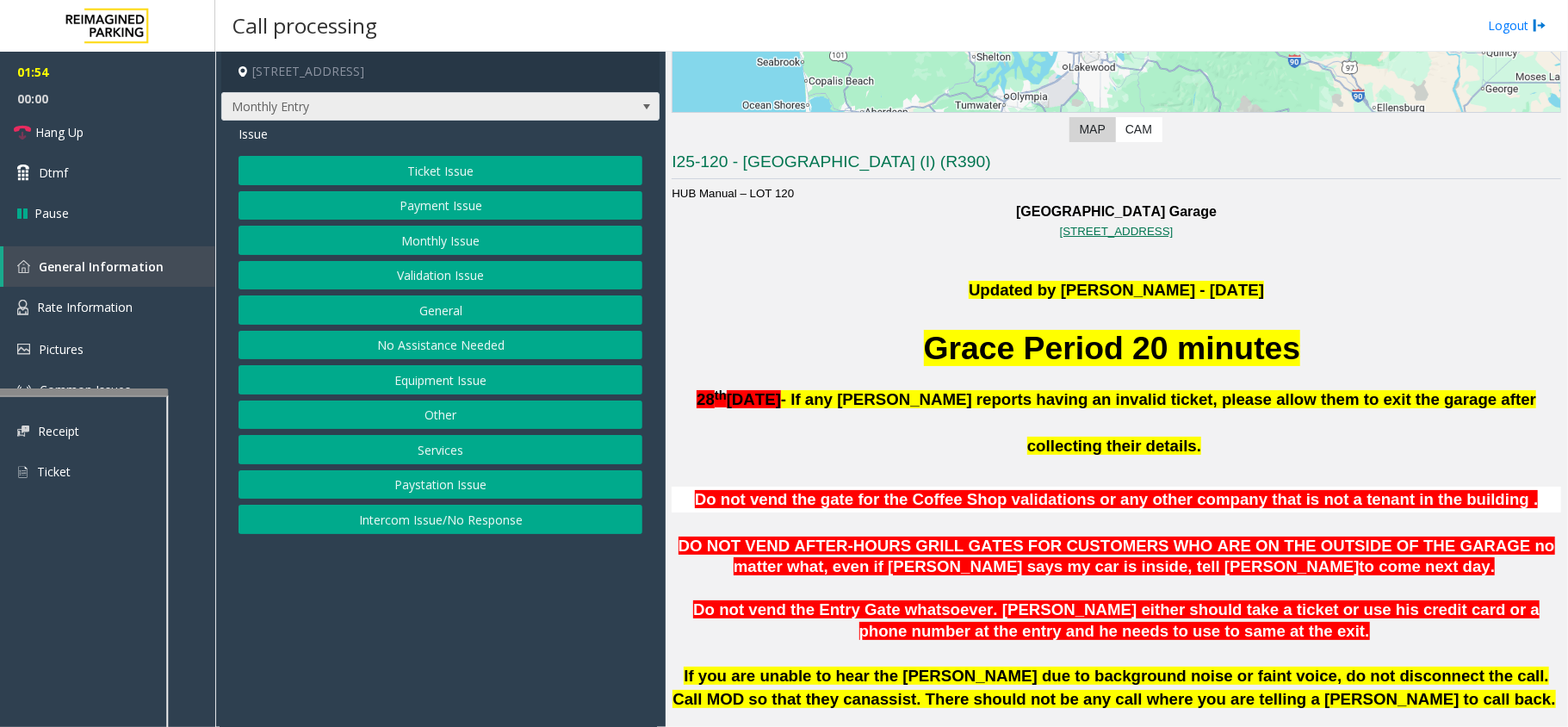
click at [425, 116] on span "Monthly Entry" at bounding box center [397, 107] width 350 height 28
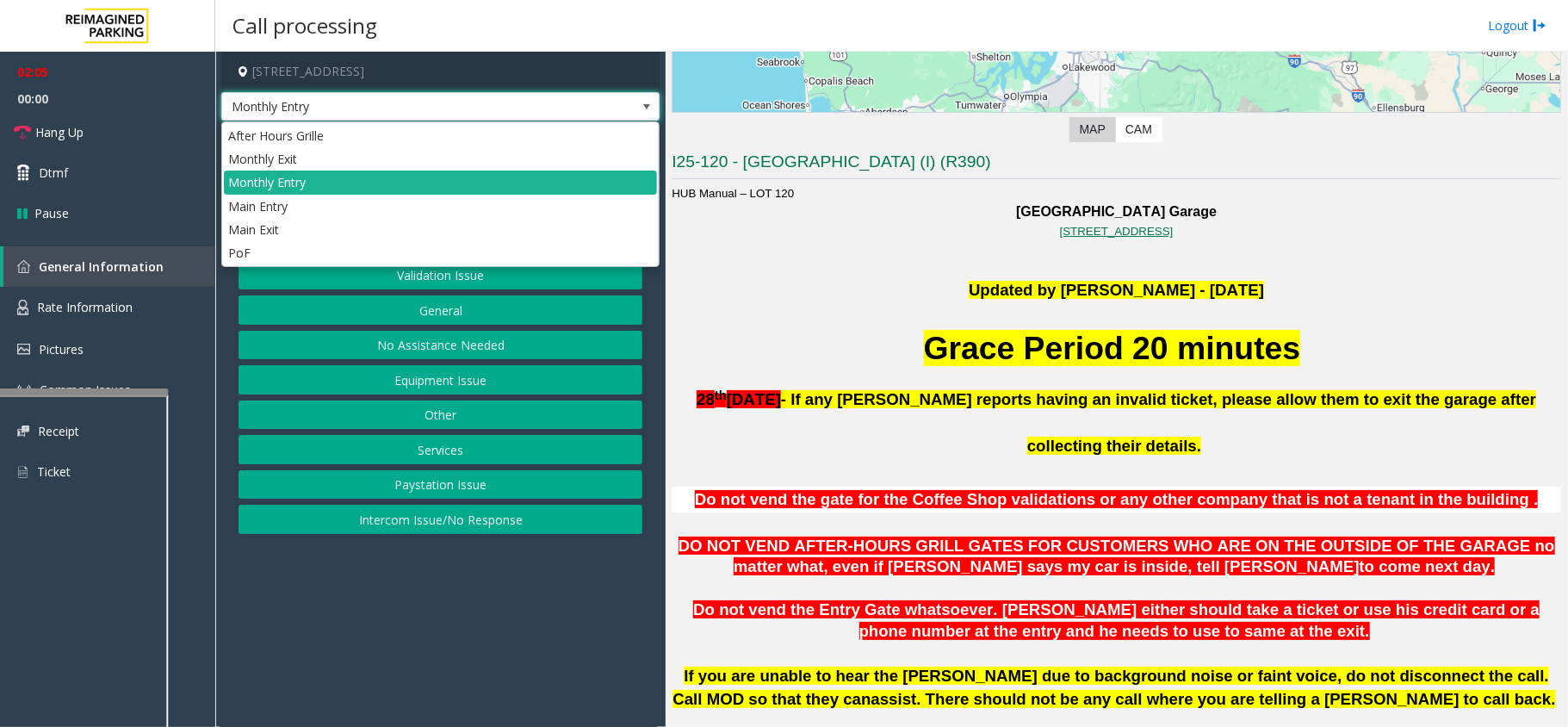
click at [777, 301] on p "Updated by [PERSON_NAME] - [DATE]" at bounding box center [1117, 291] width 890 height 23
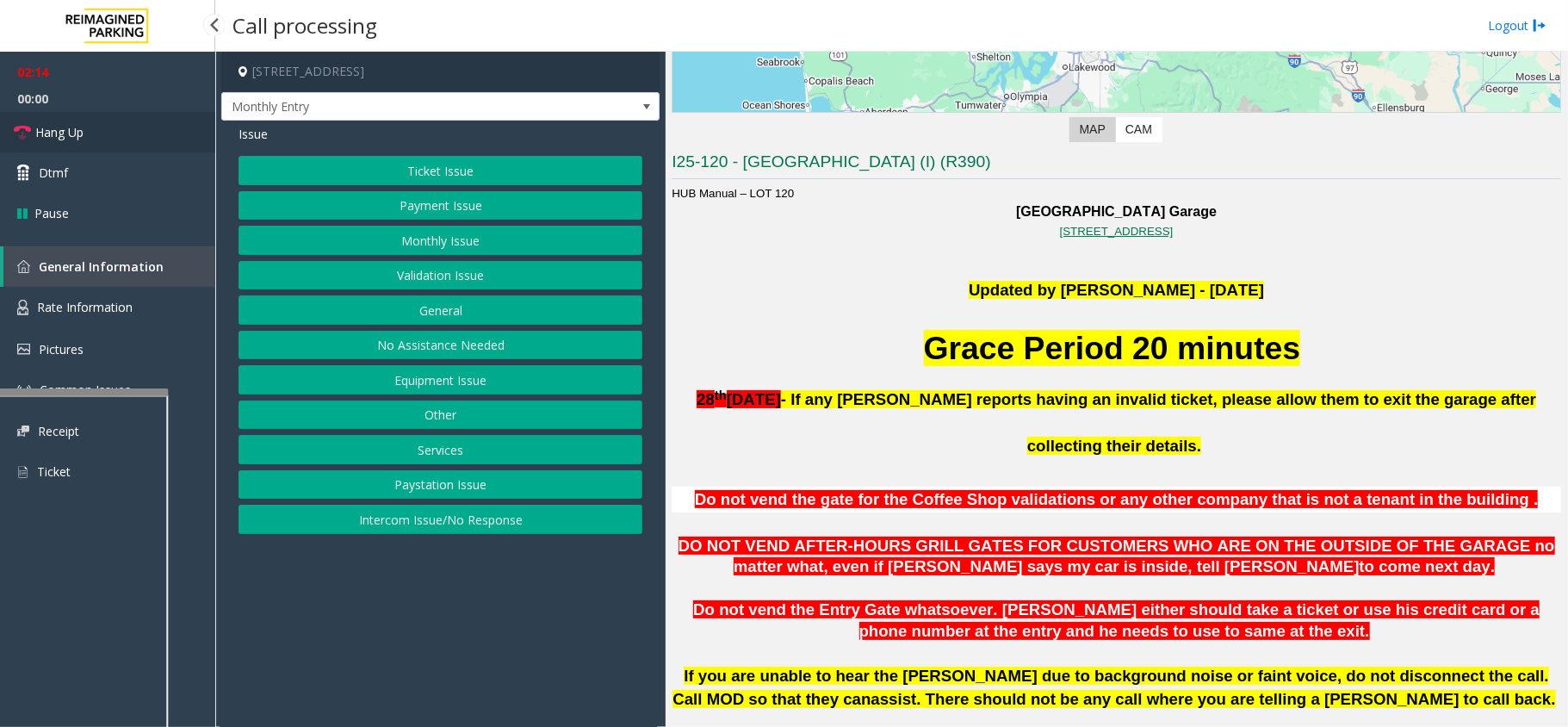
click at [24, 127] on icon at bounding box center [22, 132] width 17 height 17
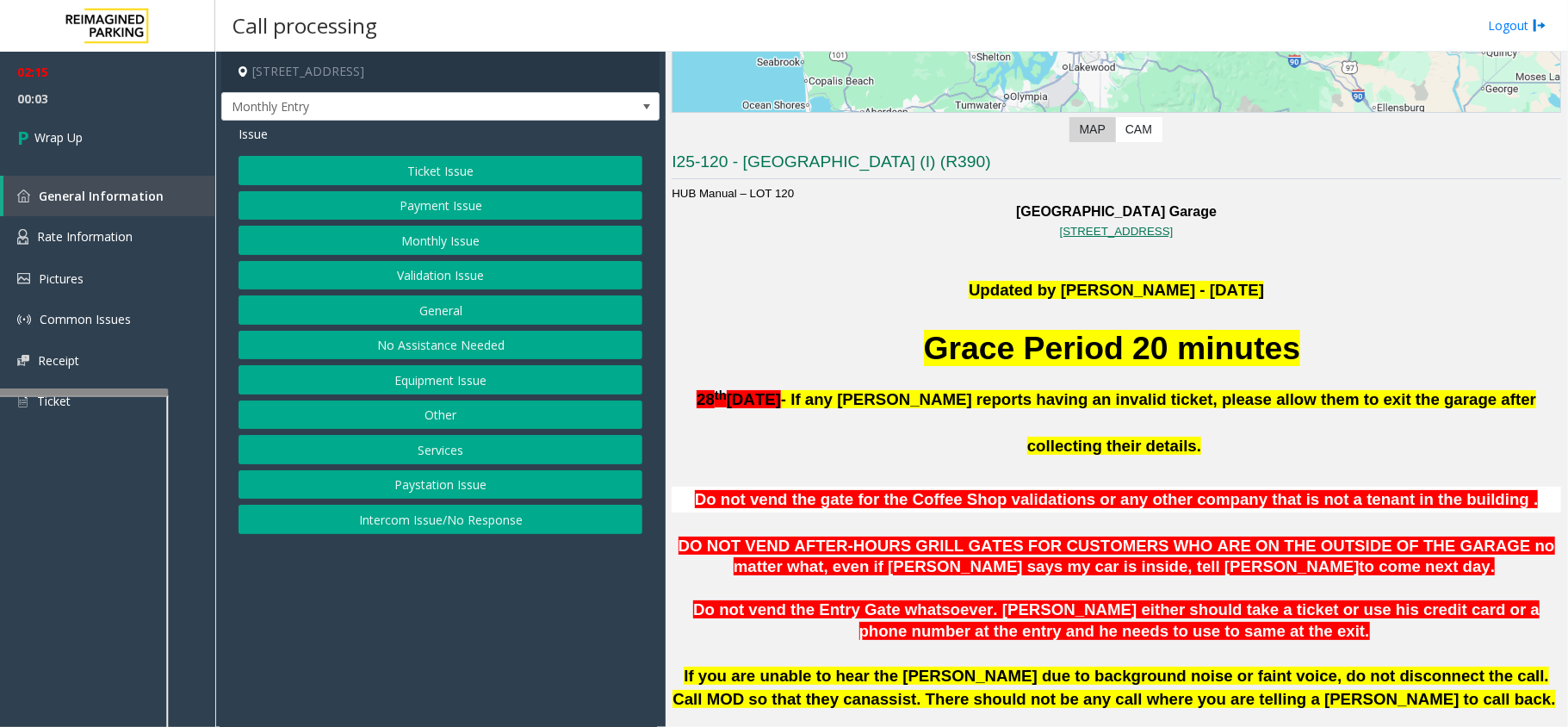
click at [414, 374] on button "Equipment Issue" at bounding box center [440, 380] width 404 height 30
click at [414, 304] on button "Gate / Door Won't Open" at bounding box center [440, 310] width 404 height 30
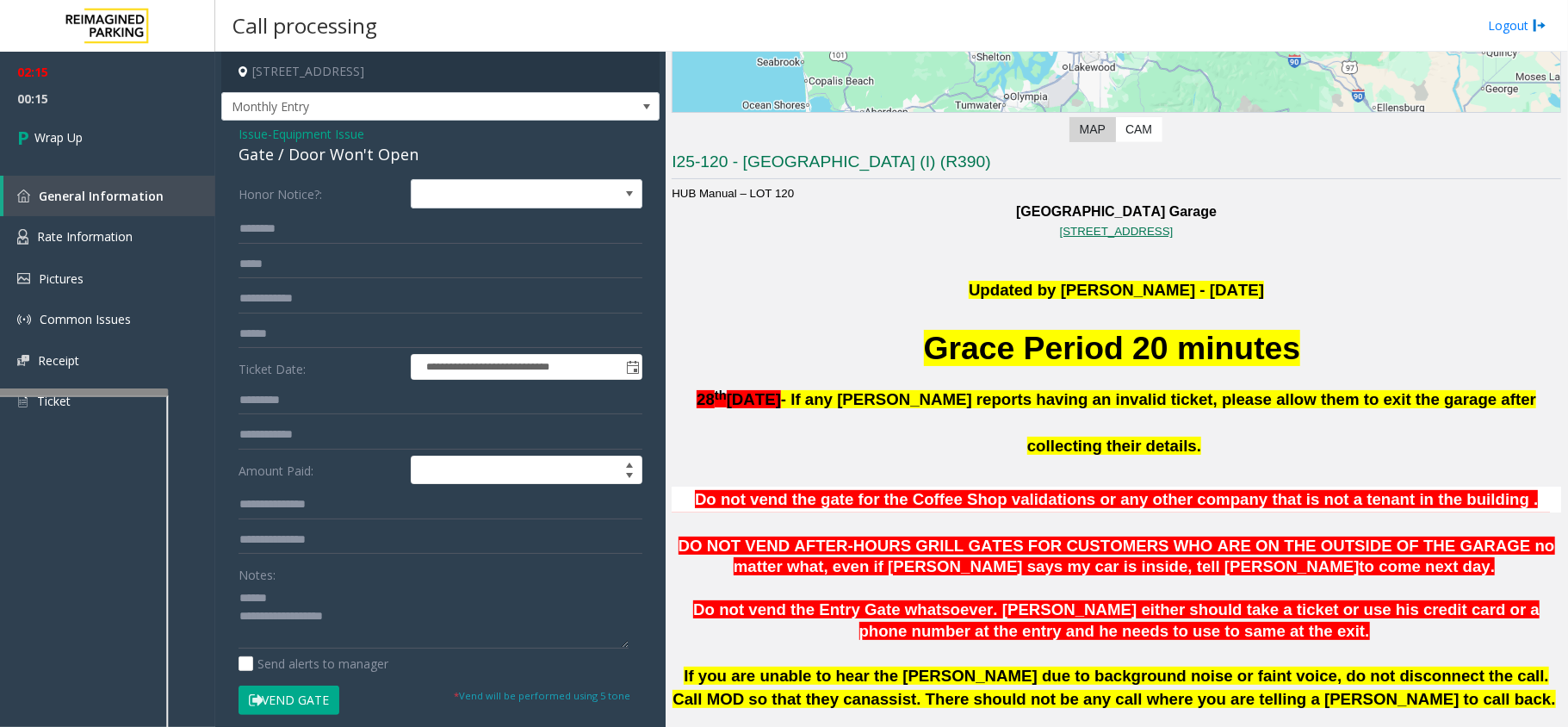
click at [288, 155] on div "Gate / Door Won't Open" at bounding box center [440, 154] width 404 height 23
click at [314, 545] on textarea at bounding box center [433, 617] width 390 height 65
click at [318, 545] on textarea at bounding box center [433, 617] width 390 height 65
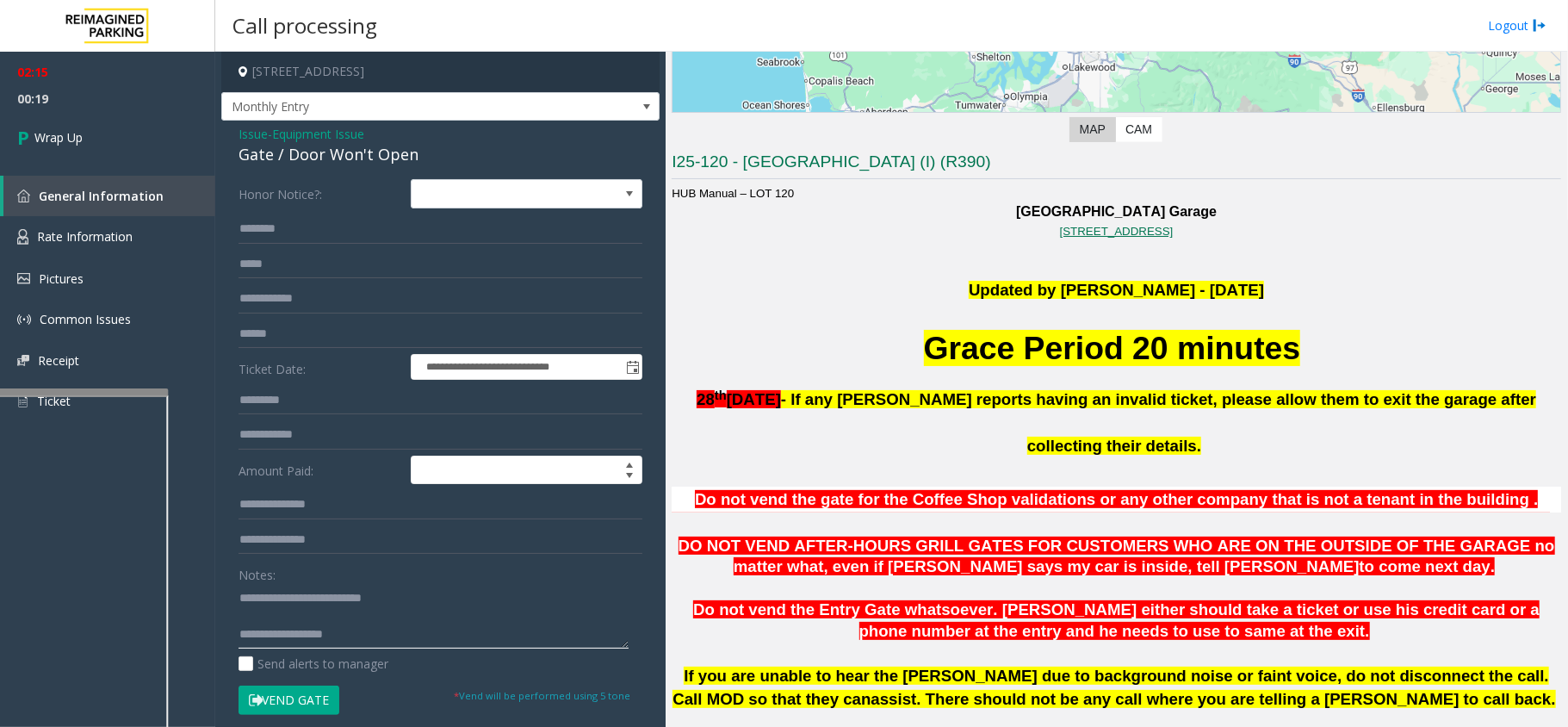
scroll to position [36, 0]
click at [310, 545] on textarea at bounding box center [433, 617] width 390 height 65
click at [562, 545] on textarea at bounding box center [433, 617] width 390 height 65
type textarea "**********"
click at [84, 143] on link "Wrap Up" at bounding box center [108, 137] width 215 height 51
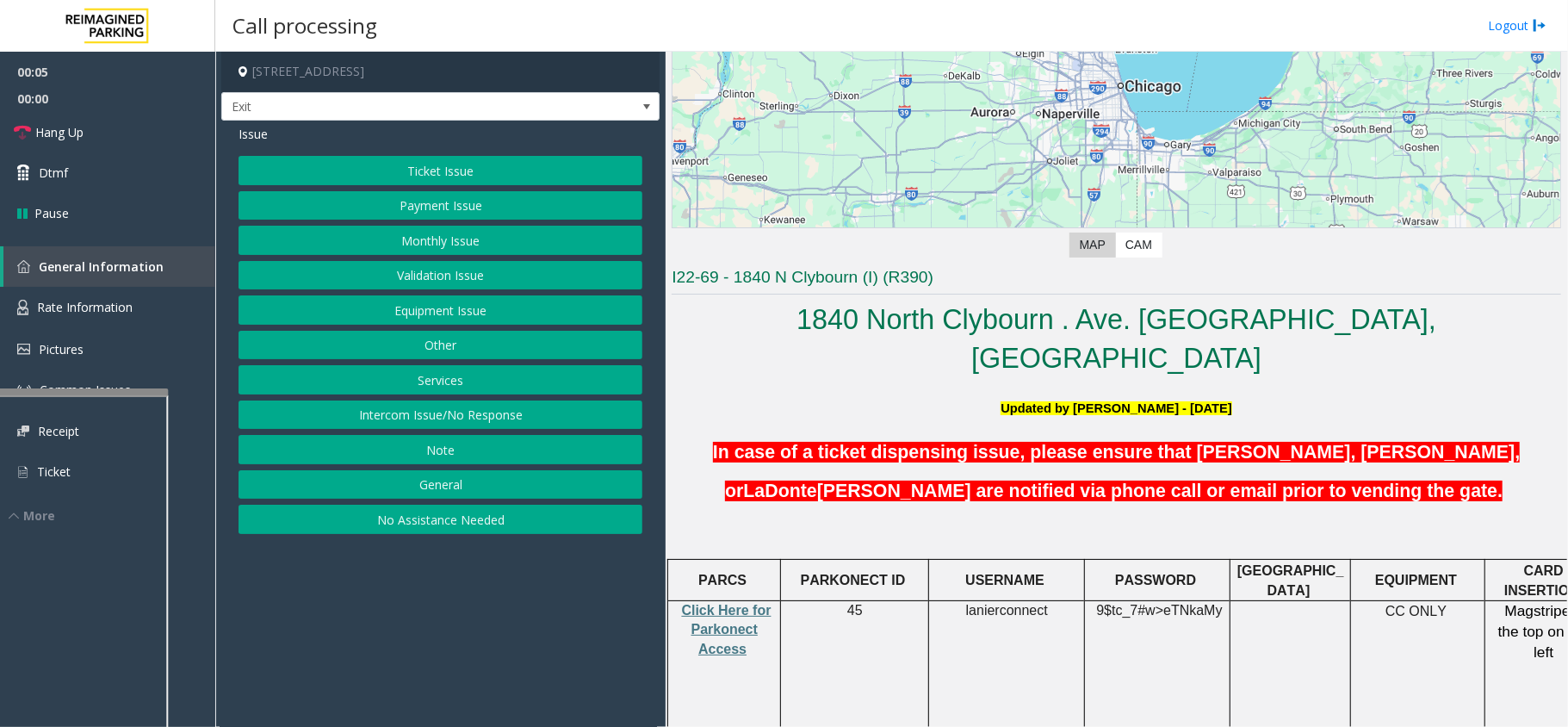
scroll to position [460, 0]
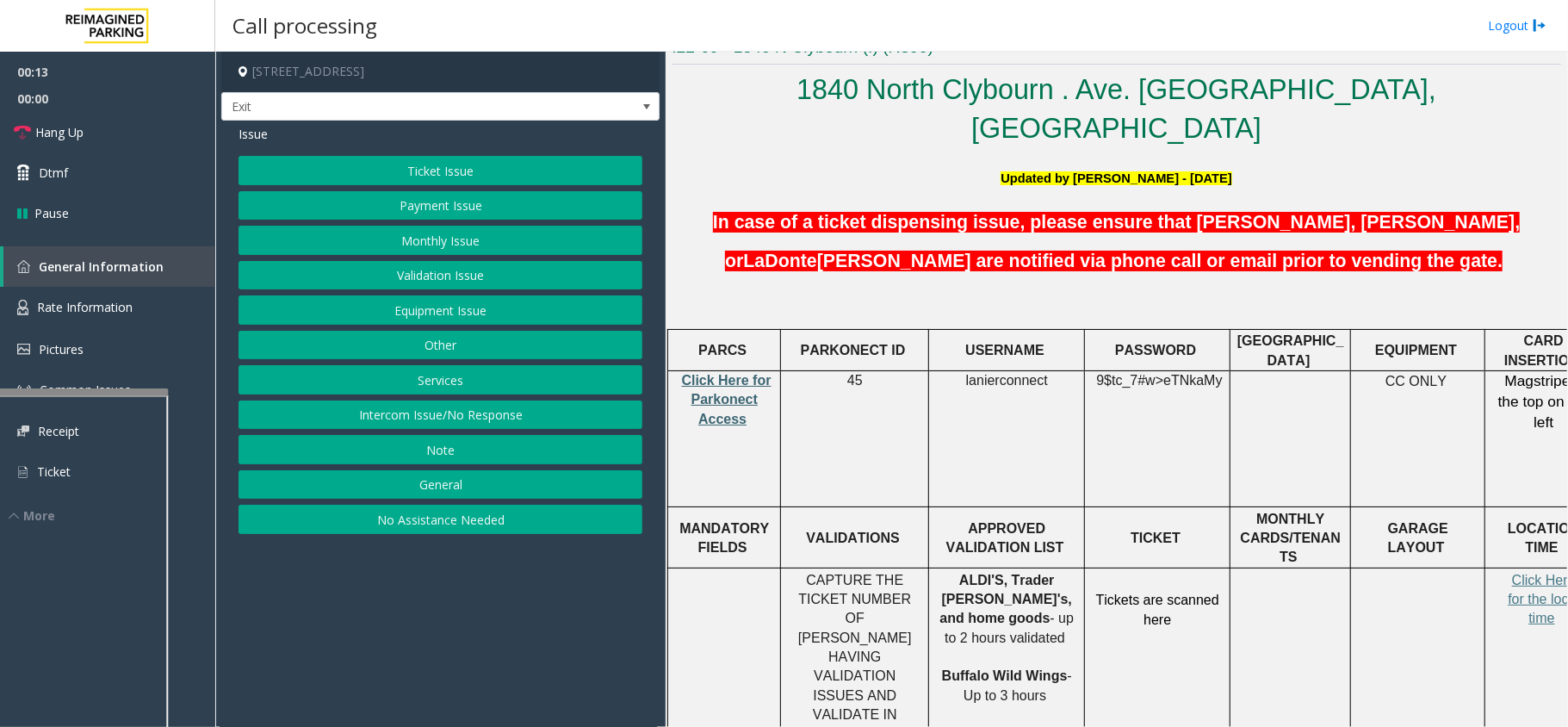
click at [714, 373] on span "Click Here for Parkonect Access" at bounding box center [727, 400] width 90 height 54
drag, startPoint x: 962, startPoint y: 337, endPoint x: 1056, endPoint y: 334, distance: 94.0
click at [1056, 372] on p "lanierconnect" at bounding box center [1006, 381] width 143 height 19
copy p "lanierconnect"
click at [1116, 373] on span "9$tc_7#w>" at bounding box center [1129, 381] width 67 height 14
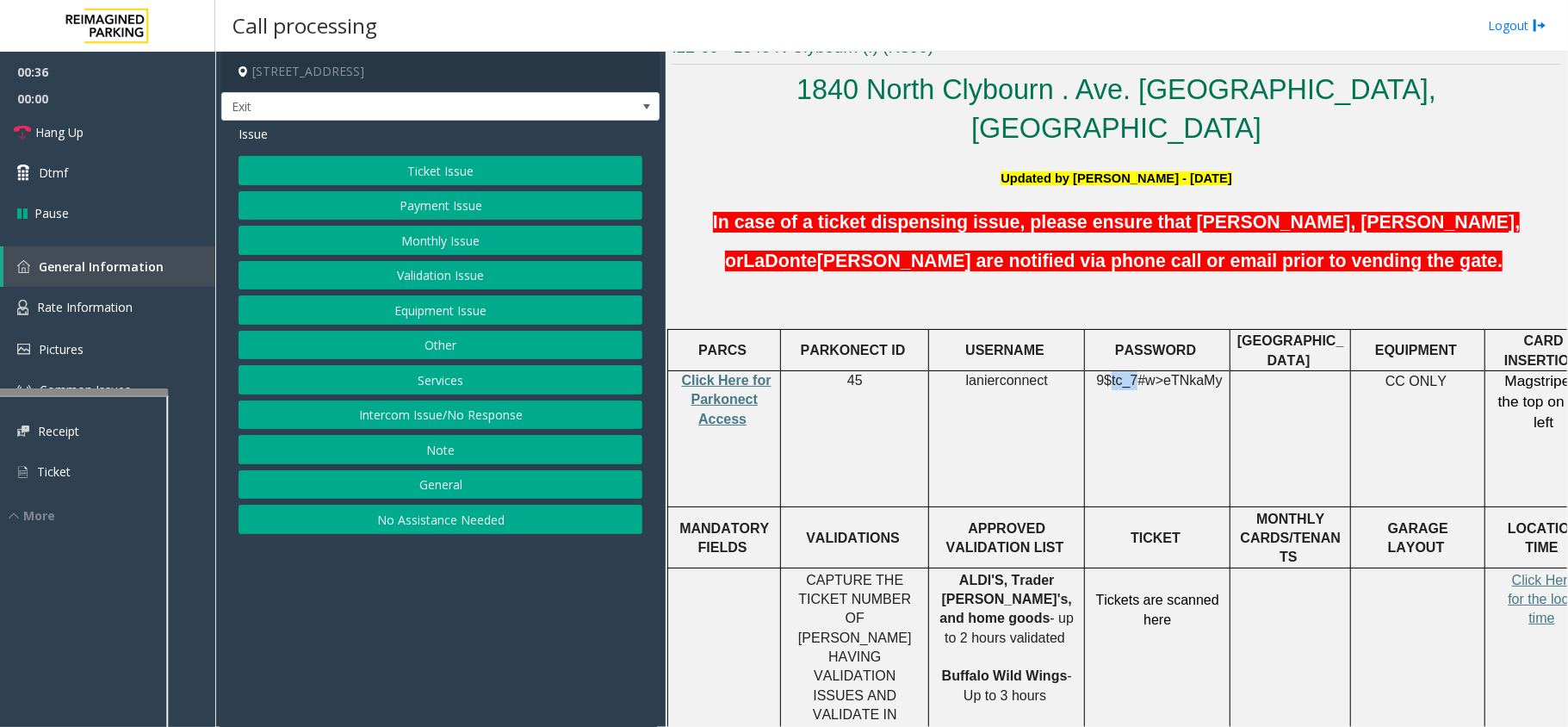
click at [1116, 373] on span "9$tc_7#w>" at bounding box center [1129, 381] width 67 height 14
copy p "9$tc_7#w> eTNkaMy"
click at [476, 172] on button "Ticket Issue" at bounding box center [440, 171] width 404 height 30
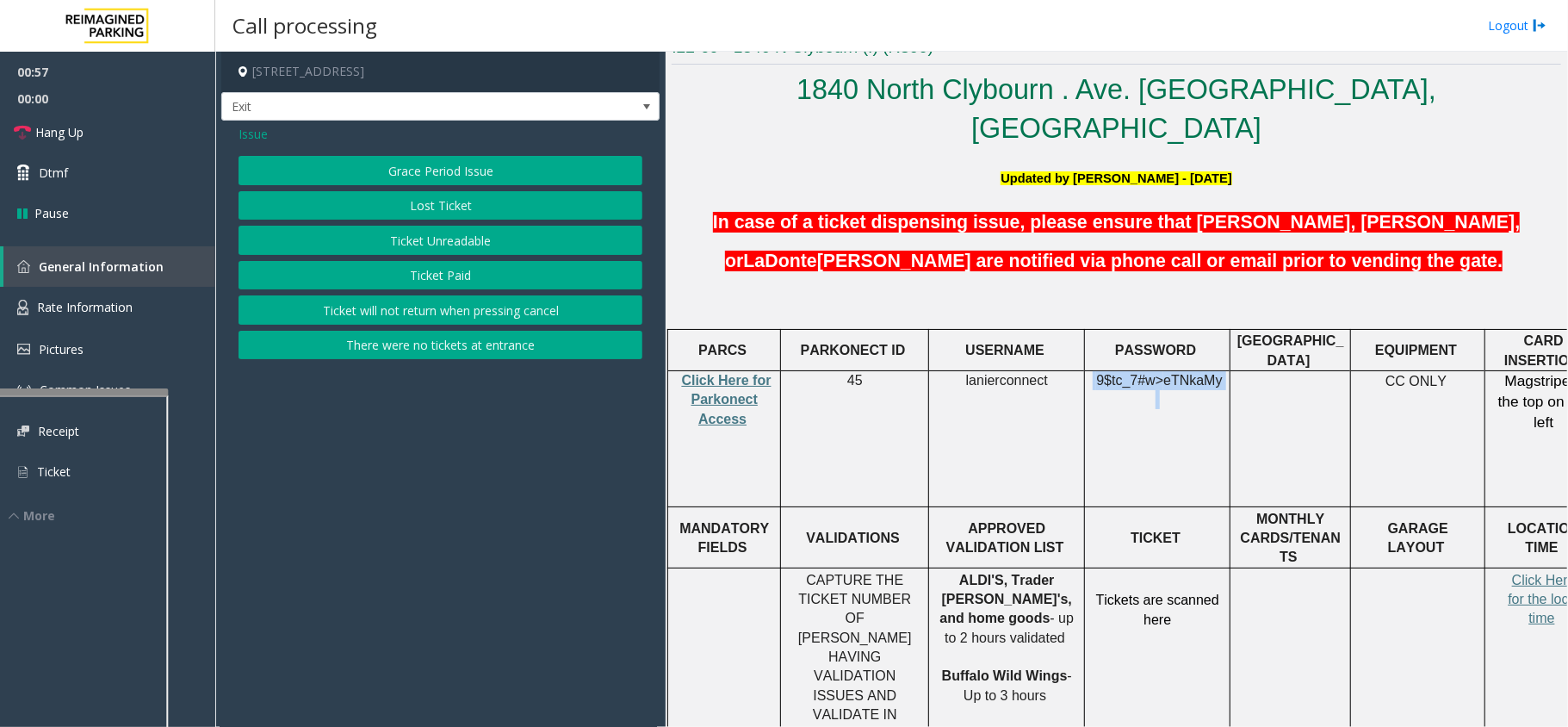
click at [477, 239] on button "Ticket Unreadable" at bounding box center [440, 241] width 404 height 30
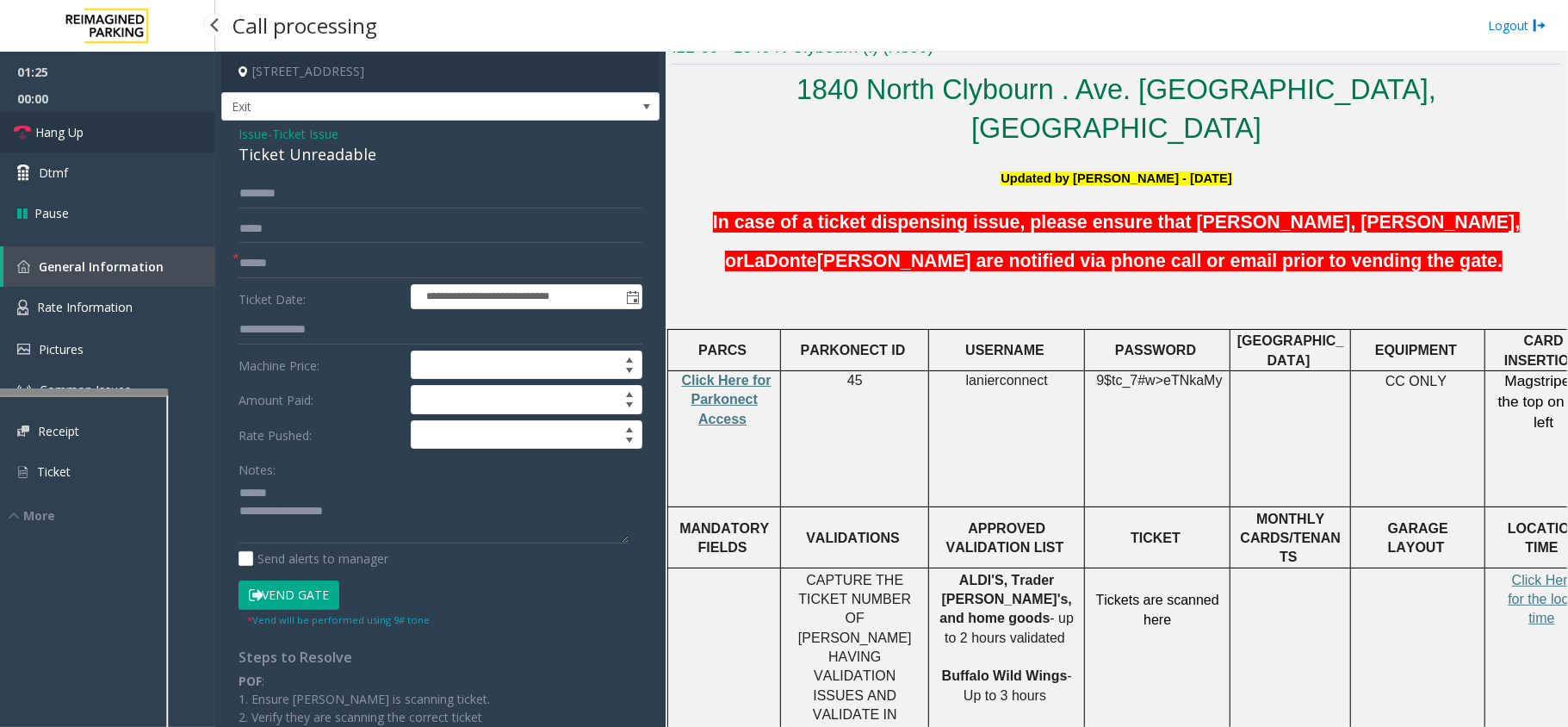
click at [157, 139] on link "Hang Up" at bounding box center [108, 132] width 215 height 40
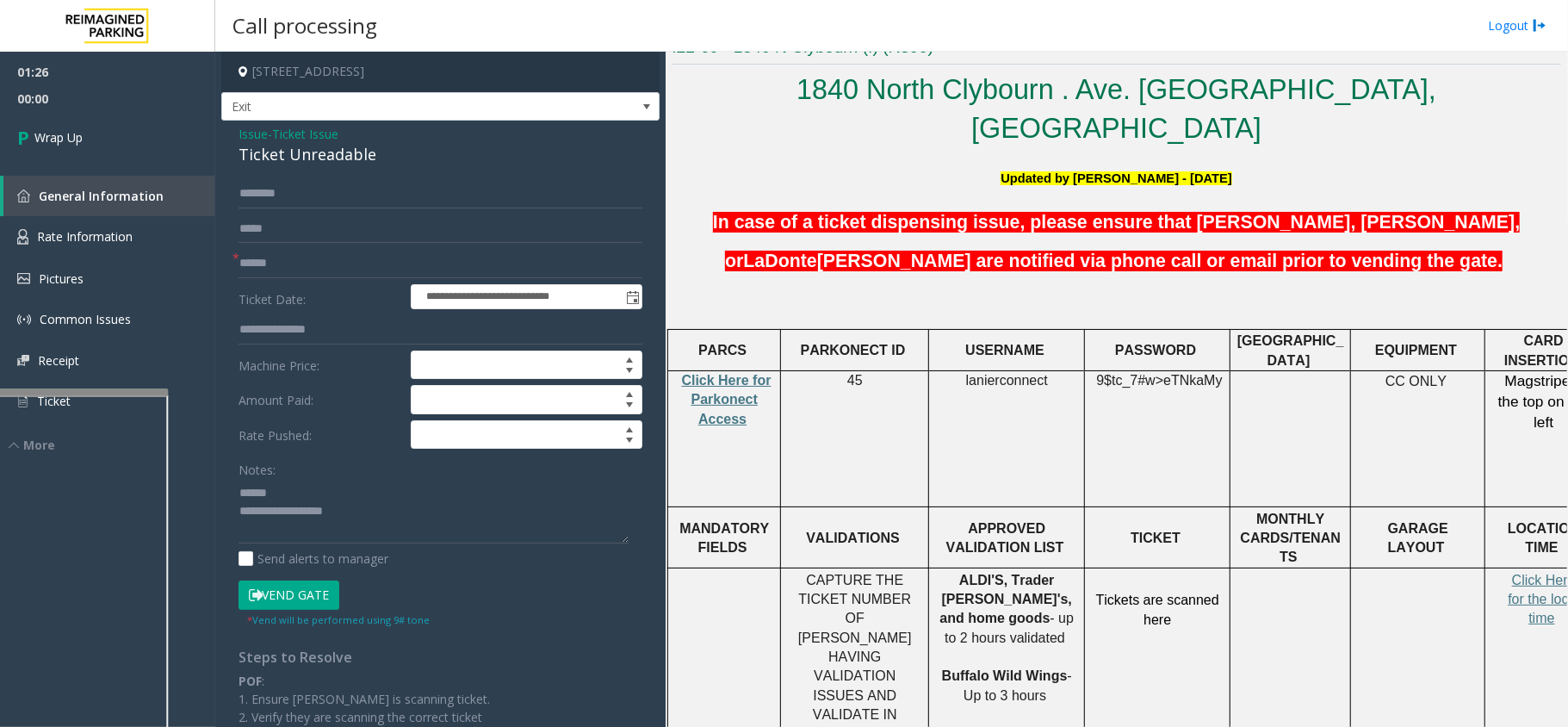
click at [257, 153] on div "Ticket Unreadable" at bounding box center [440, 154] width 404 height 23
drag, startPoint x: 257, startPoint y: 153, endPoint x: 320, endPoint y: 159, distance: 63.3
click at [320, 159] on div "Ticket Unreadable" at bounding box center [440, 154] width 404 height 23
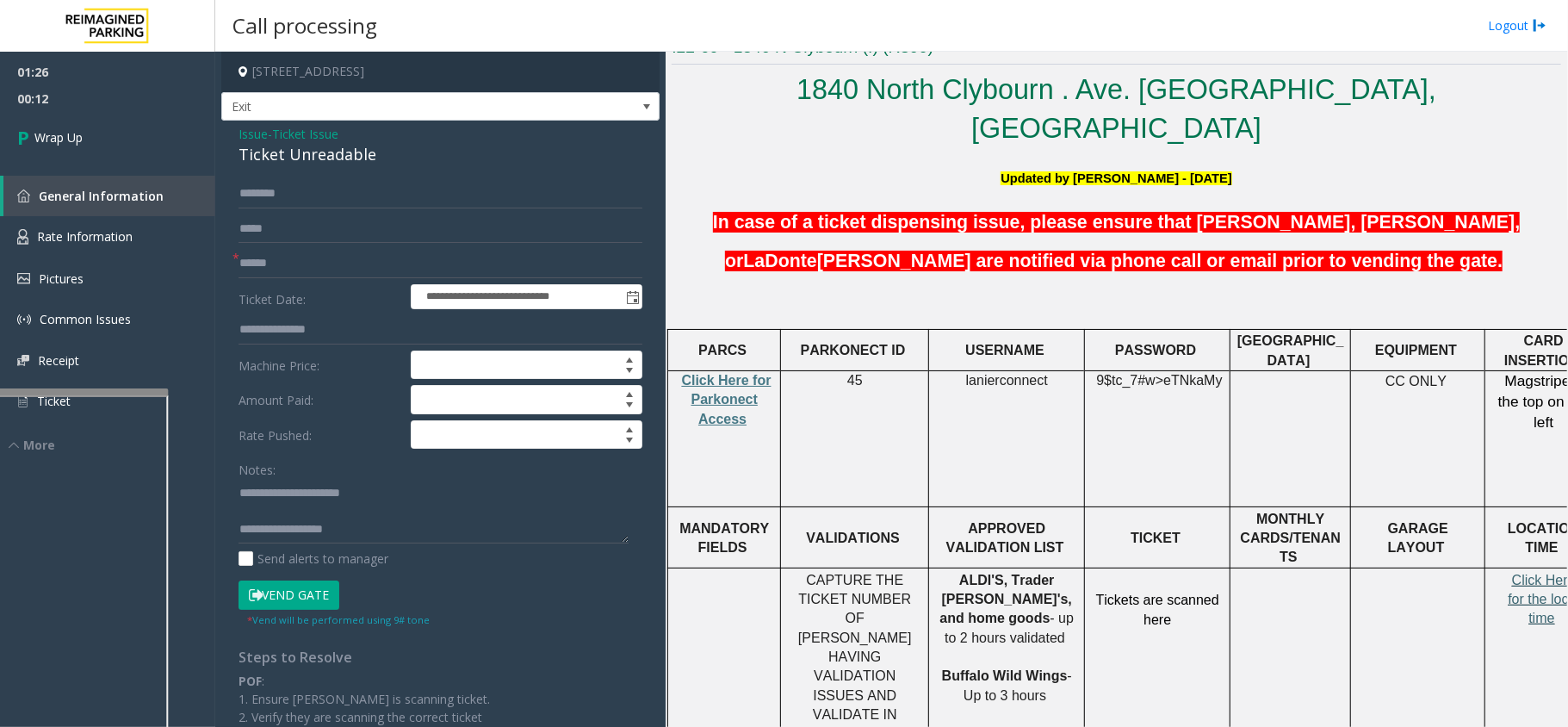
scroll to position [32, 0]
type textarea "**********"
click at [326, 276] on input "text" at bounding box center [440, 263] width 404 height 30
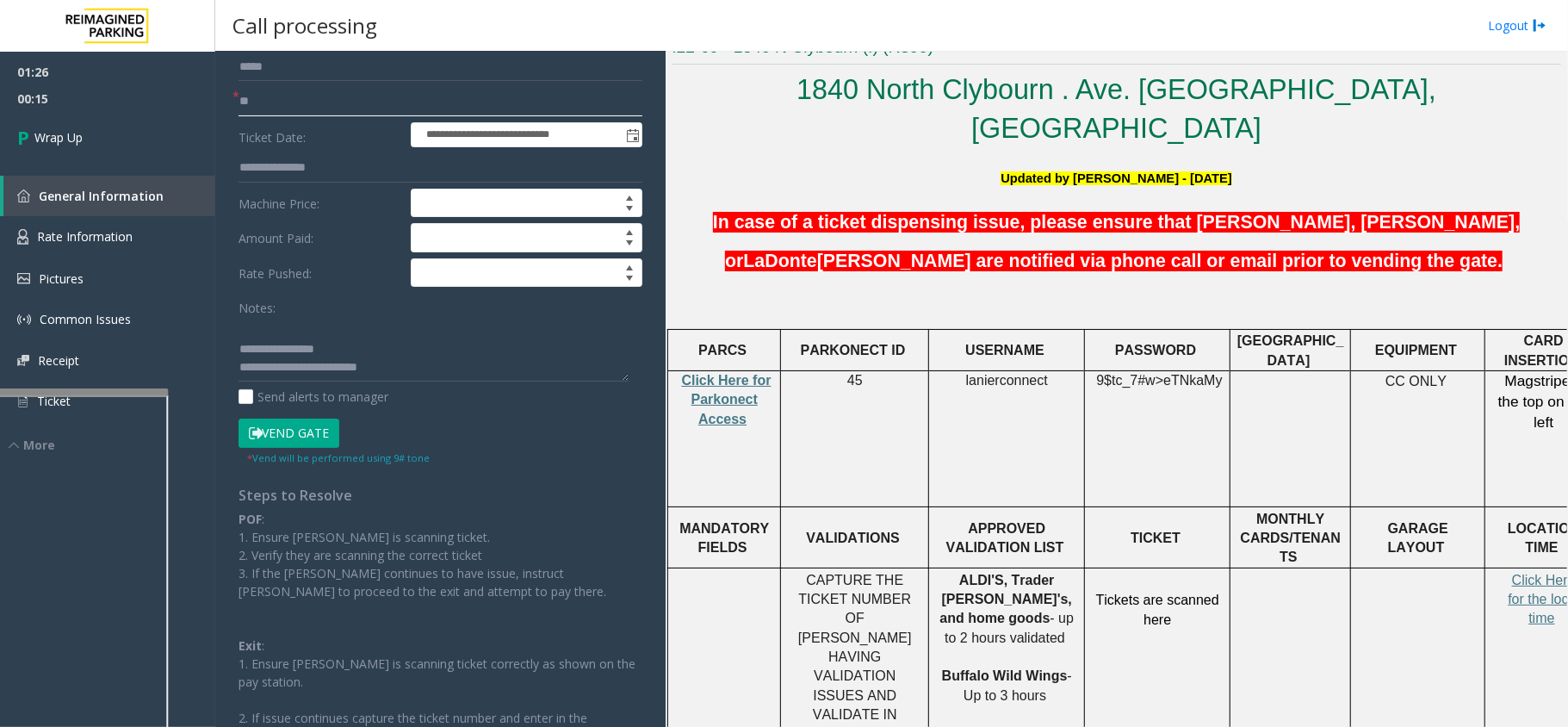
scroll to position [328, 0]
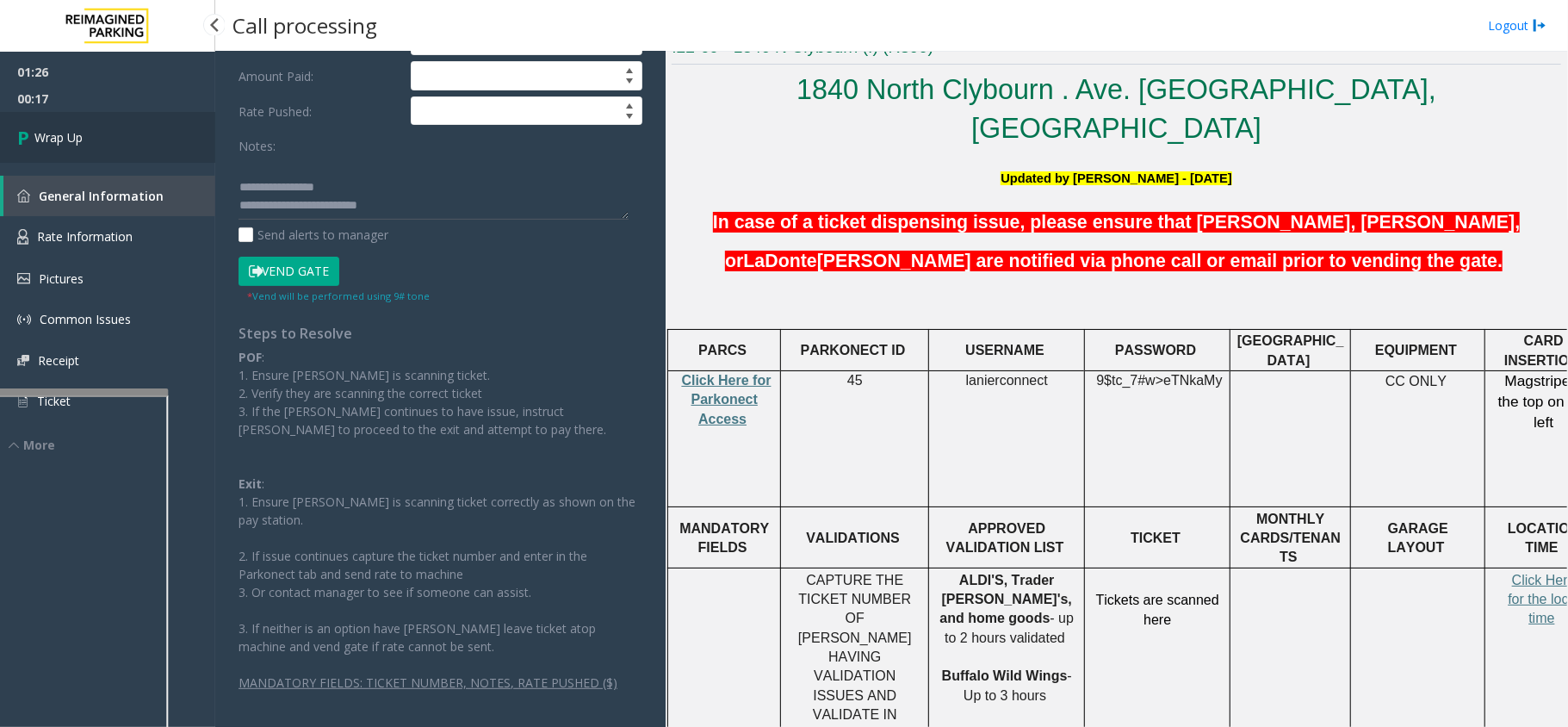
type input "**"
click at [166, 132] on link "Wrap Up" at bounding box center [108, 137] width 215 height 51
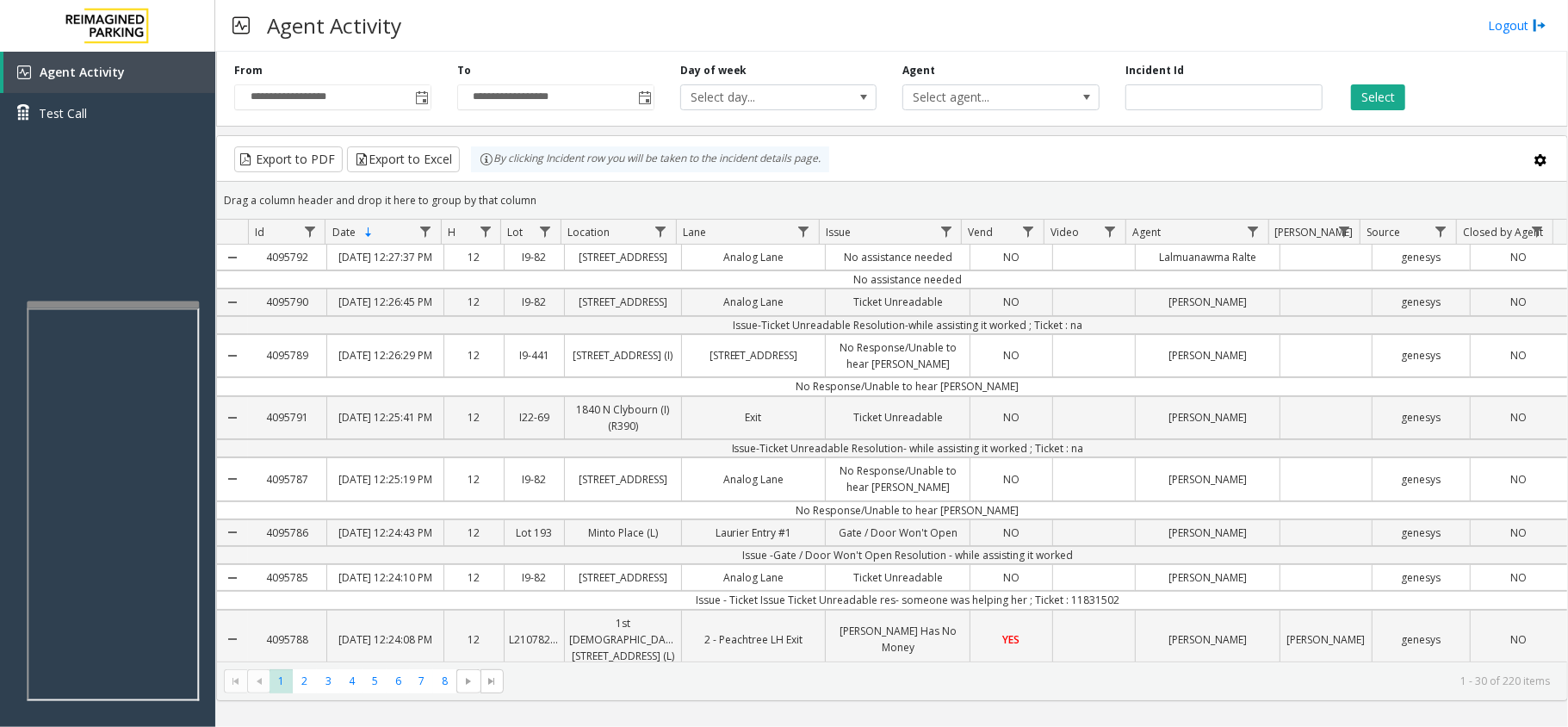
click at [118, 302] on div at bounding box center [113, 305] width 172 height 7
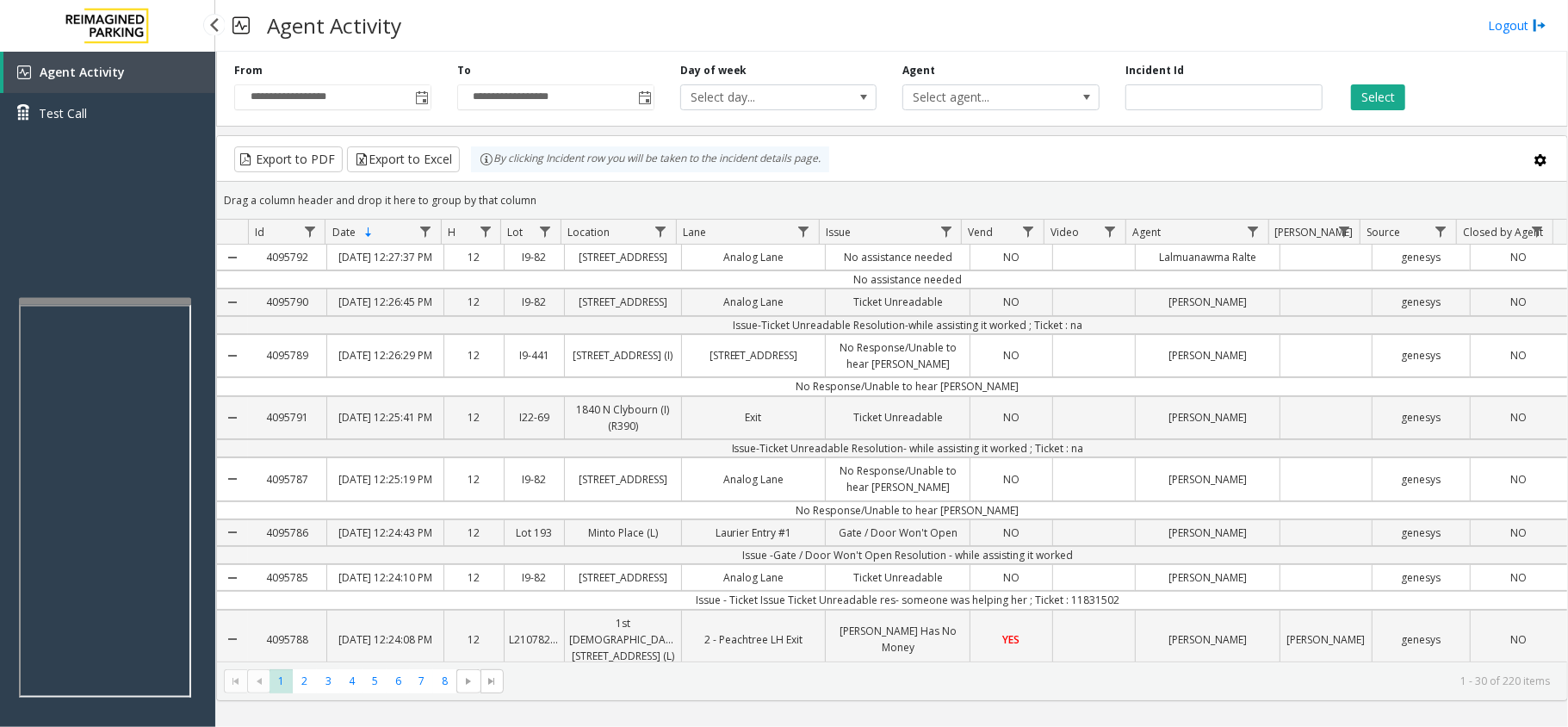
click at [110, 293] on app-root "**********" at bounding box center [784, 364] width 1568 height 727
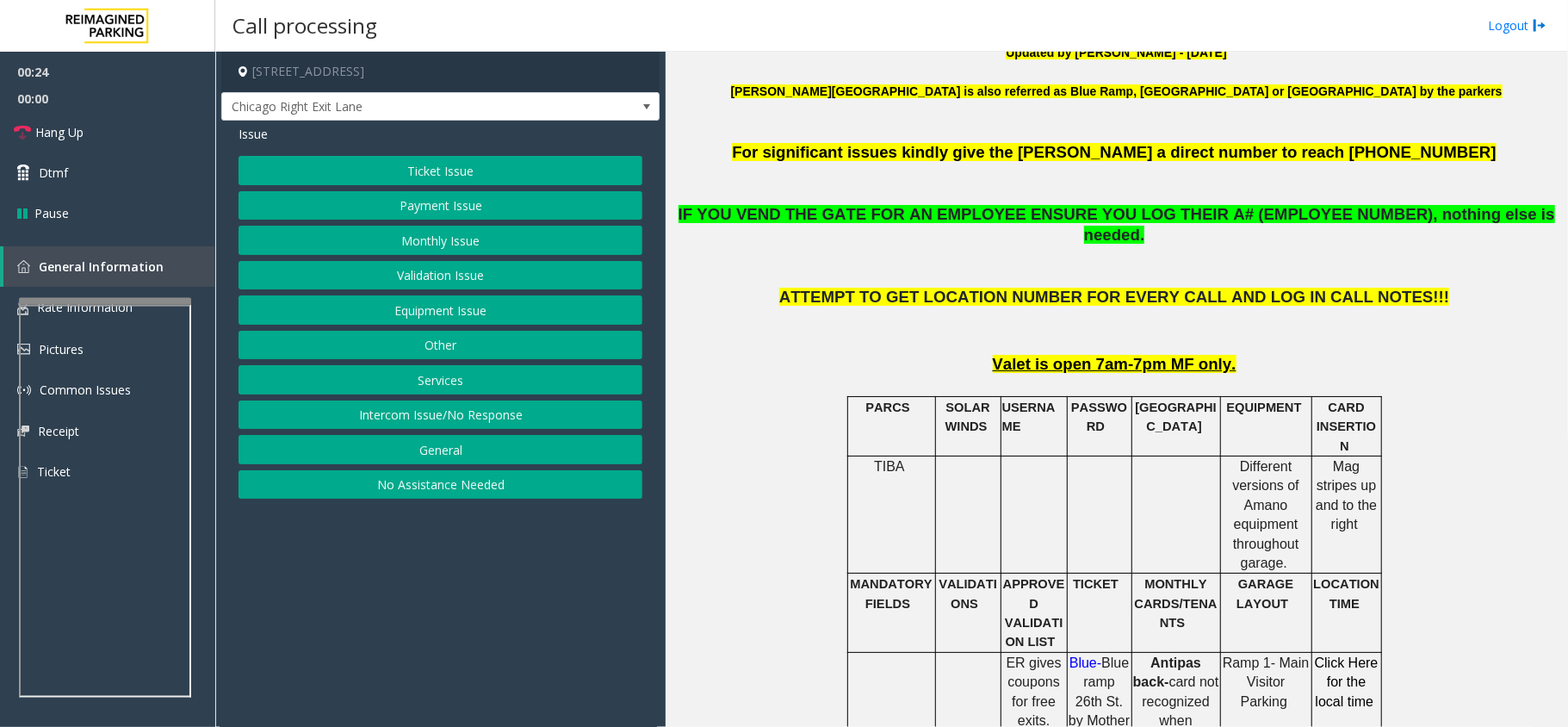
scroll to position [689, 0]
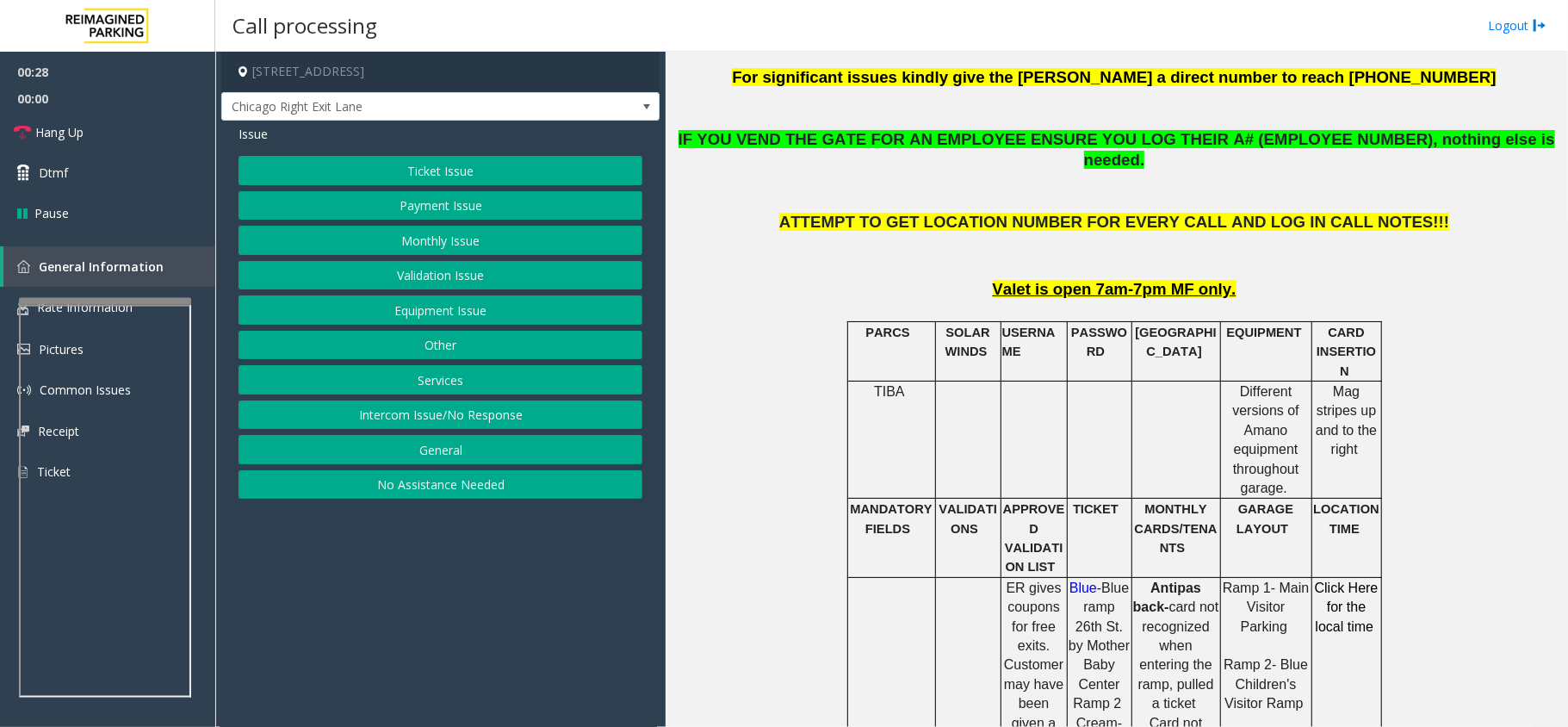
click at [448, 174] on button "Ticket Issue" at bounding box center [440, 171] width 404 height 30
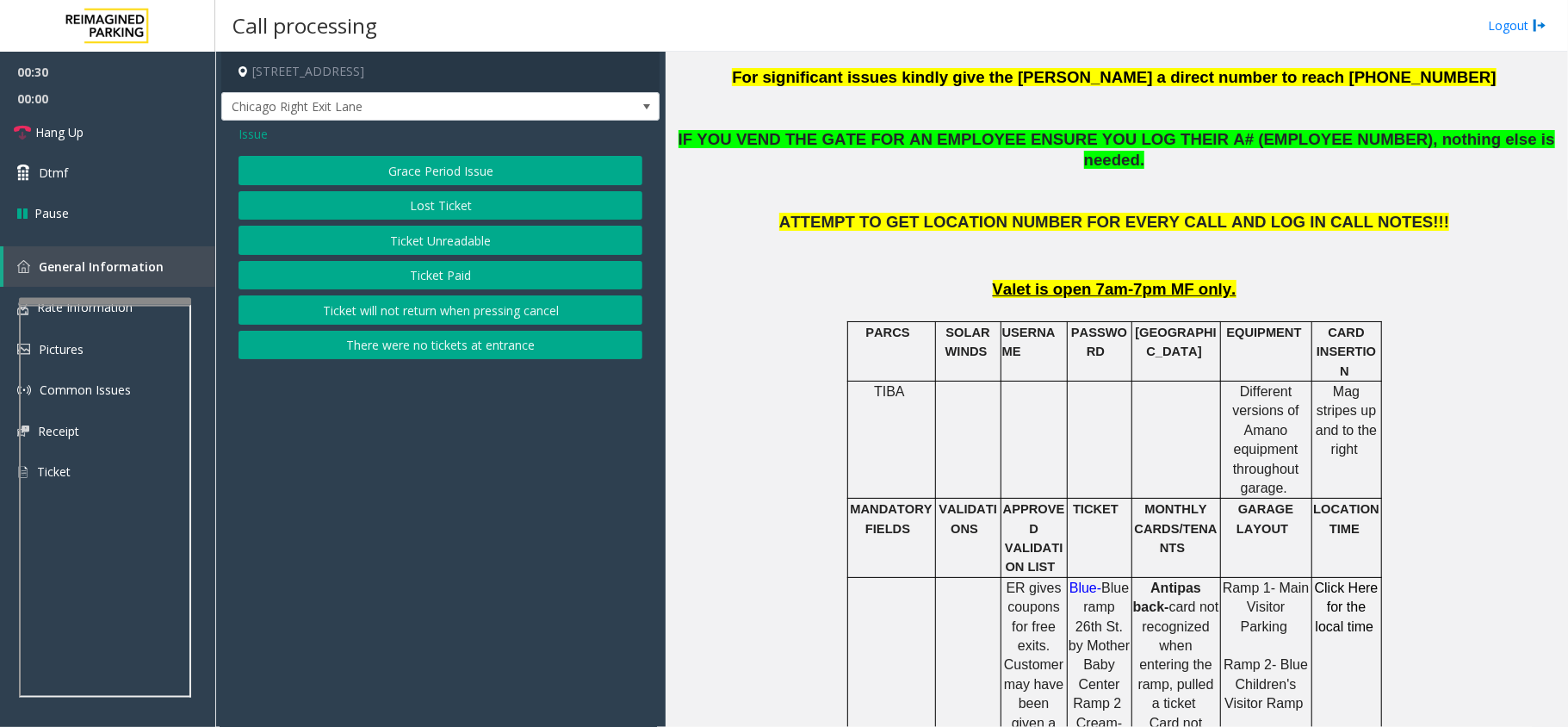
click at [448, 238] on button "Ticket Unreadable" at bounding box center [440, 241] width 404 height 30
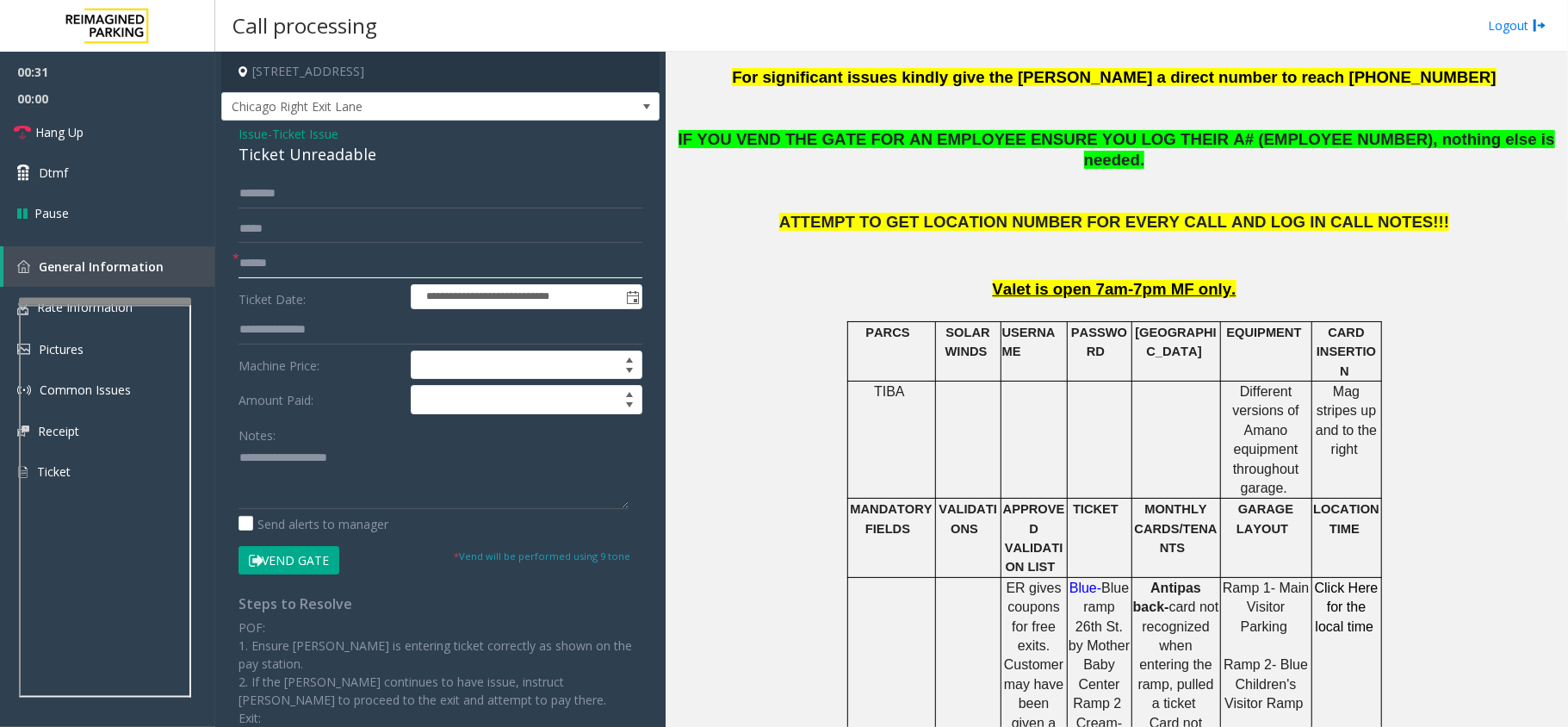
click at [332, 259] on input "text" at bounding box center [440, 263] width 404 height 30
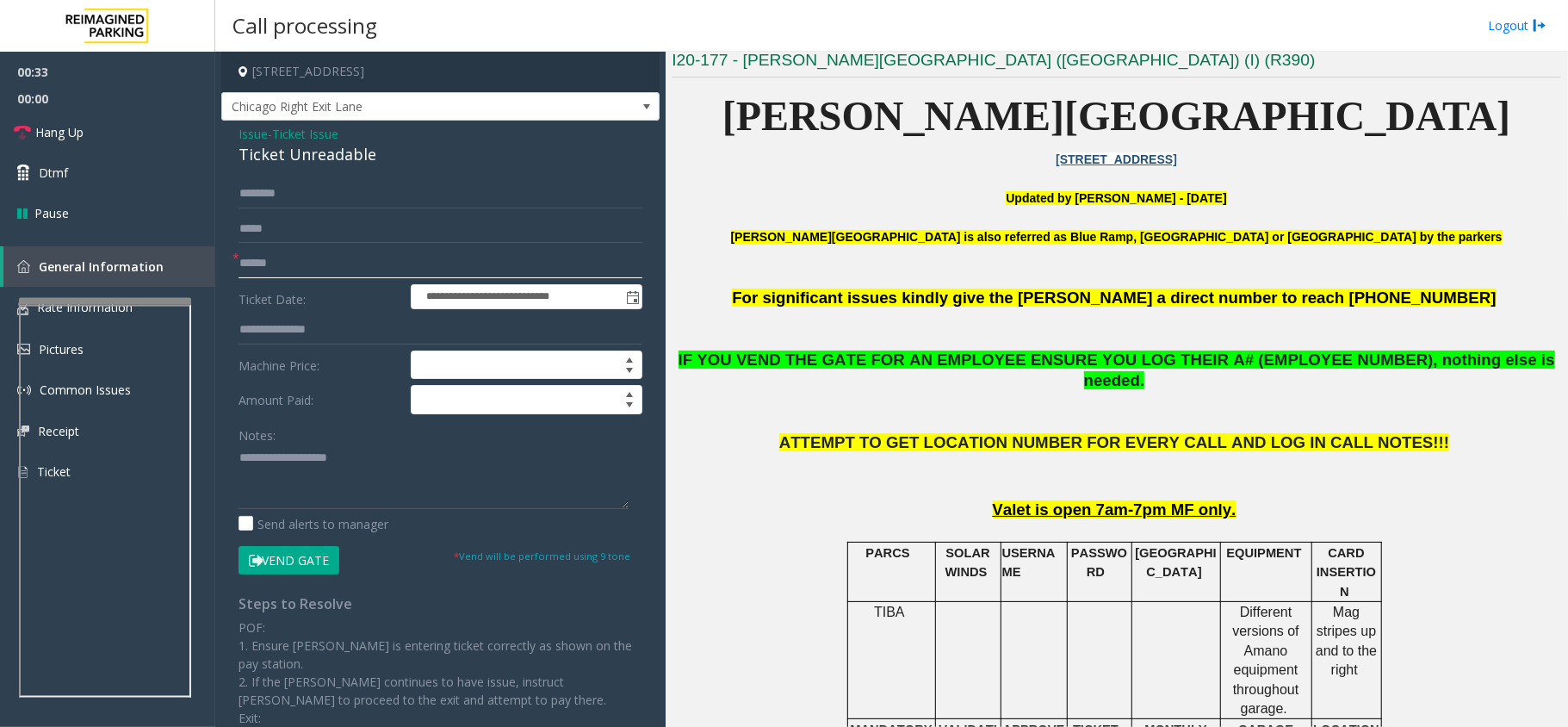
scroll to position [460, 0]
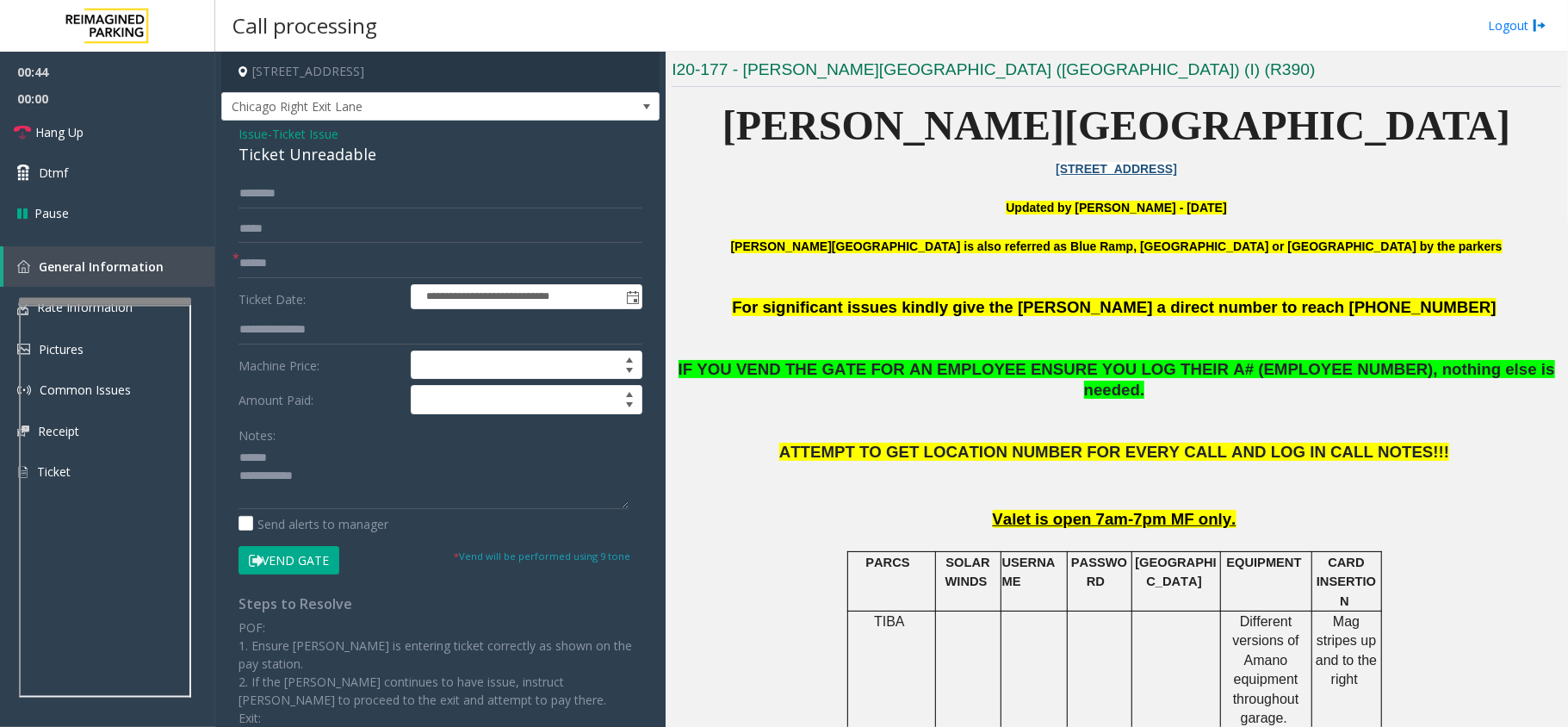
click at [309, 153] on div "Ticket Unreadable" at bounding box center [440, 154] width 404 height 23
drag, startPoint x: 309, startPoint y: 153, endPoint x: 399, endPoint y: 206, distance: 104.4
click at [403, 206] on div "**********" at bounding box center [440, 504] width 439 height 768
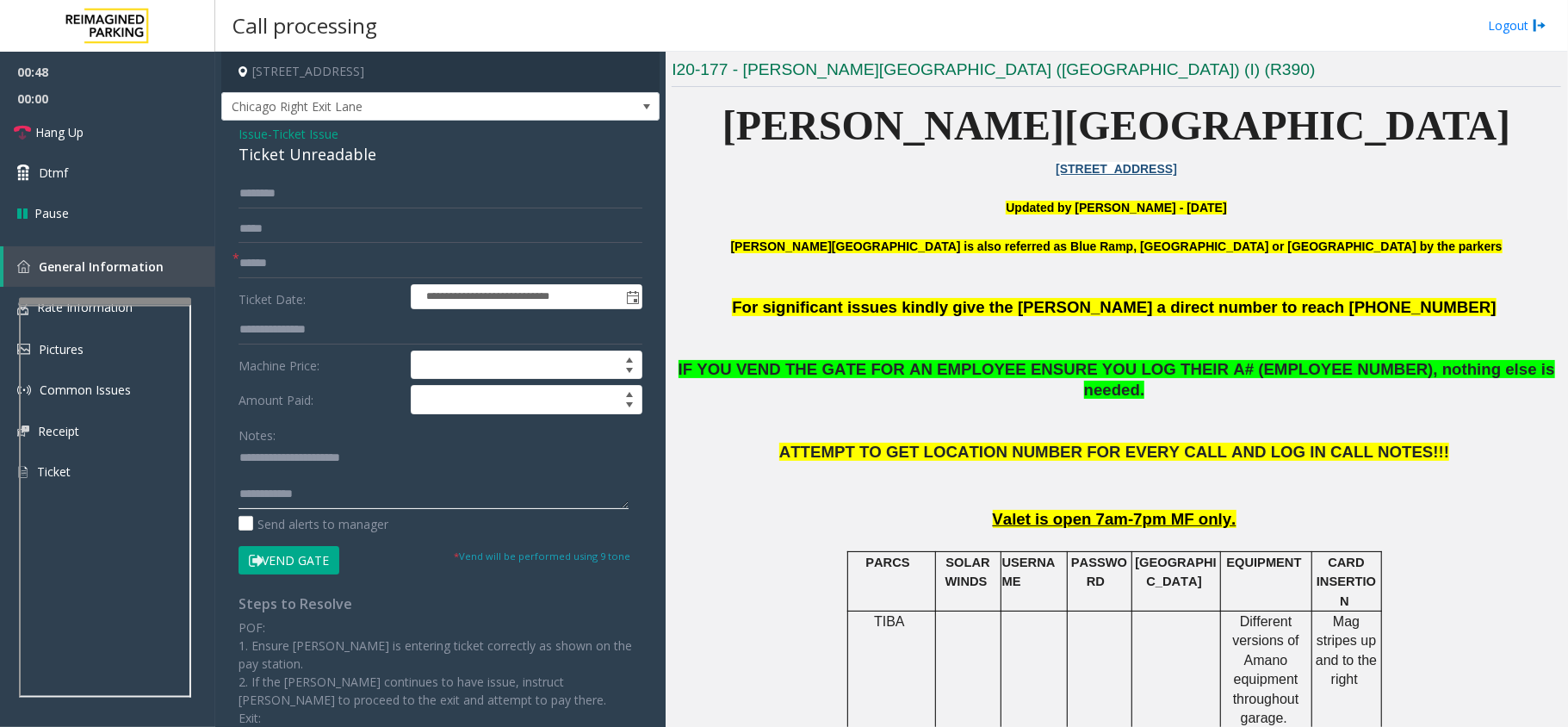
type textarea "**********"
click at [345, 267] on input "text" at bounding box center [440, 263] width 404 height 30
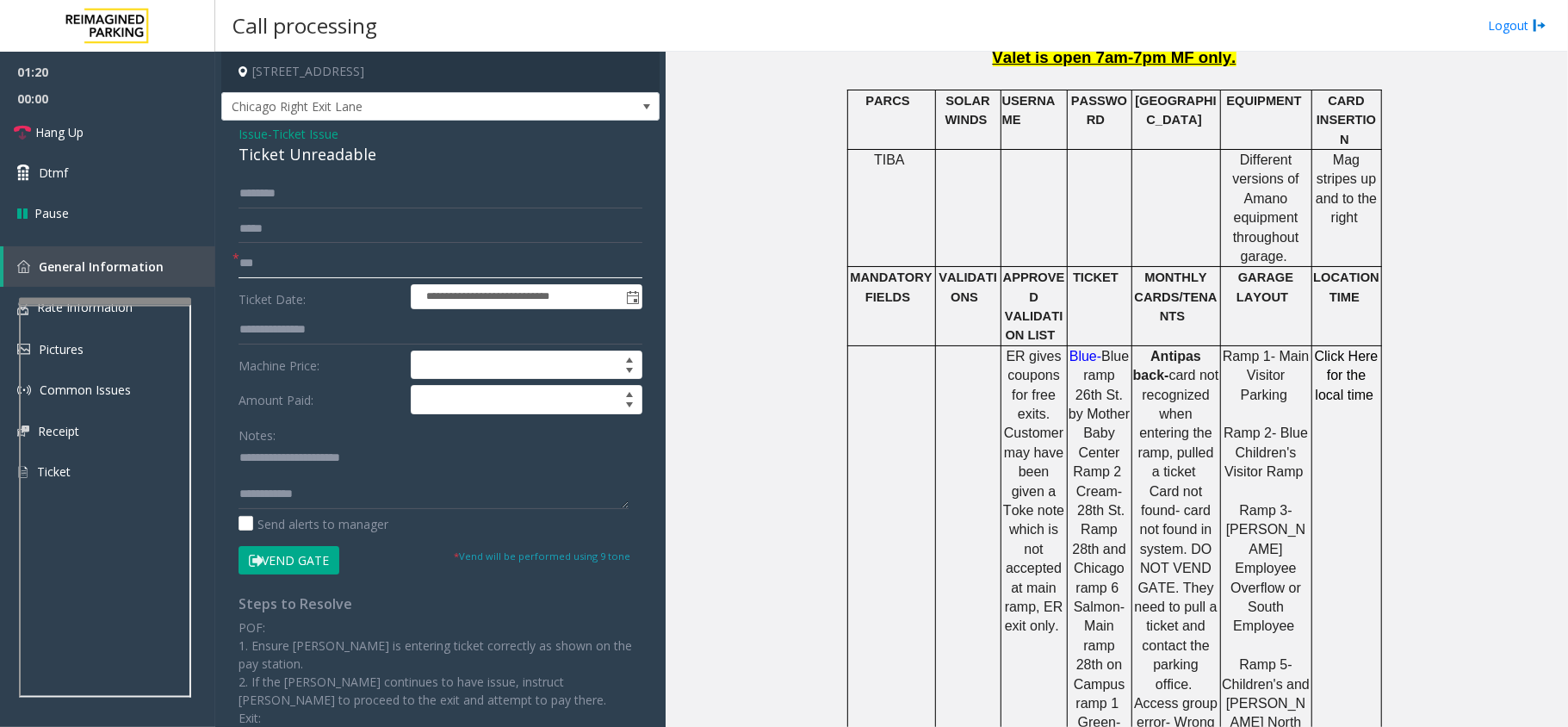
scroll to position [918, 0]
type input "*"
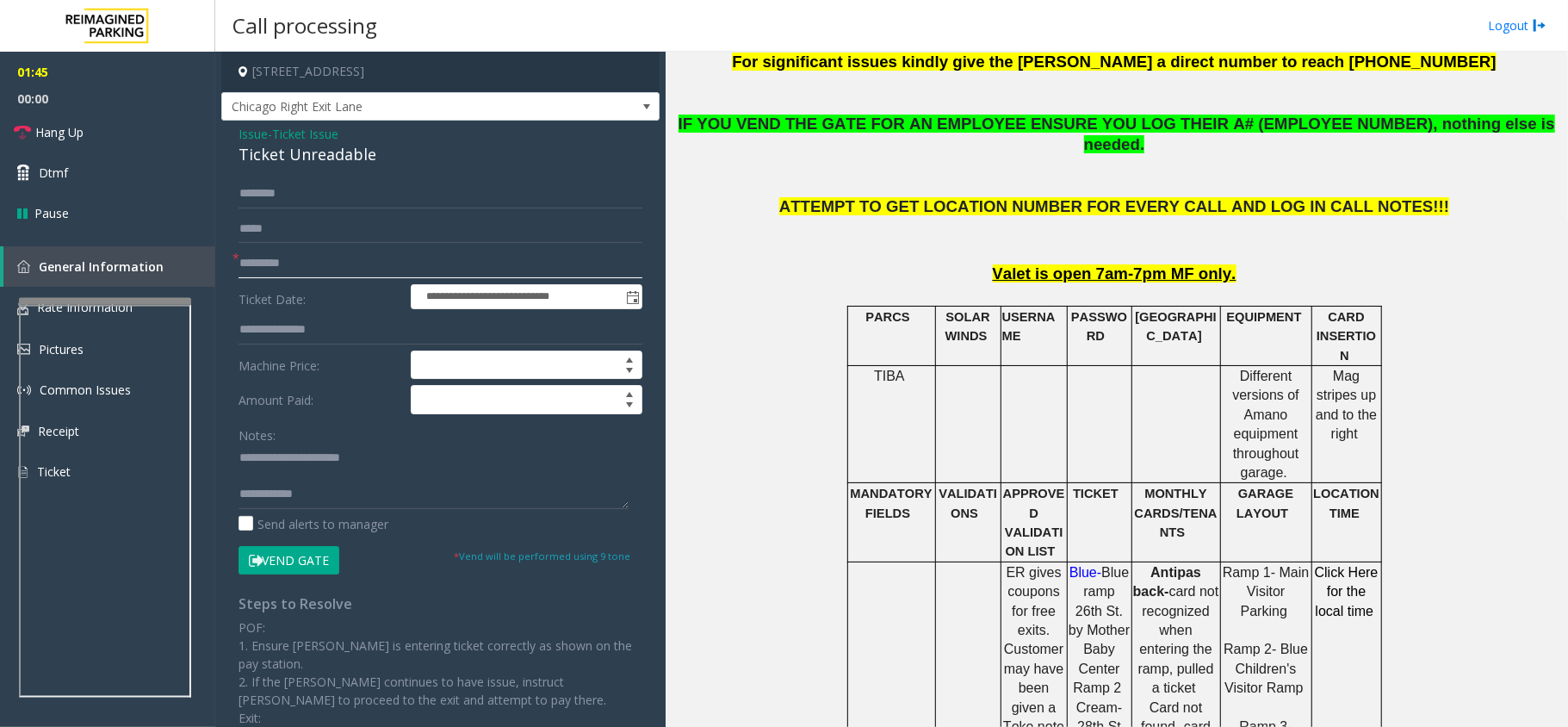
scroll to position [689, 0]
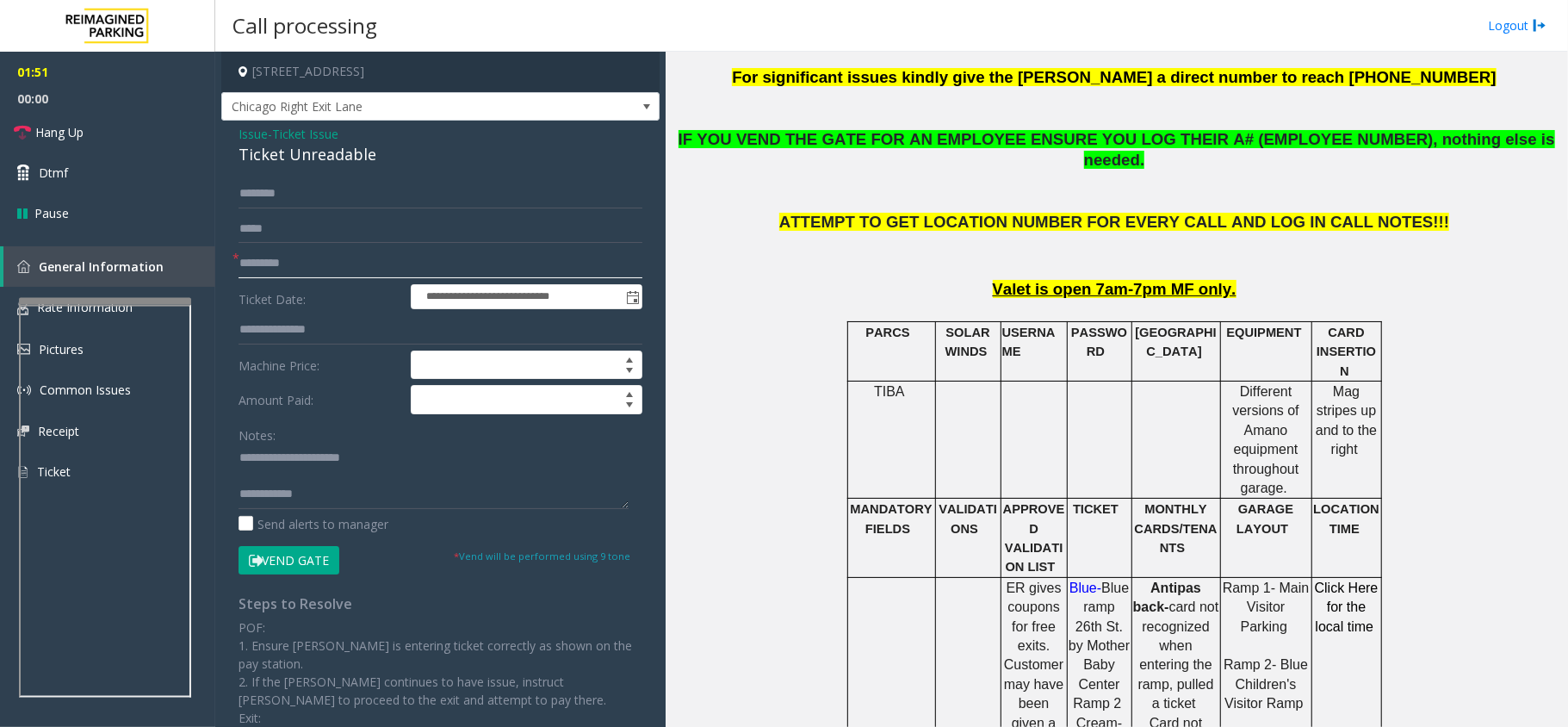
type input "*********"
click at [290, 194] on input "text" at bounding box center [440, 194] width 404 height 30
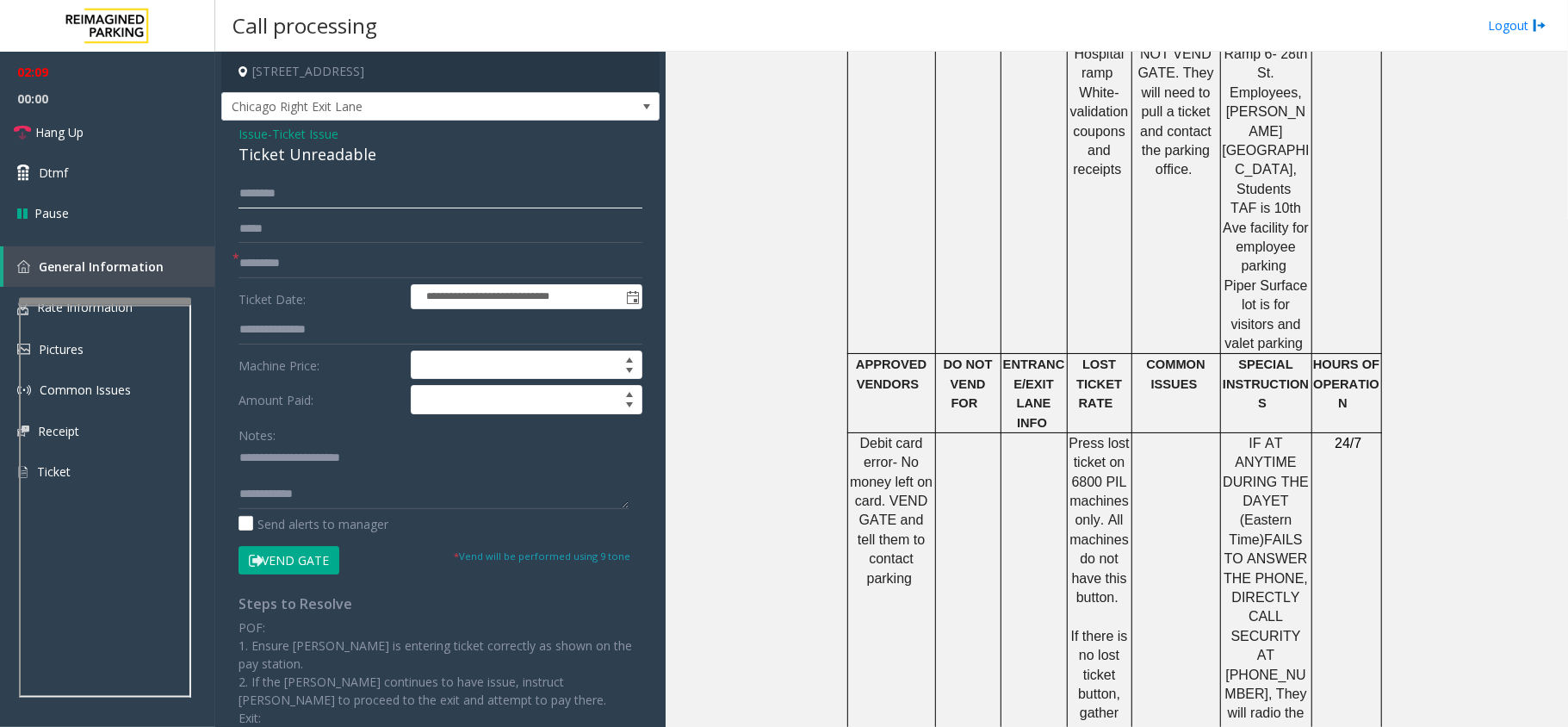
scroll to position [1379, 0]
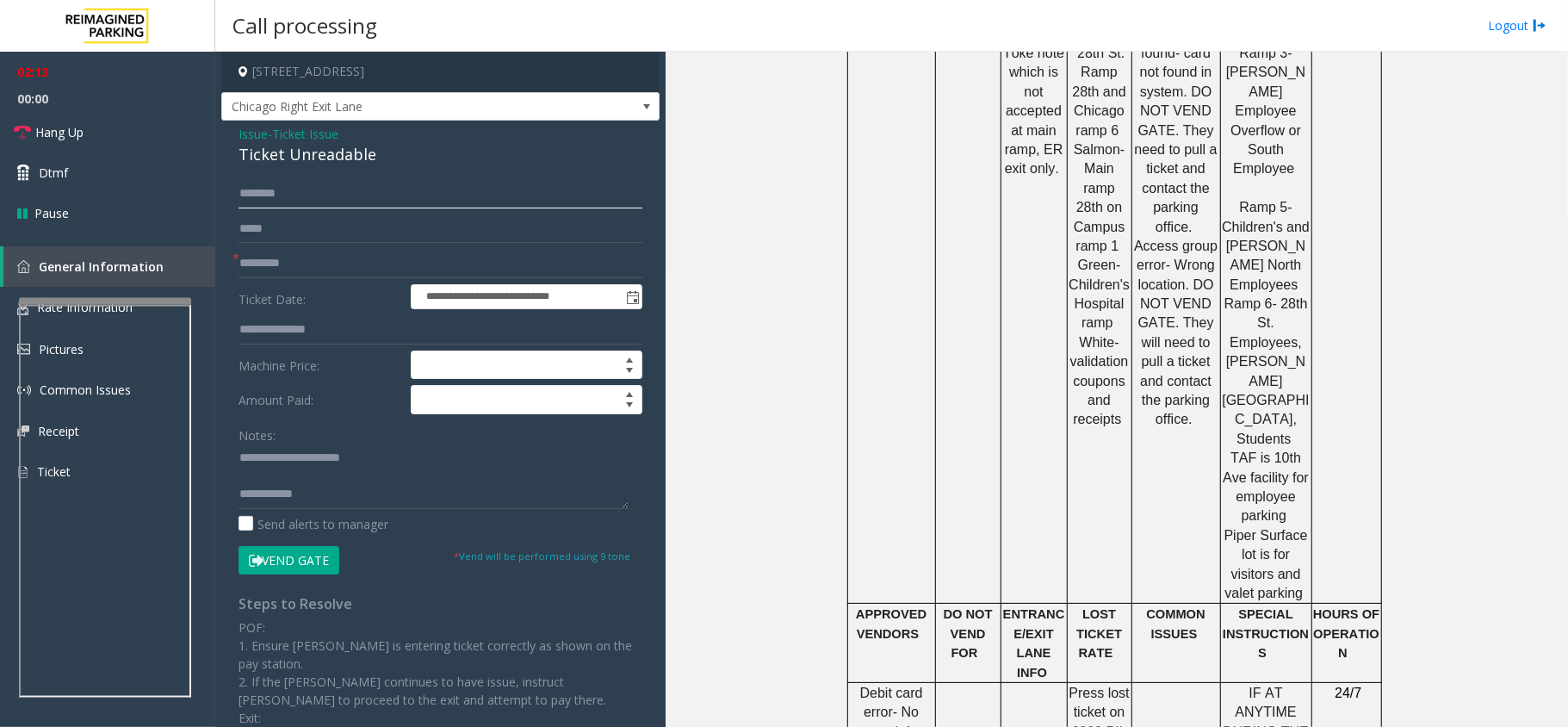
click at [281, 194] on input "text" at bounding box center [440, 194] width 404 height 30
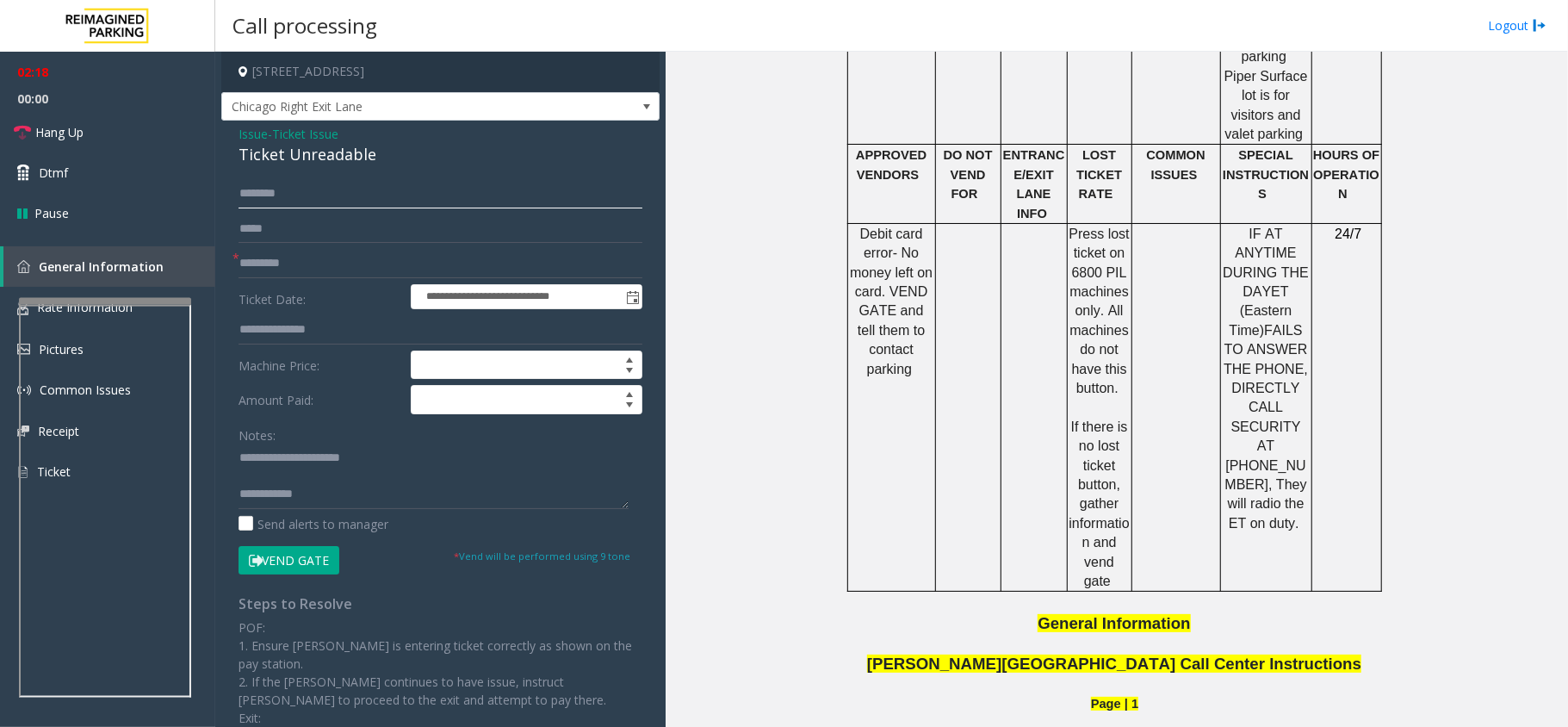
click at [359, 193] on input "text" at bounding box center [440, 194] width 404 height 30
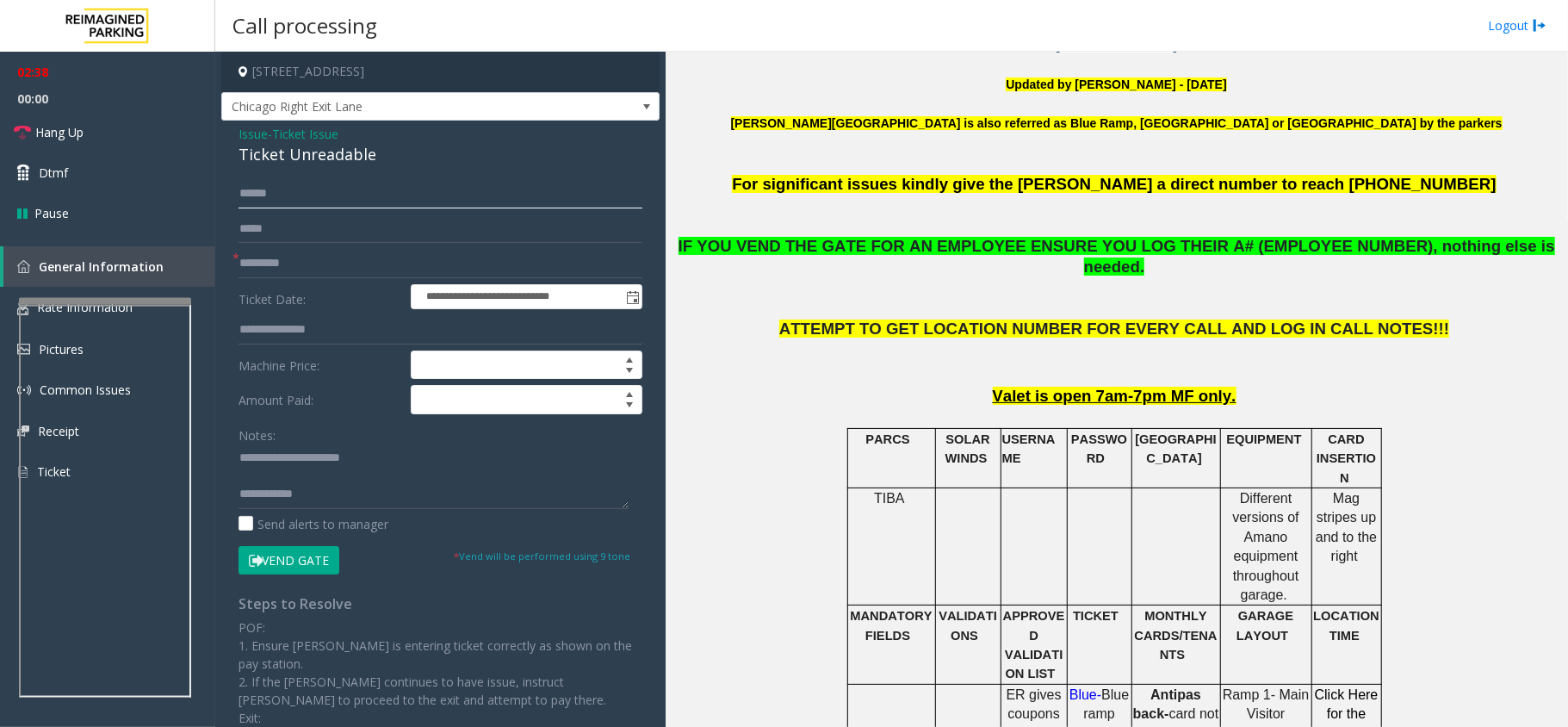
scroll to position [574, 0]
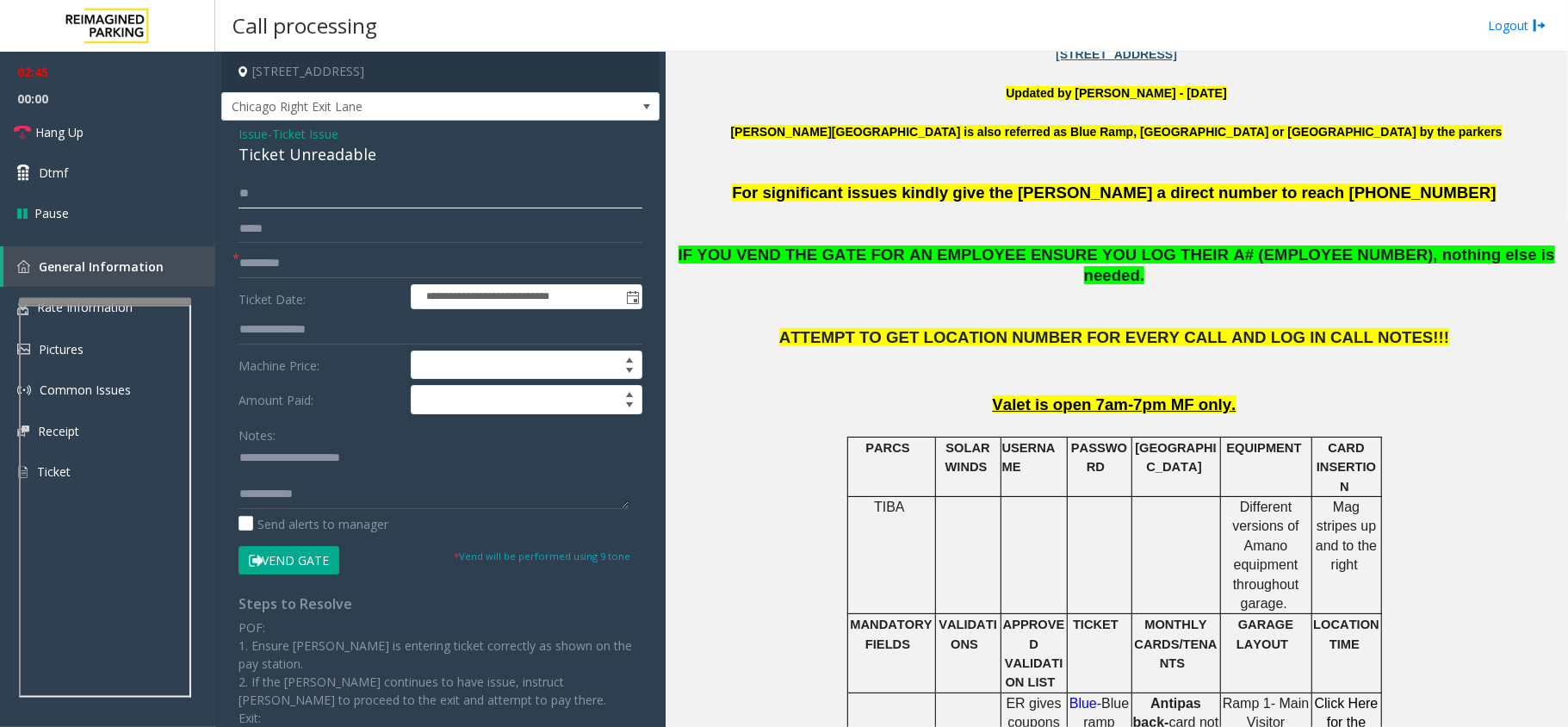
type input "*"
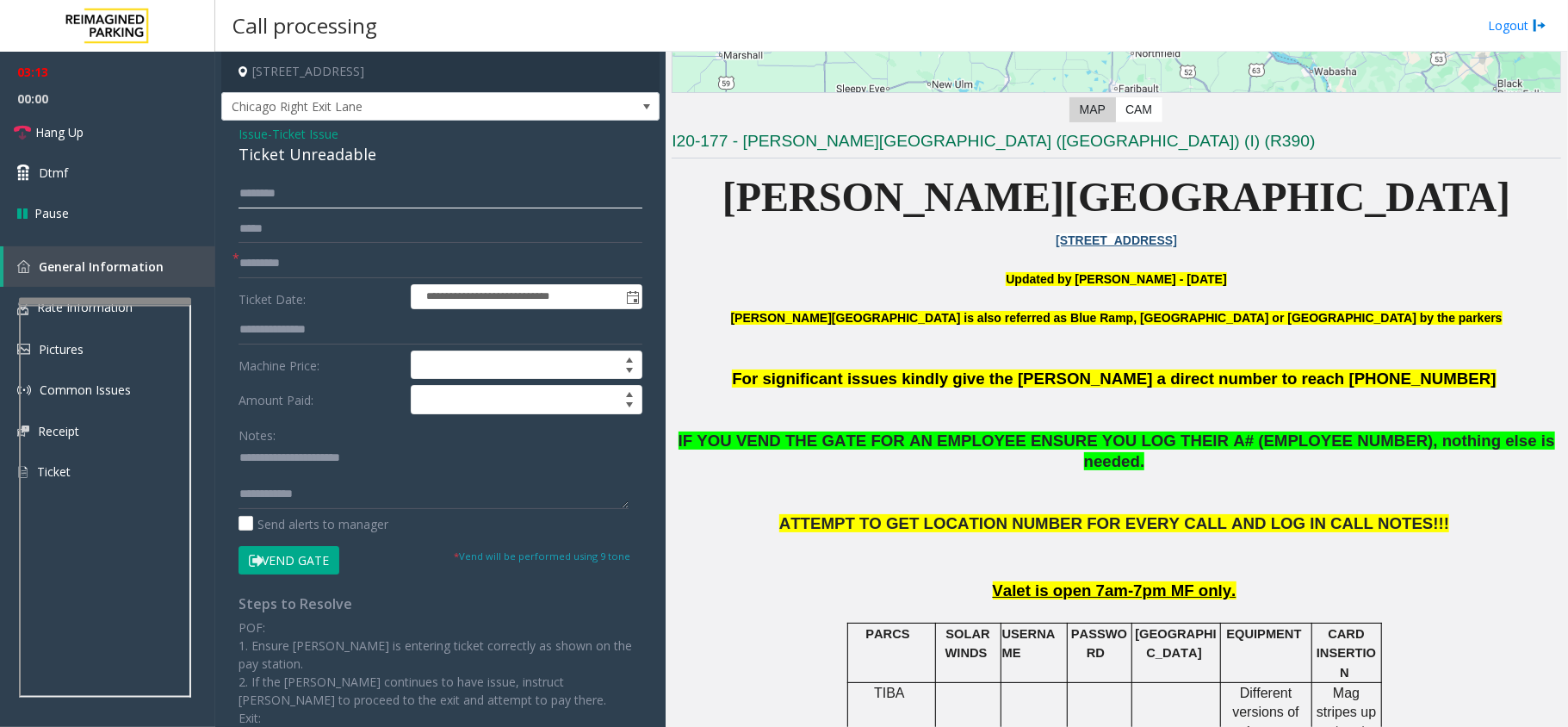
scroll to position [115, 0]
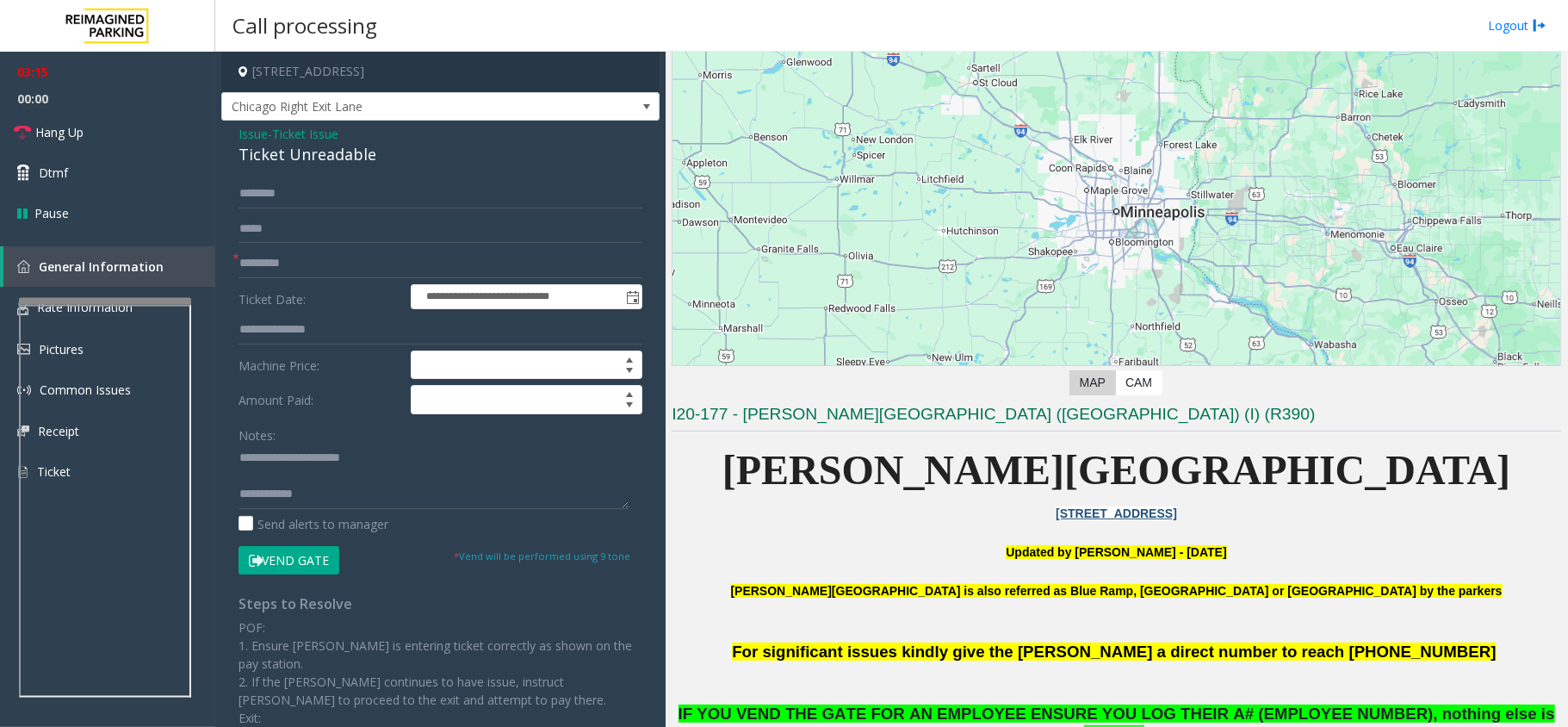
click at [320, 545] on button "Vend Gate" at bounding box center [289, 561] width 100 height 30
type textarea "**********"
click at [274, 545] on button "Vend Gate" at bounding box center [289, 561] width 100 height 30
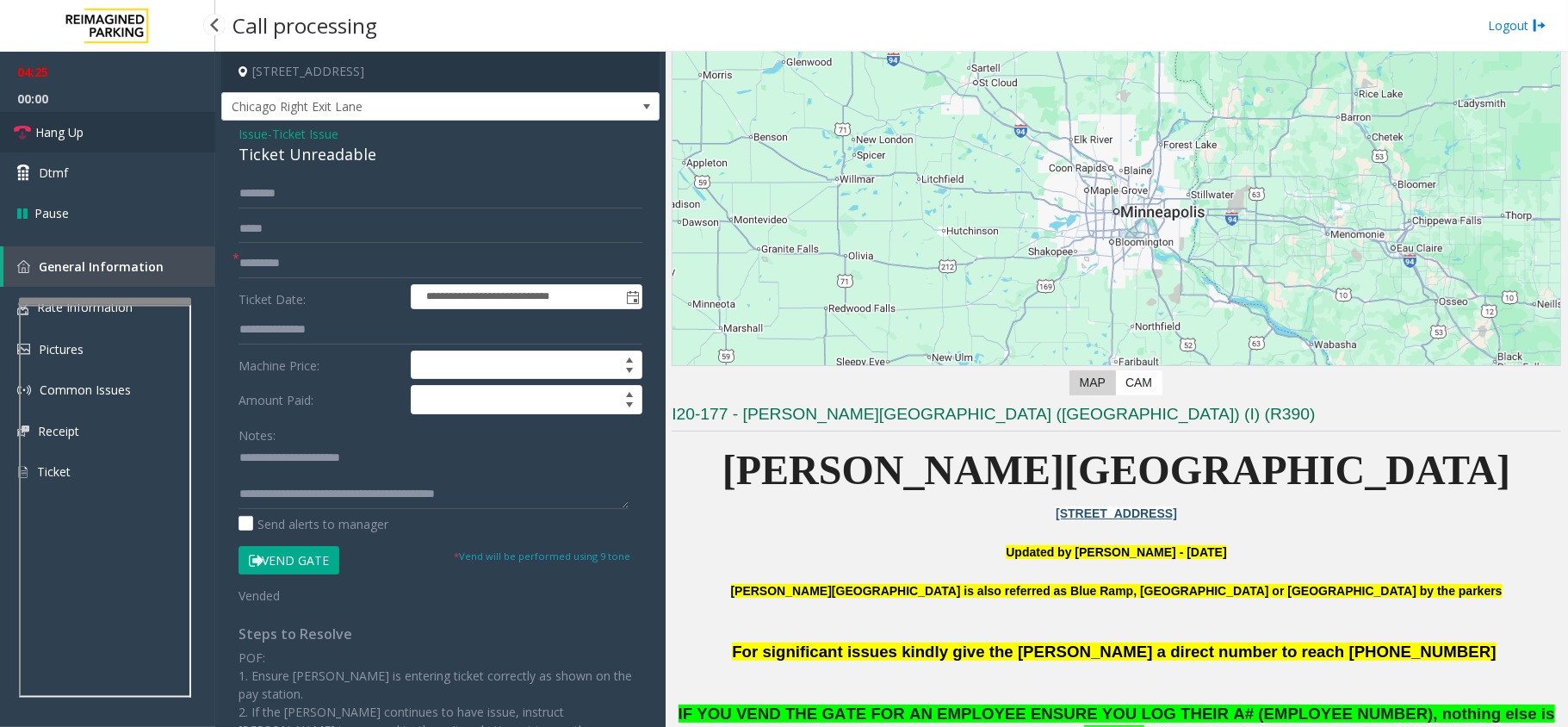
click at [138, 139] on link "Hang Up" at bounding box center [108, 132] width 215 height 40
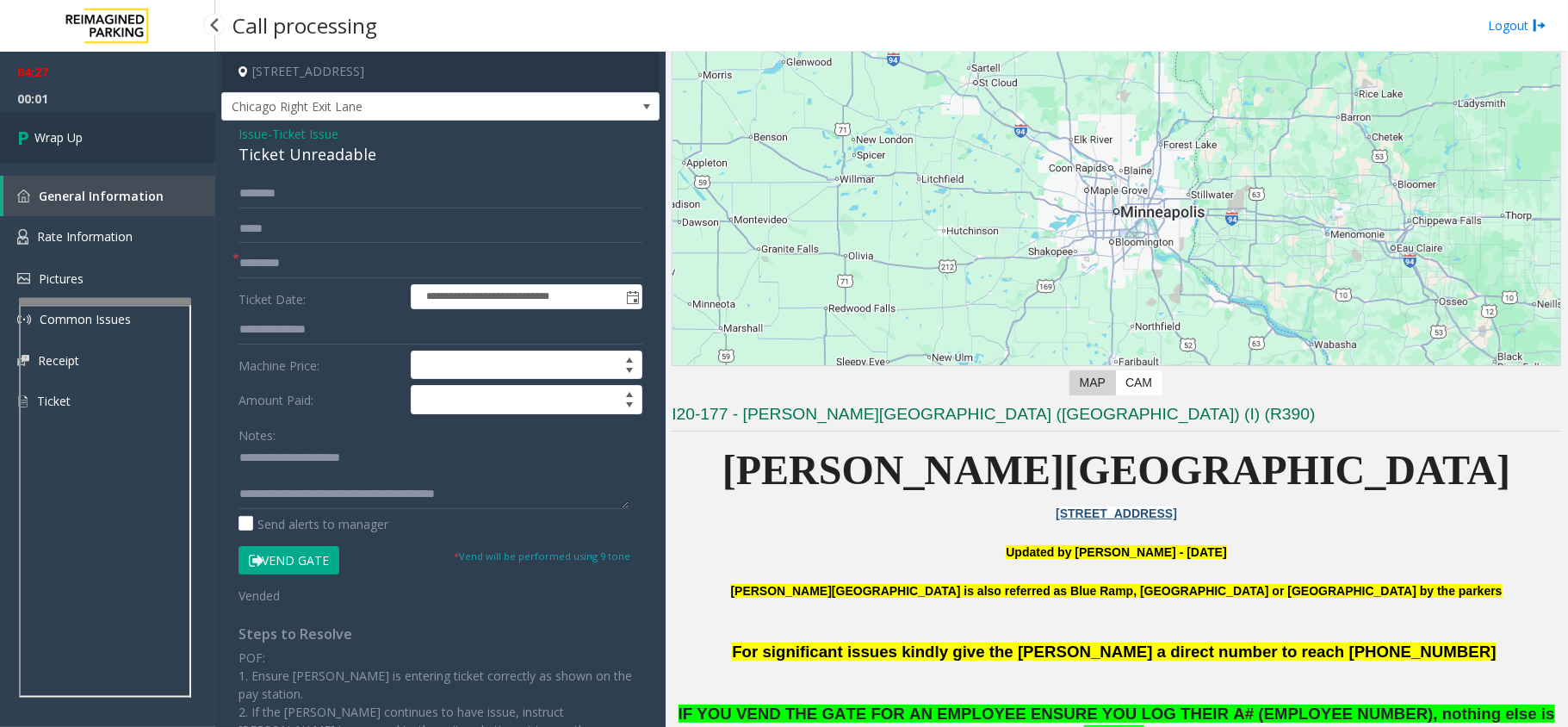
click at [138, 139] on link "Wrap Up" at bounding box center [108, 137] width 215 height 51
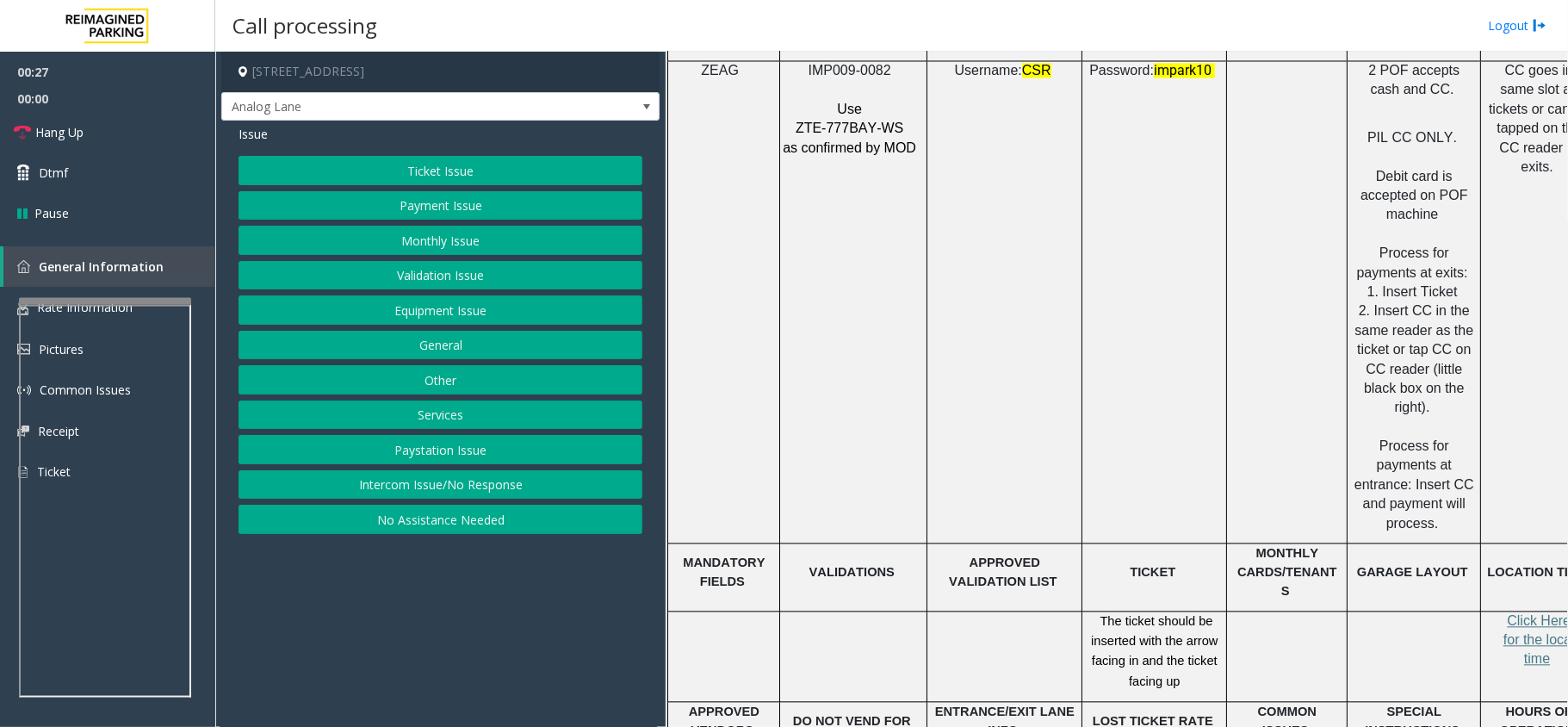
scroll to position [2413, 0]
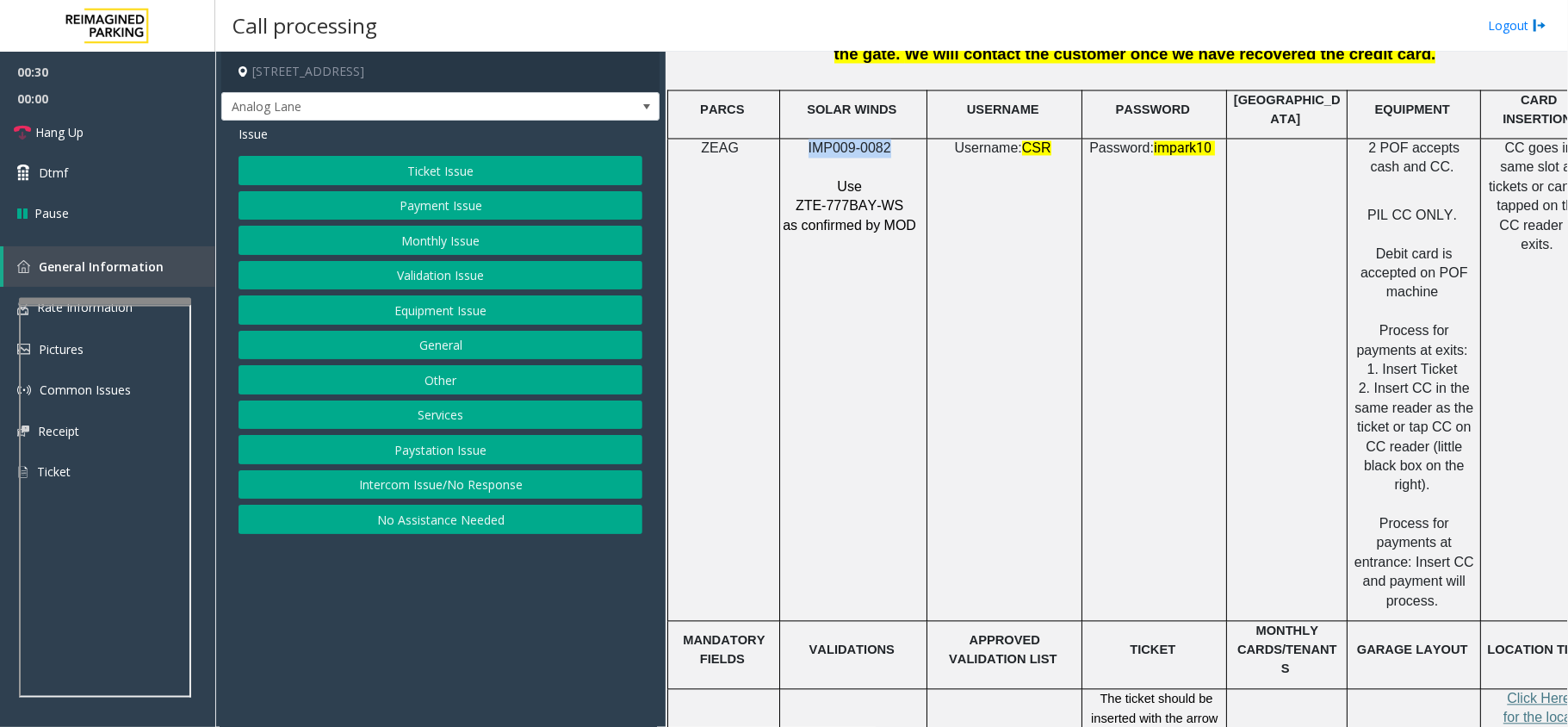
drag, startPoint x: 885, startPoint y: 132, endPoint x: 792, endPoint y: 128, distance: 93.1
click at [792, 139] on p "IMP009-0082" at bounding box center [851, 148] width 139 height 19
copy span "IMP009-0082"
click at [50, 129] on span "Hang Up" at bounding box center [59, 132] width 48 height 18
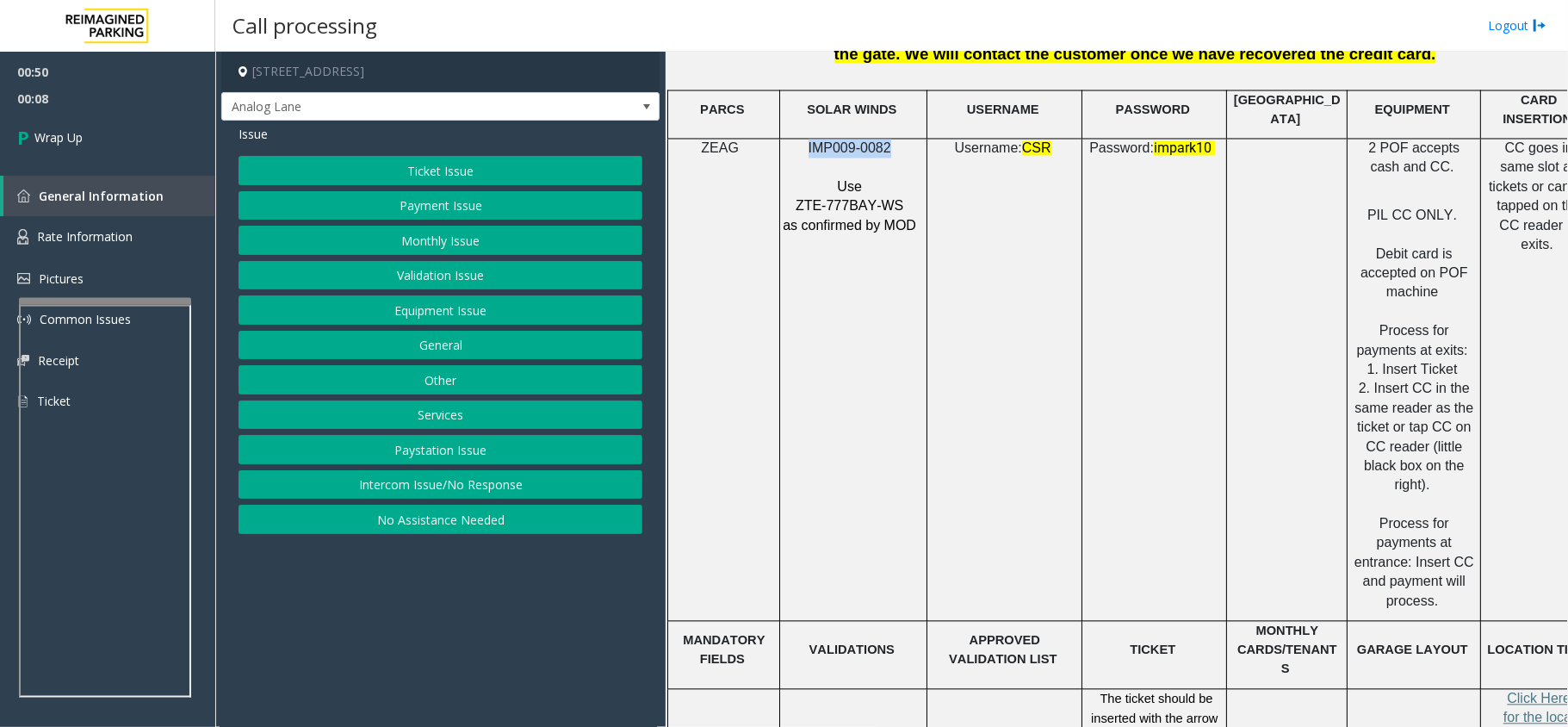
click at [440, 528] on button "No Assistance Needed" at bounding box center [440, 520] width 404 height 30
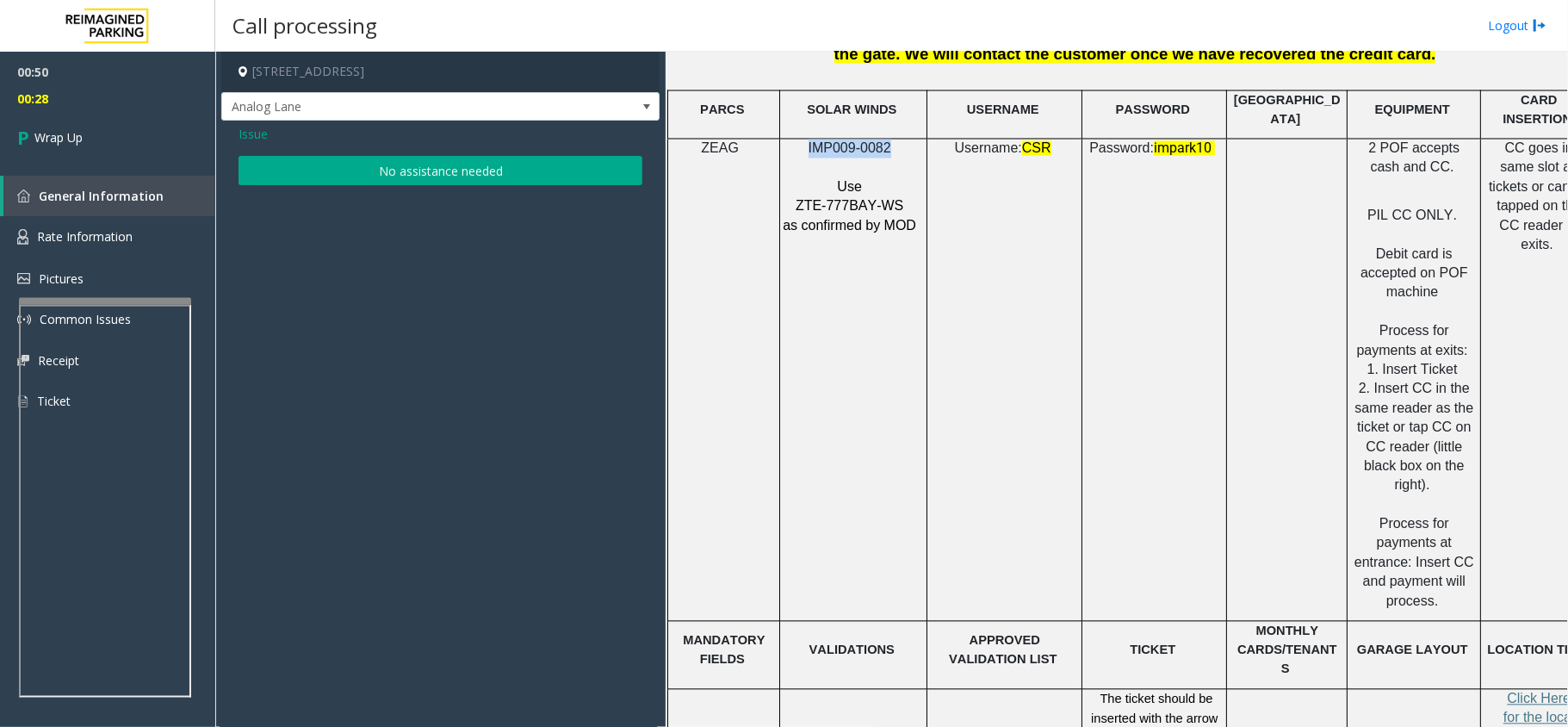
click at [275, 171] on button "No assistance needed" at bounding box center [440, 171] width 404 height 30
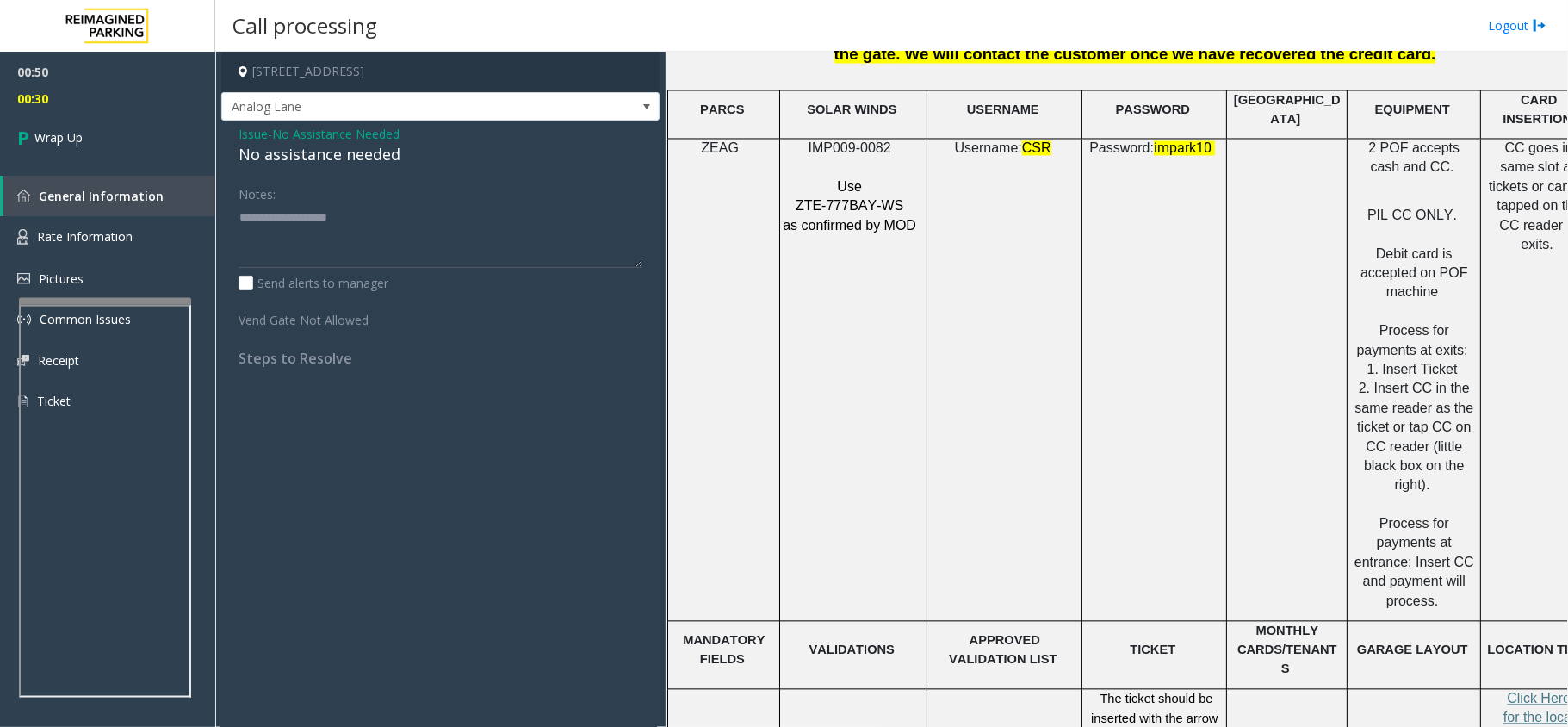
click at [276, 161] on div "No assistance needed" at bounding box center [440, 154] width 404 height 23
type textarea "**********"
click at [142, 145] on link "Wrap Up" at bounding box center [108, 137] width 215 height 51
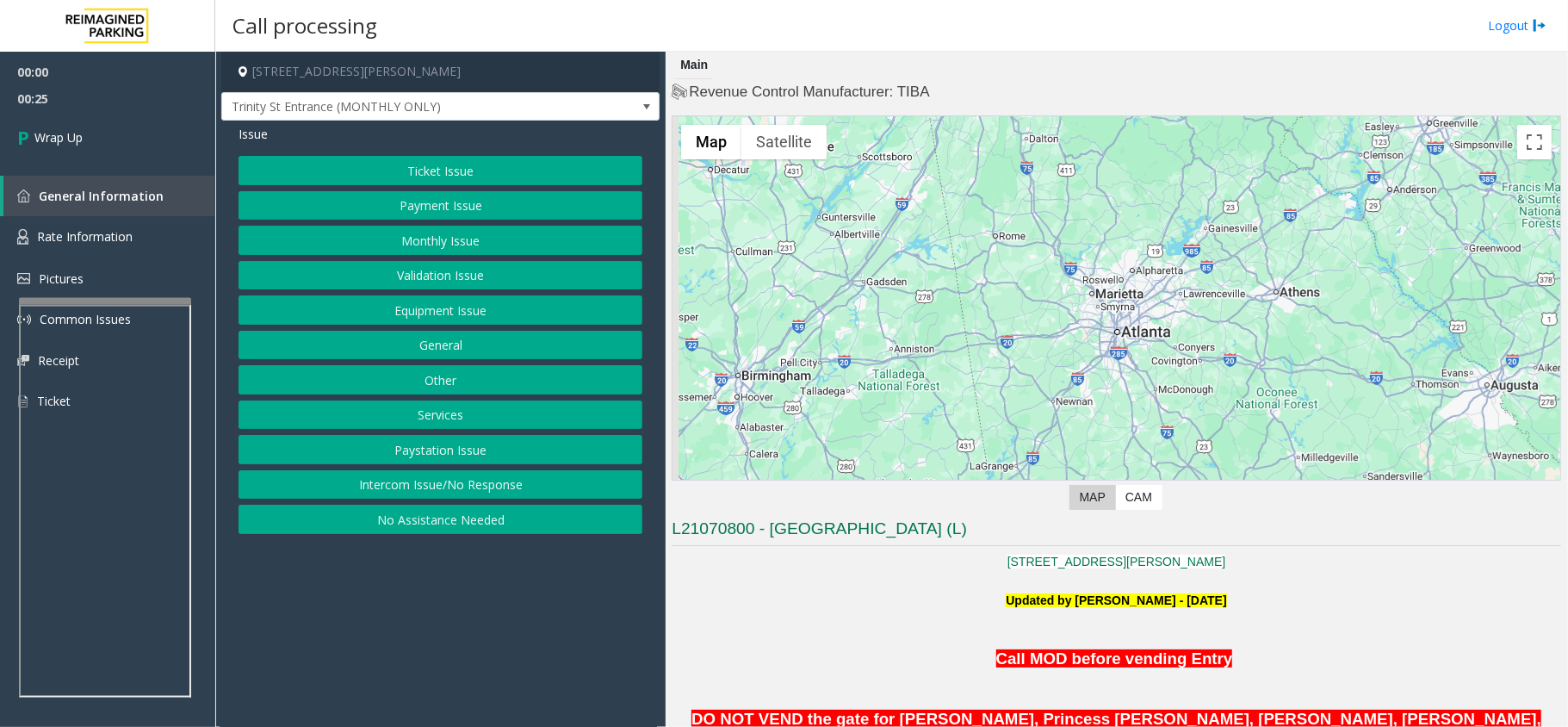
click at [441, 493] on button "Intercom Issue/No Response" at bounding box center [440, 485] width 404 height 30
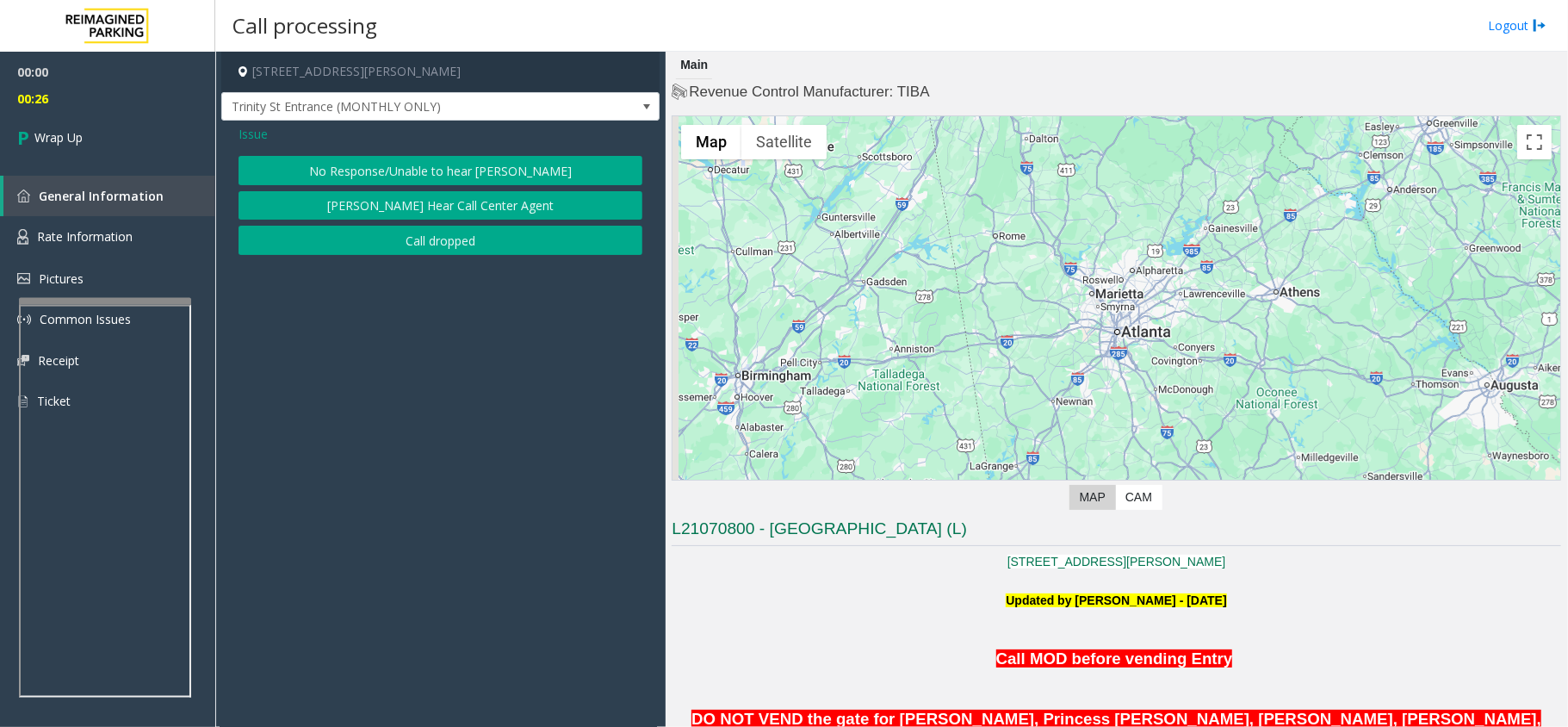
click at [387, 234] on button "Call dropped" at bounding box center [440, 241] width 404 height 30
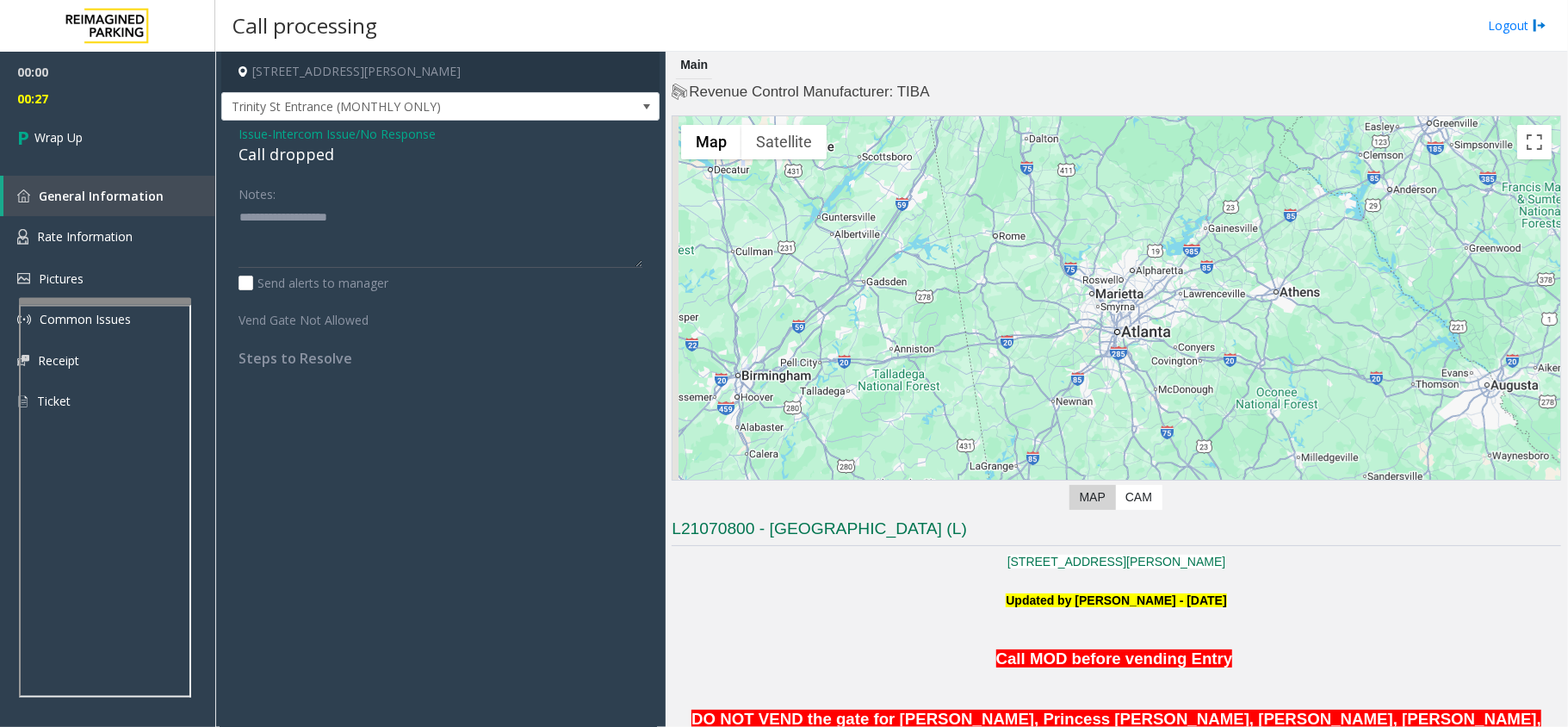
click at [276, 155] on div "Call dropped" at bounding box center [440, 154] width 404 height 23
drag, startPoint x: 276, startPoint y: 155, endPoint x: 287, endPoint y: 153, distance: 11.2
click at [287, 153] on div "Call dropped" at bounding box center [440, 154] width 404 height 23
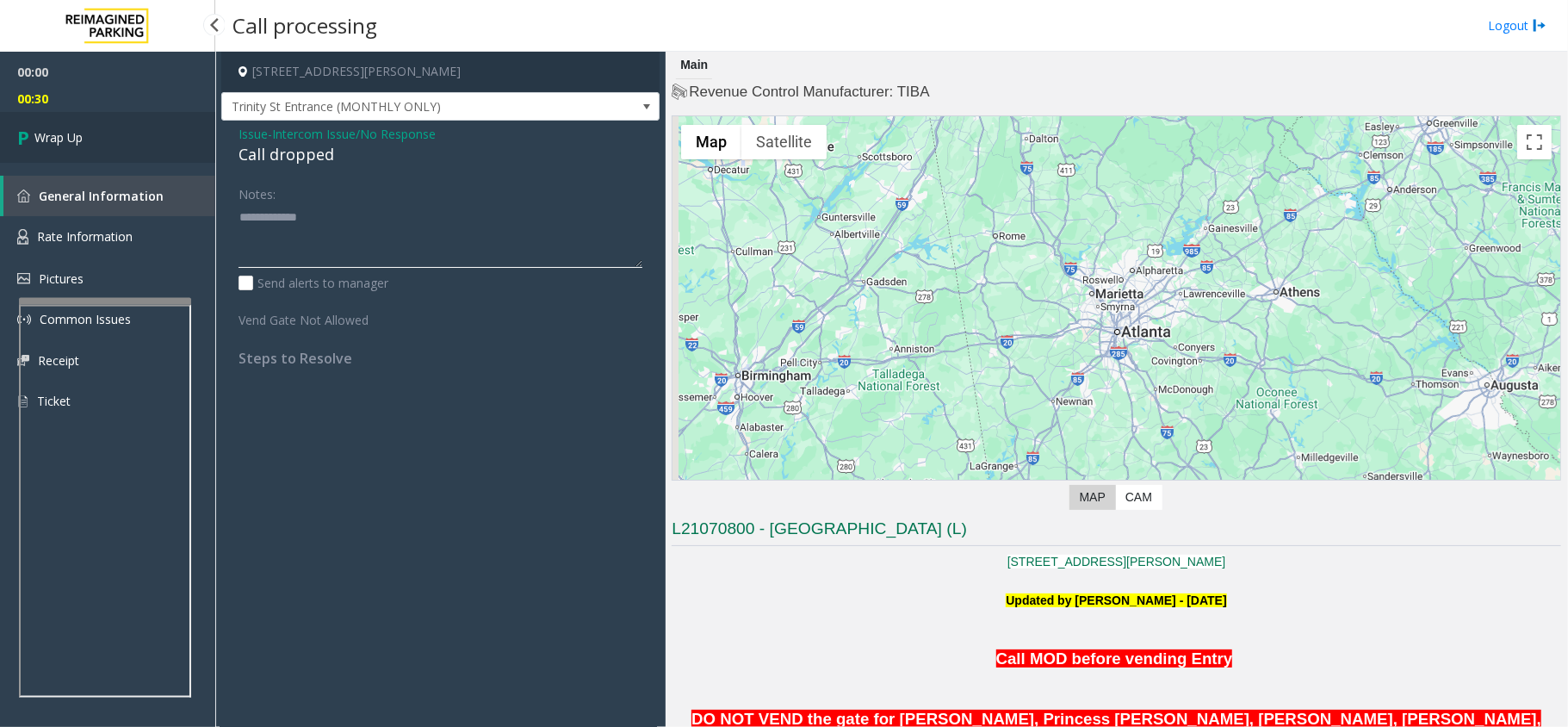
type textarea "**********"
click at [90, 142] on link "Wrap Up" at bounding box center [108, 137] width 215 height 51
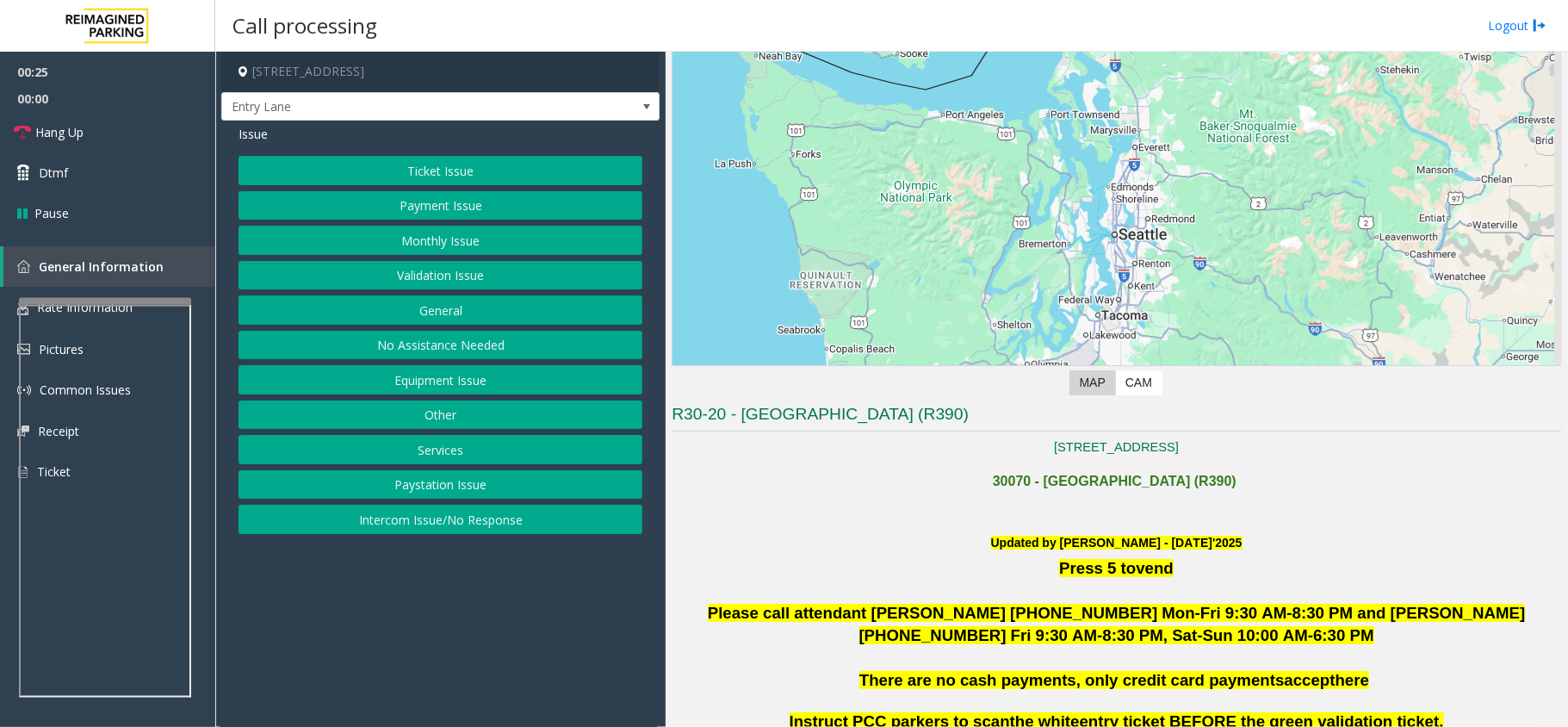
scroll to position [345, 0]
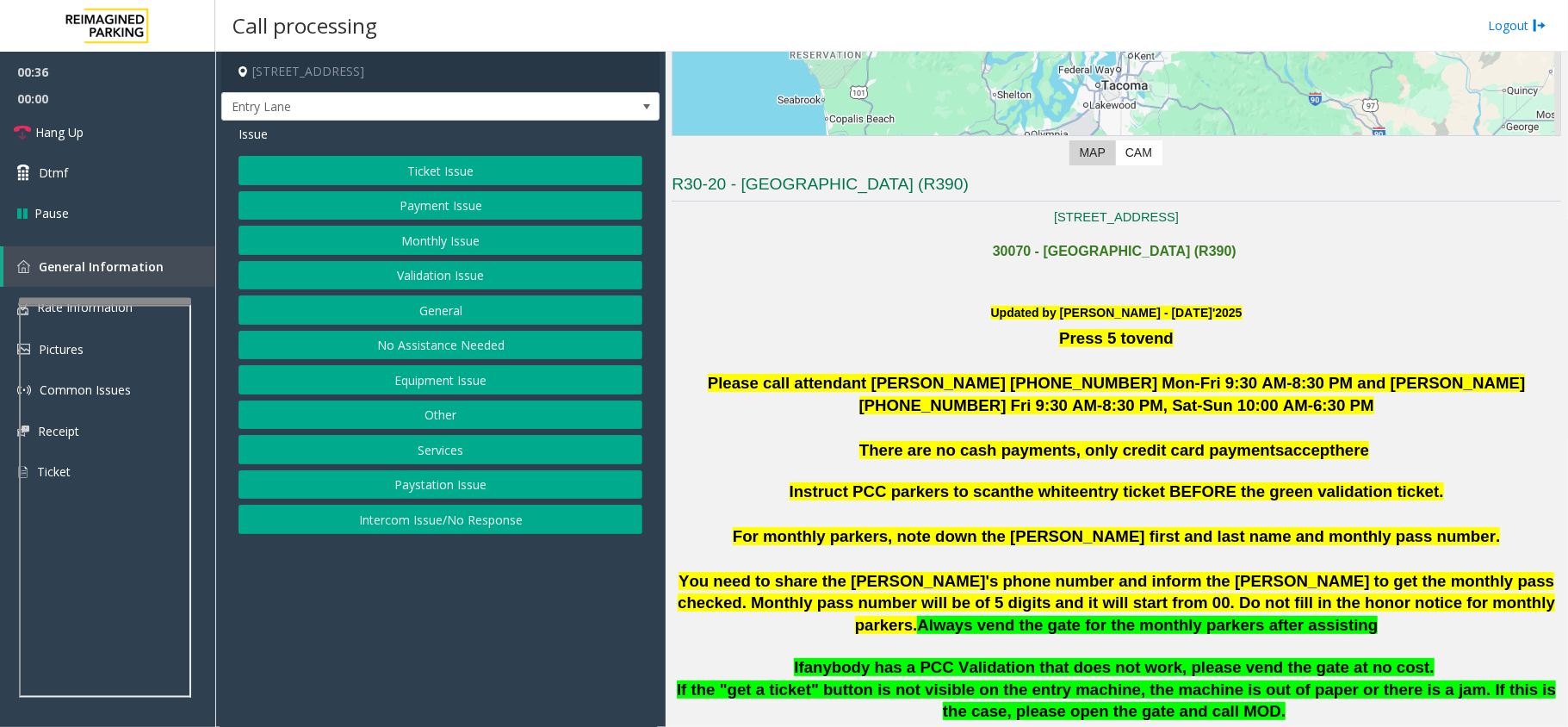
click at [506, 167] on button "Ticket Issue" at bounding box center [440, 171] width 404 height 30
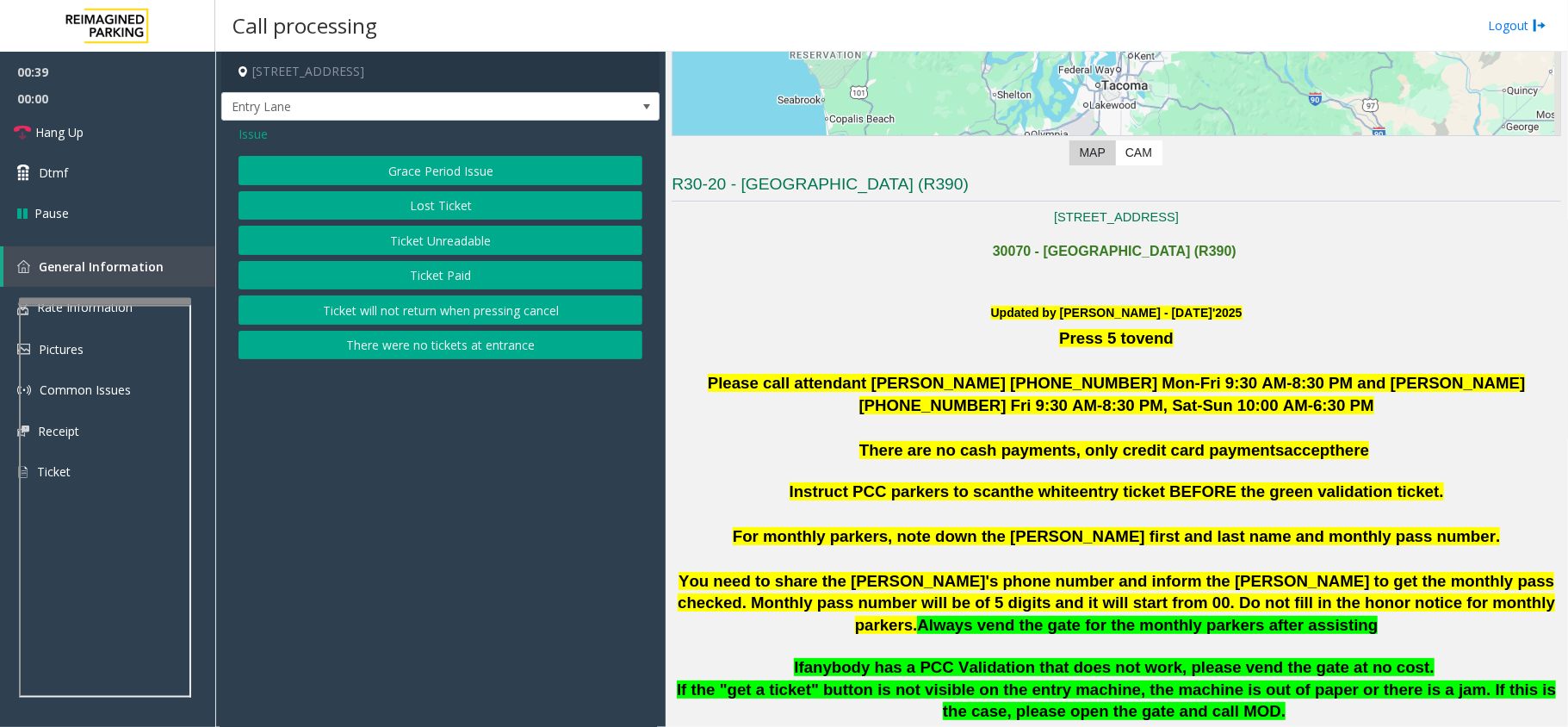
click at [490, 353] on button "There were no tickets at entrance" at bounding box center [440, 346] width 404 height 30
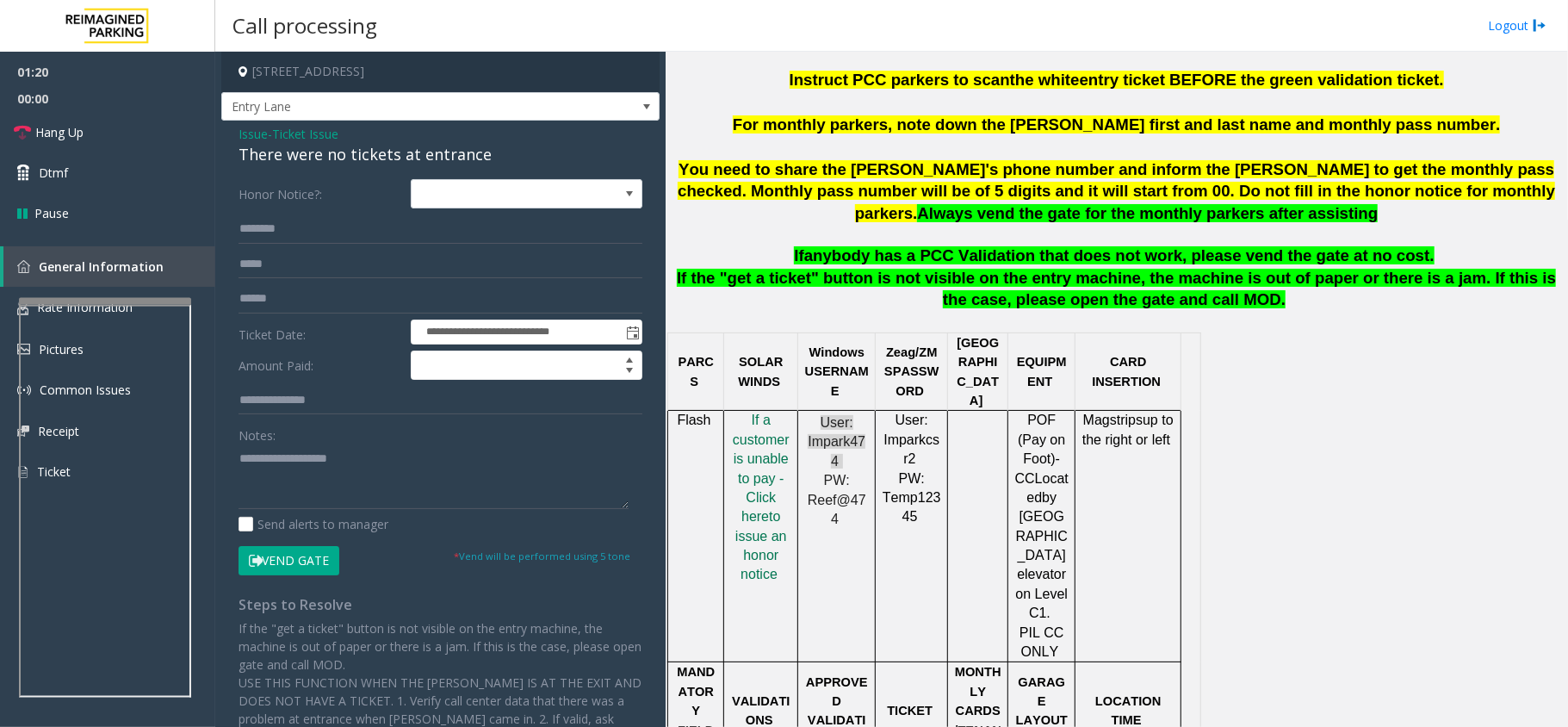
scroll to position [689, 0]
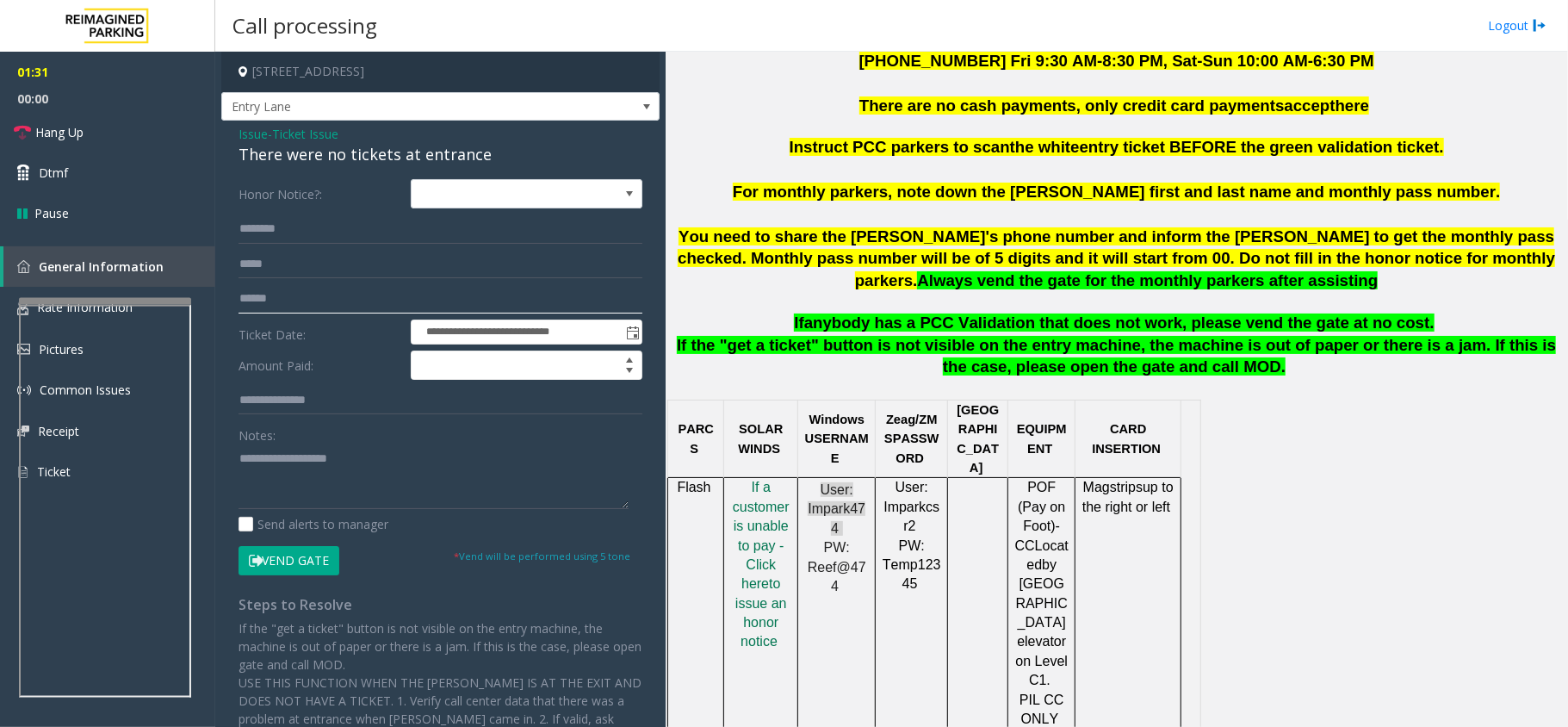
click at [269, 298] on input "text" at bounding box center [440, 299] width 404 height 30
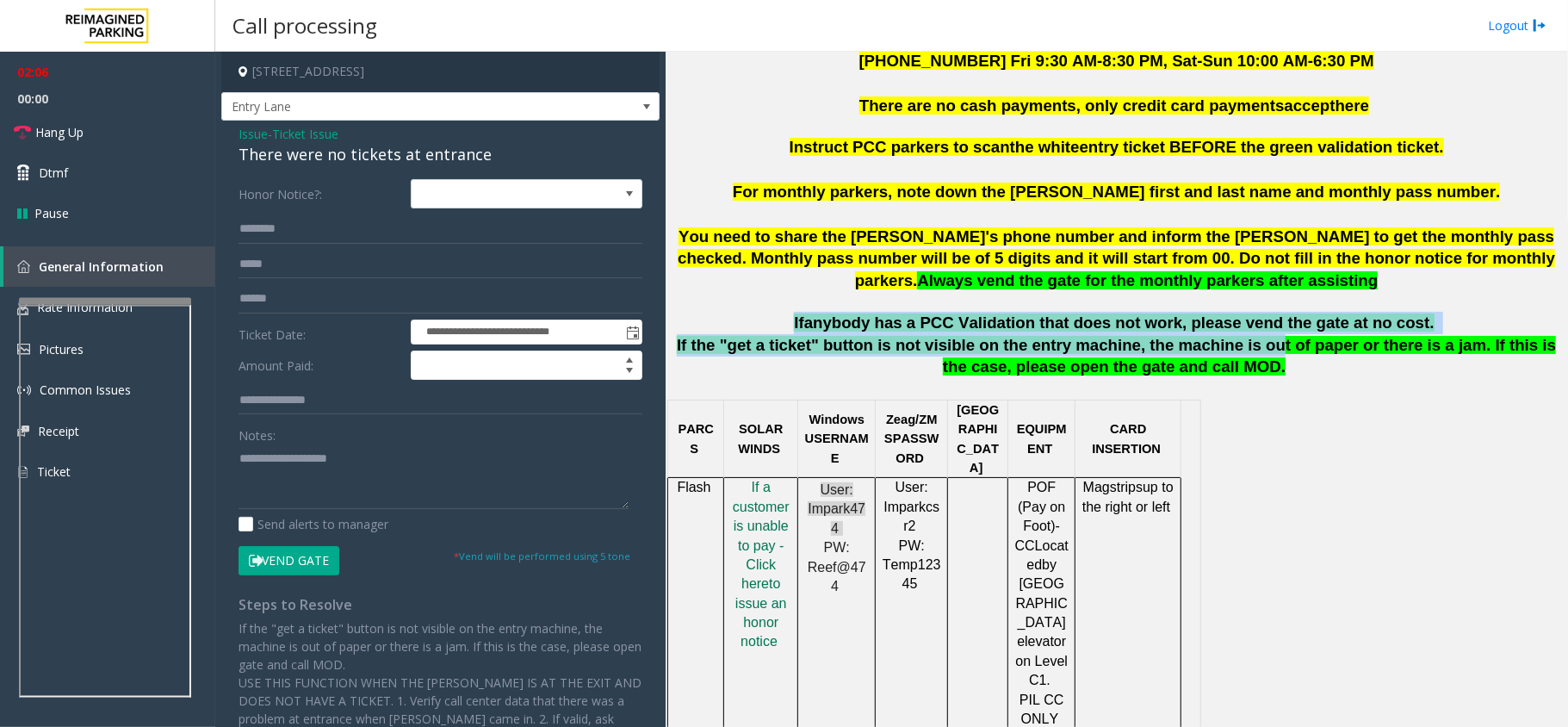
drag, startPoint x: 1079, startPoint y: 338, endPoint x: 1243, endPoint y: 339, distance: 164.0
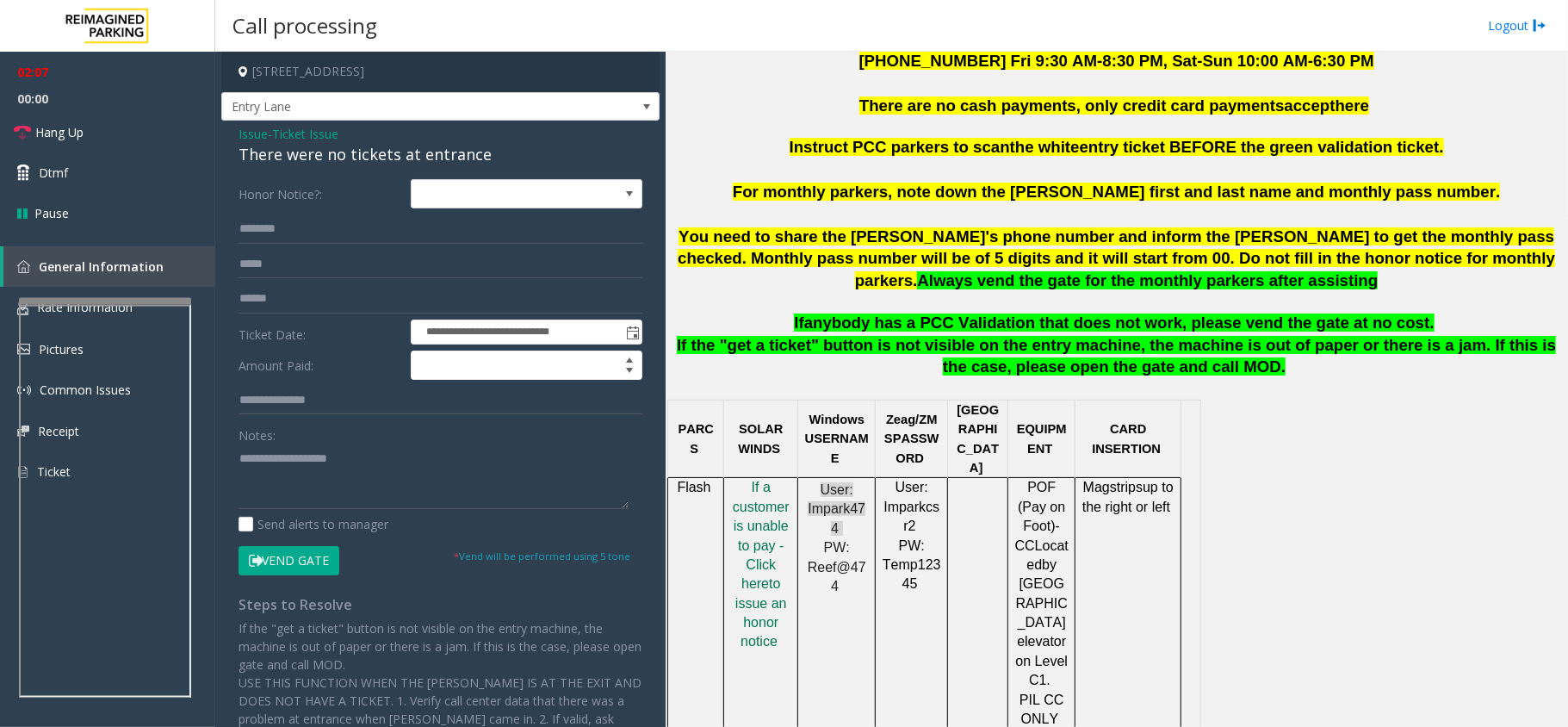
click at [245, 132] on span "Issue" at bounding box center [253, 134] width 30 height 18
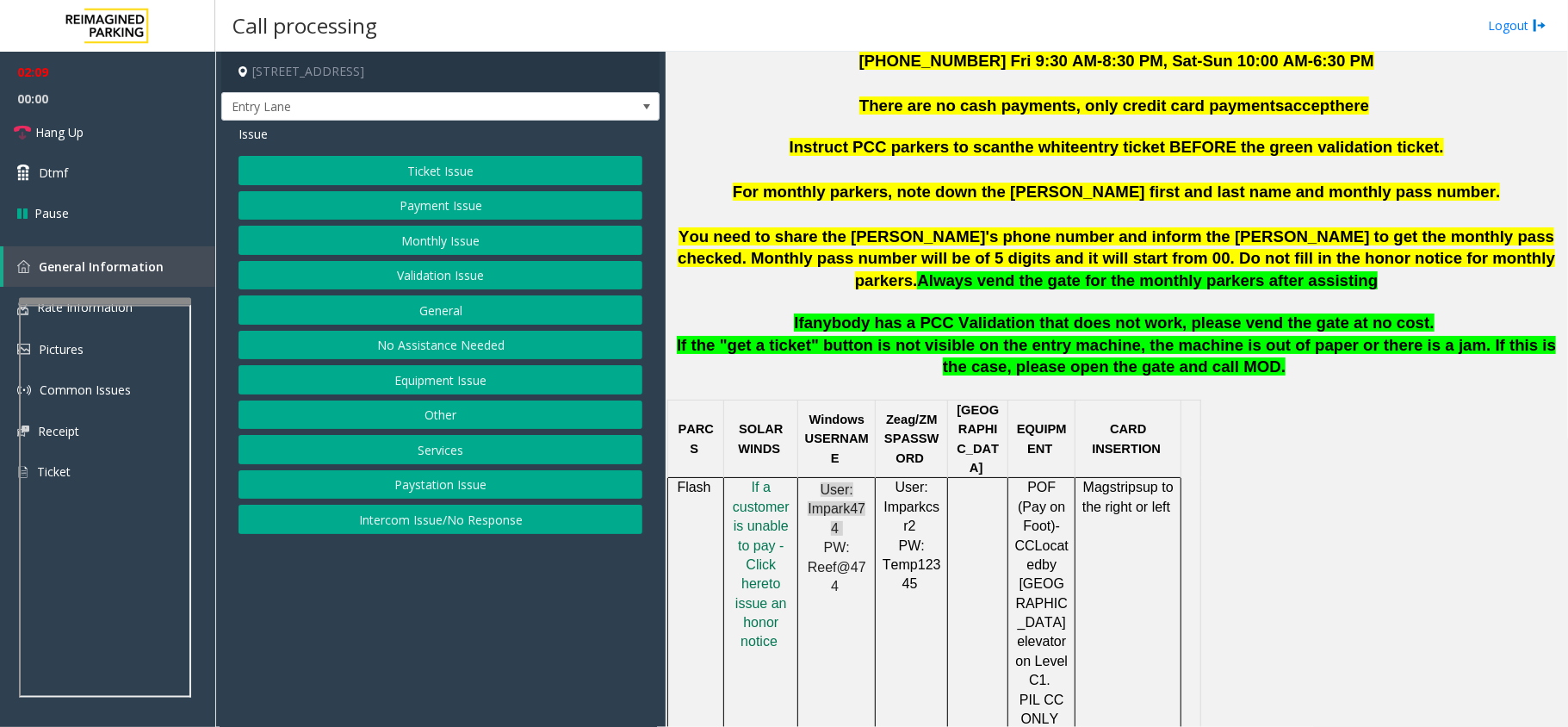
click at [445, 382] on button "Equipment Issue" at bounding box center [440, 380] width 404 height 30
click at [448, 307] on button "Gate / Door Won't Open" at bounding box center [440, 310] width 404 height 30
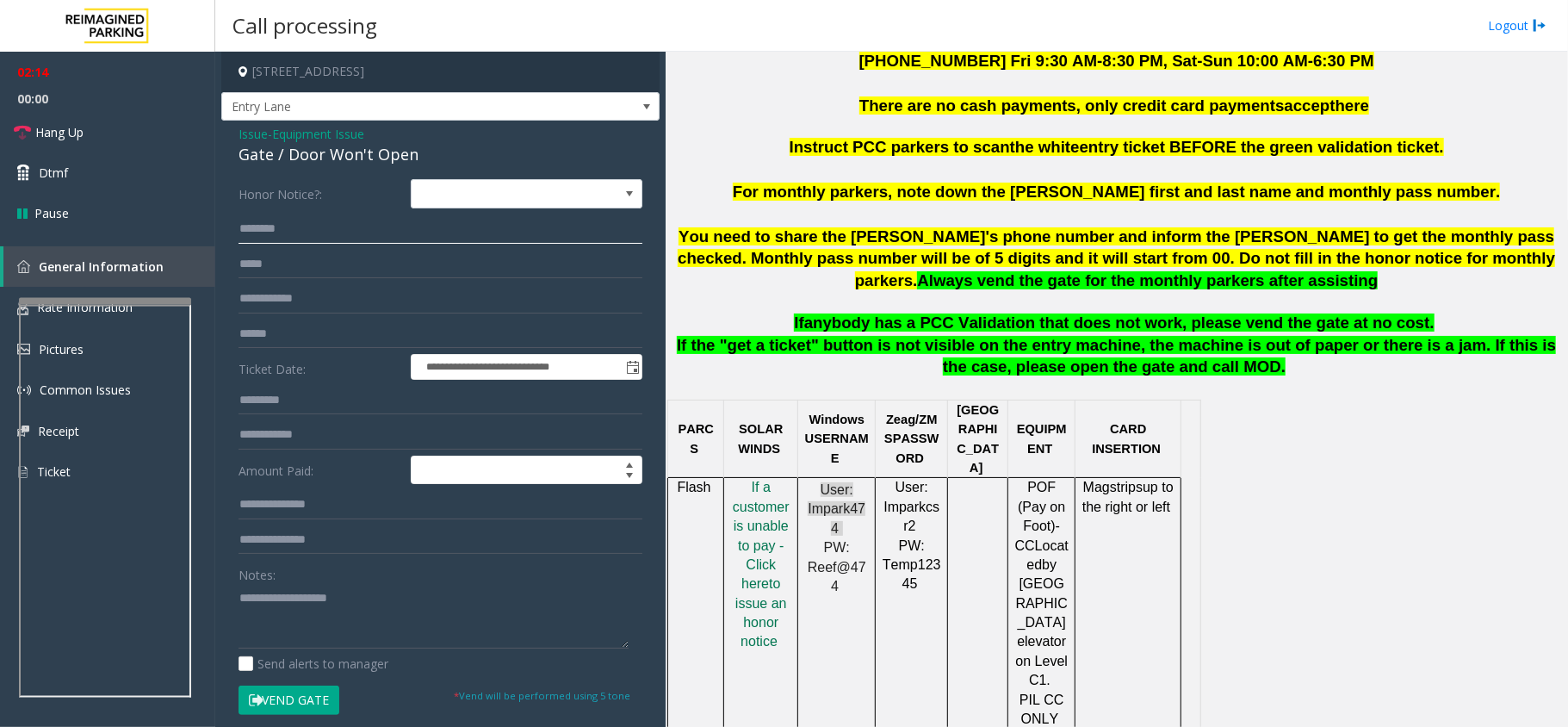
click at [276, 228] on input "text" at bounding box center [440, 229] width 404 height 30
click at [122, 124] on link "Hang Up" at bounding box center [108, 132] width 215 height 40
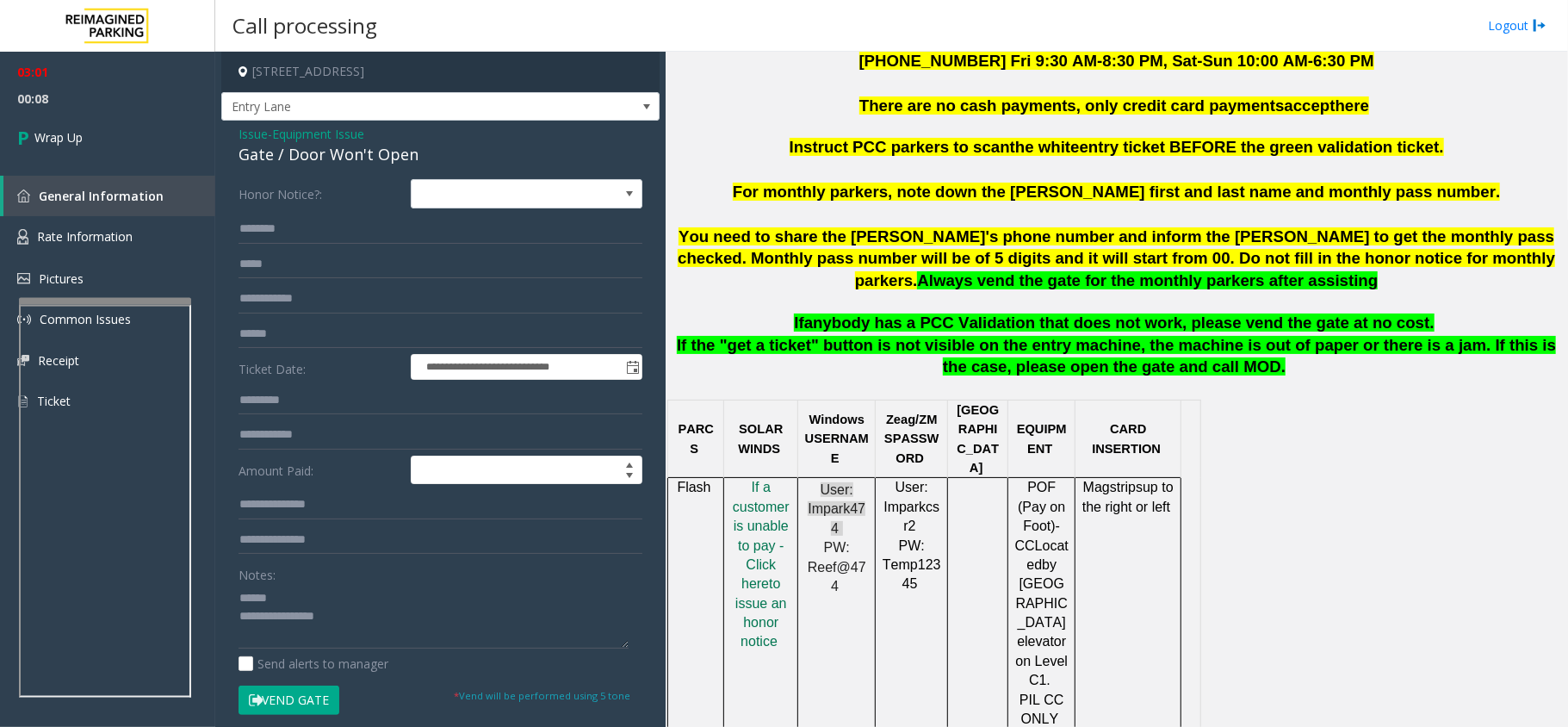
click at [321, 152] on div "Gate / Door Won't Open" at bounding box center [440, 154] width 404 height 23
drag, startPoint x: 321, startPoint y: 152, endPoint x: 348, endPoint y: 153, distance: 27.0
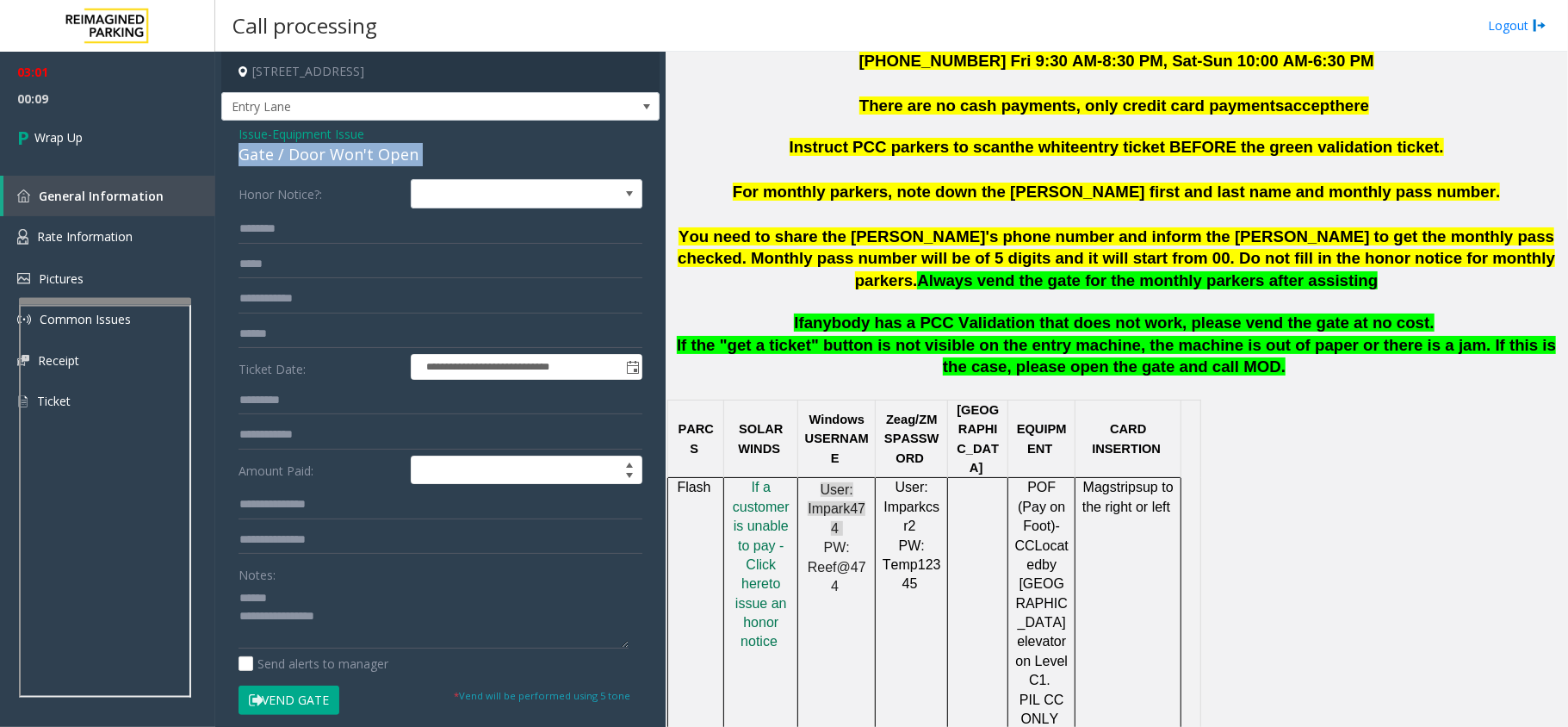
click at [348, 153] on div "Gate / Door Won't Open" at bounding box center [440, 154] width 404 height 23
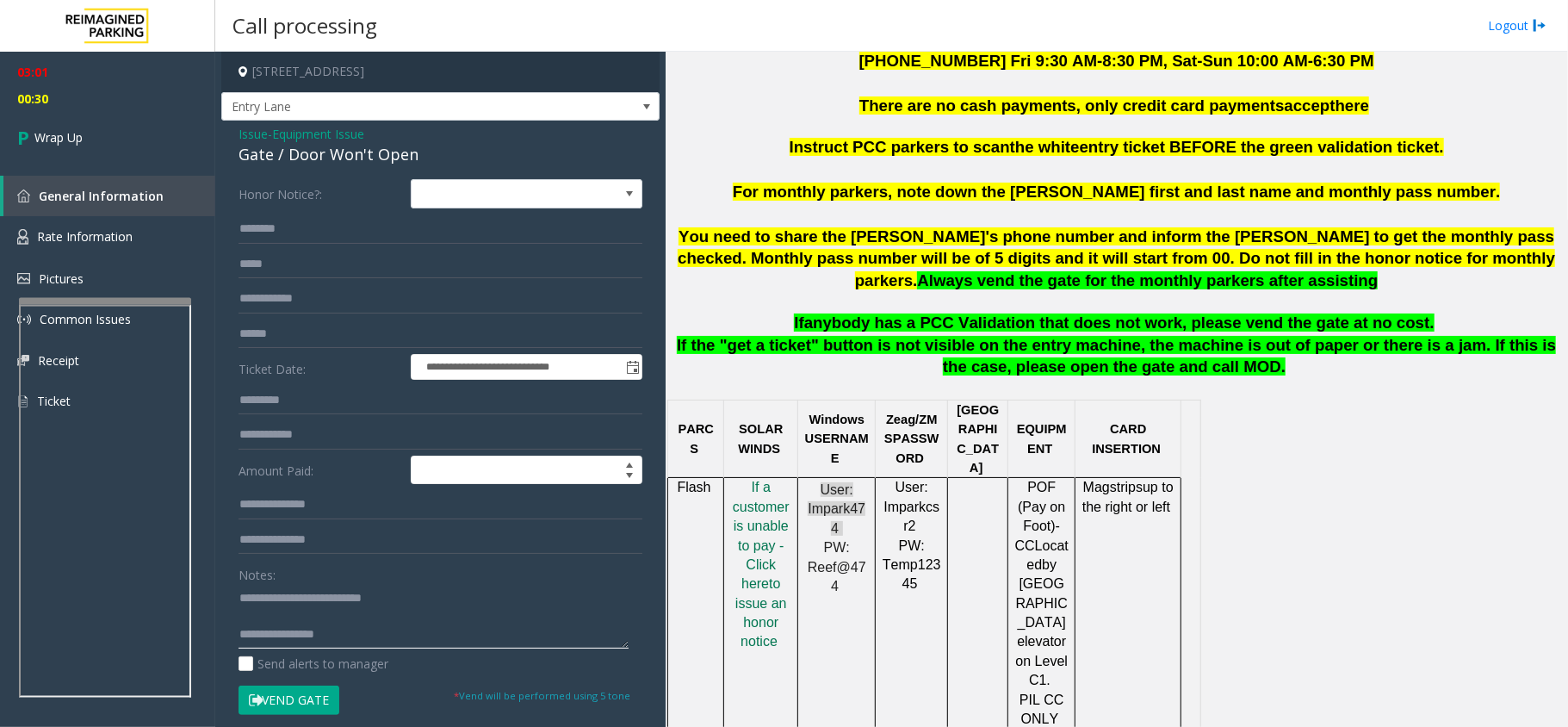
click at [451, 545] on textarea at bounding box center [433, 617] width 390 height 65
click at [455, 545] on textarea at bounding box center [433, 617] width 390 height 65
type textarea "**********"
click at [121, 142] on link "Wrap Up" at bounding box center [108, 137] width 215 height 51
